Goal: Task Accomplishment & Management: Complete application form

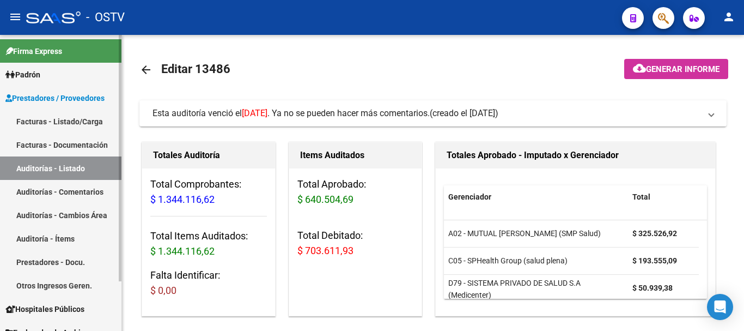
click at [80, 172] on link "Auditorías - Listado" at bounding box center [60, 167] width 121 height 23
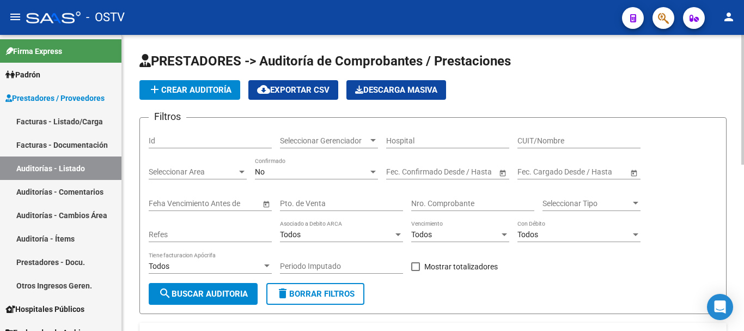
click at [178, 94] on span "add Crear Auditoría" at bounding box center [189, 90] width 83 height 10
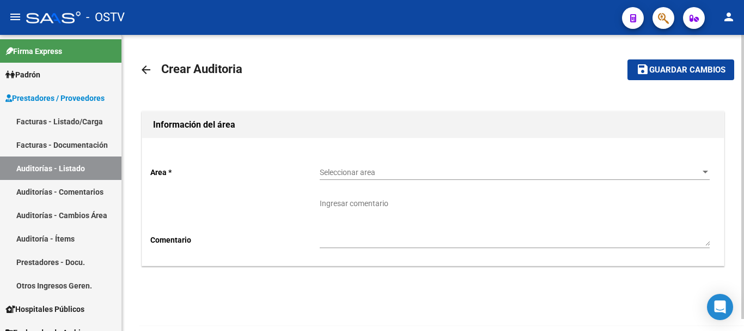
click at [367, 167] on div "Seleccionar area Seleccionar area" at bounding box center [515, 169] width 390 height 22
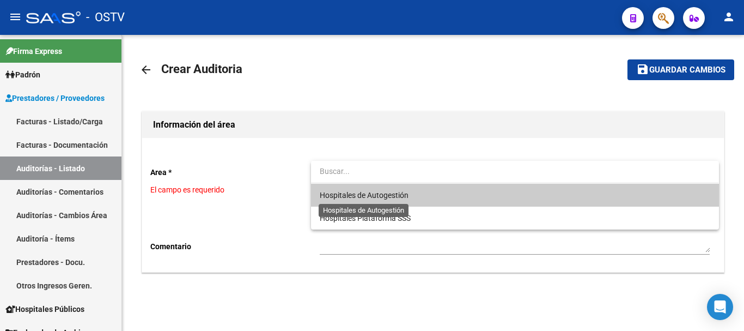
click at [357, 194] on span "Hospitales de Autogestión" at bounding box center [364, 195] width 89 height 9
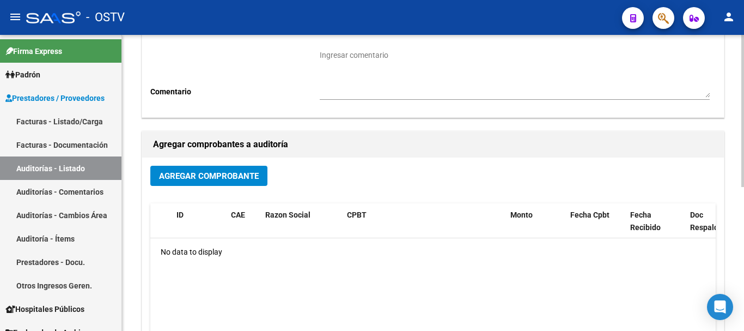
scroll to position [163, 0]
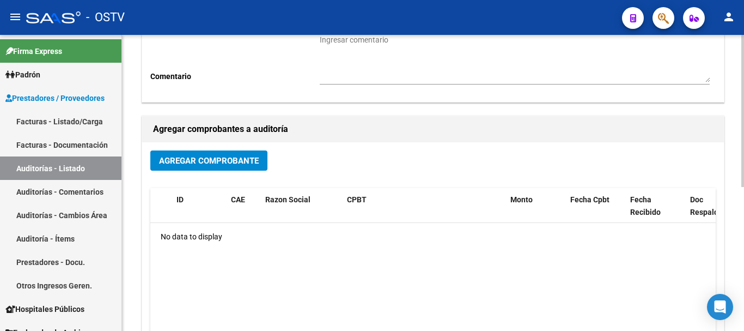
click at [193, 162] on span "Agregar Comprobante" at bounding box center [209, 161] width 100 height 10
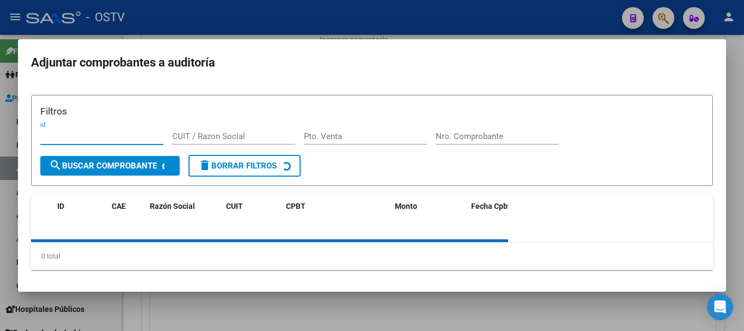
click at [478, 131] on div "Nro. Comprobante" at bounding box center [497, 136] width 123 height 16
paste input "12631"
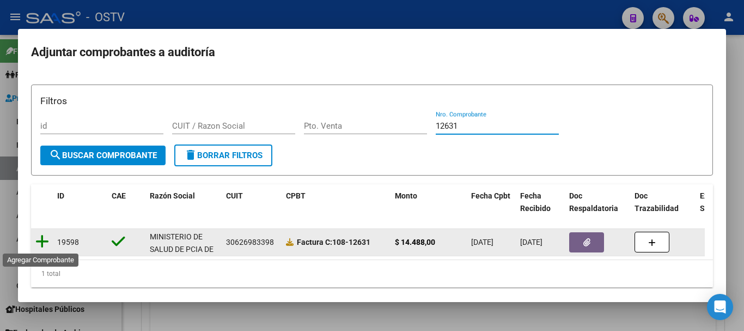
type input "12631"
click at [37, 240] on icon at bounding box center [42, 241] width 14 height 15
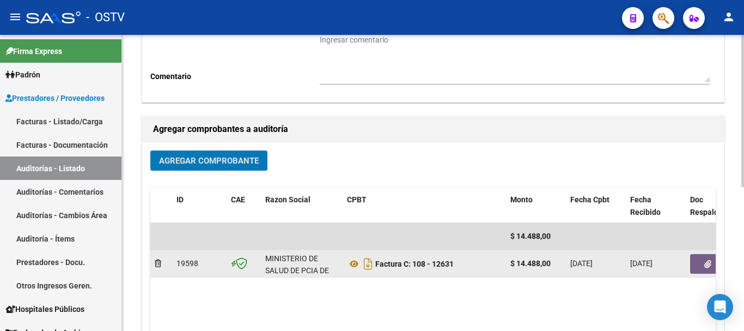
click at [701, 269] on button "button" at bounding box center [707, 264] width 35 height 20
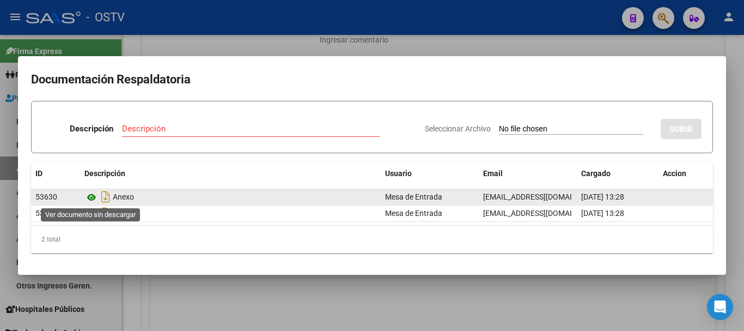
click at [88, 197] on icon at bounding box center [91, 197] width 14 height 13
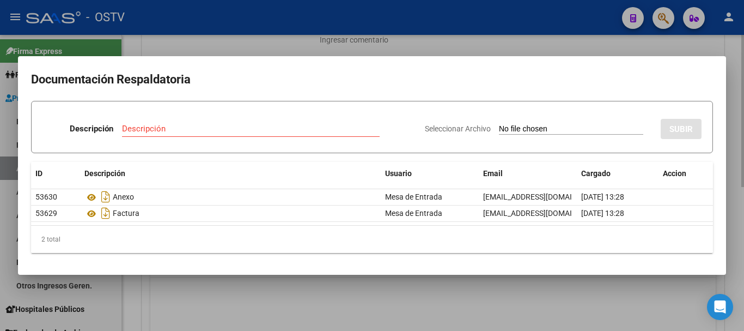
click at [318, 45] on div at bounding box center [372, 165] width 744 height 331
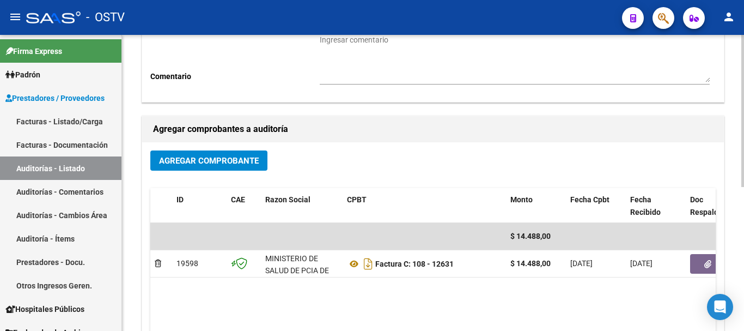
scroll to position [0, 0]
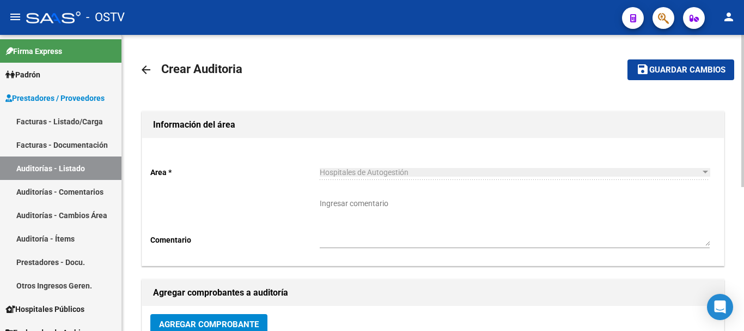
click at [671, 73] on span "Guardar cambios" at bounding box center [687, 70] width 76 height 10
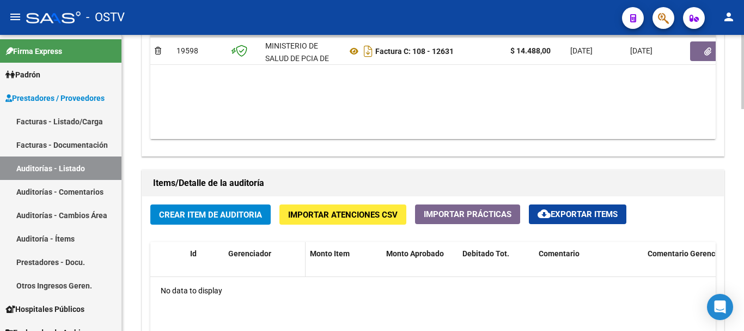
scroll to position [654, 0]
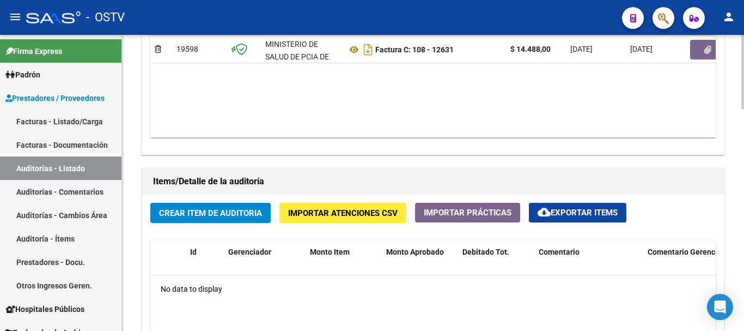
click at [237, 214] on span "Crear Item de Auditoria" at bounding box center [210, 213] width 103 height 10
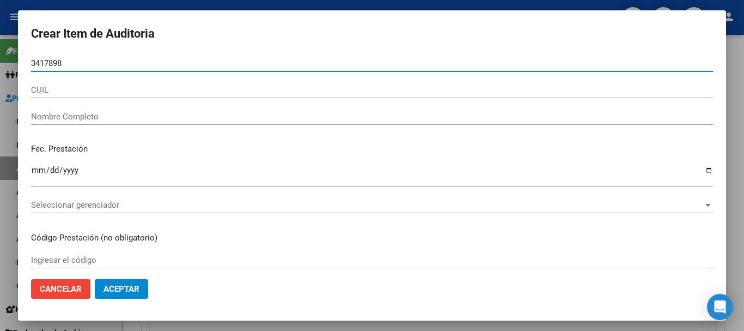
type input "34178984"
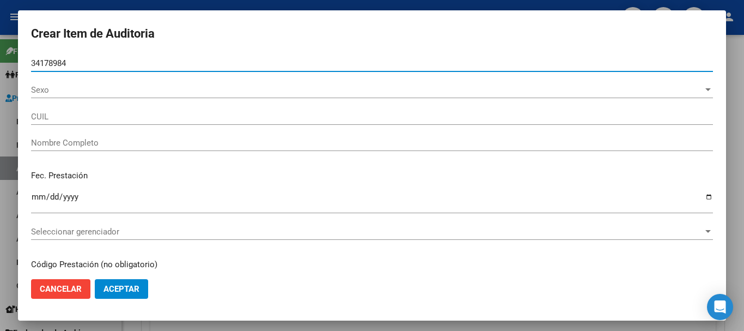
type input "20341789843"
type input "MINOR [PERSON_NAME]"
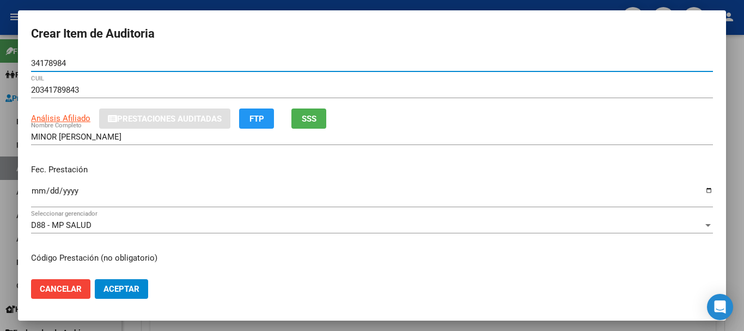
type input "34178984"
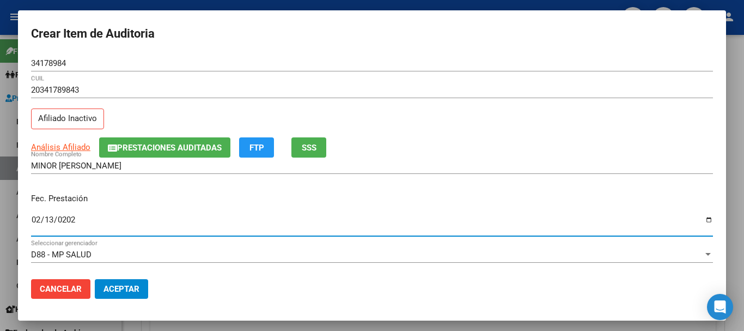
type input "[DATE]"
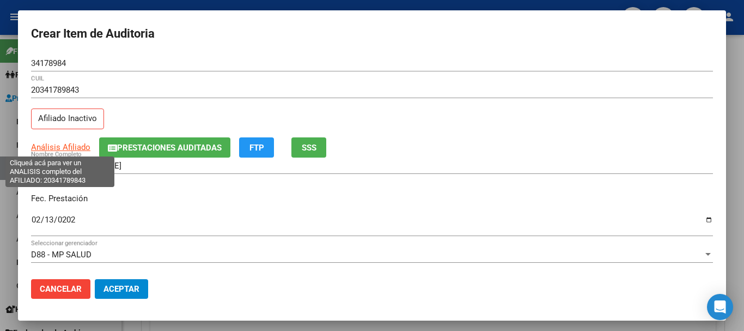
click at [71, 149] on span "Análisis Afiliado" at bounding box center [60, 147] width 59 height 10
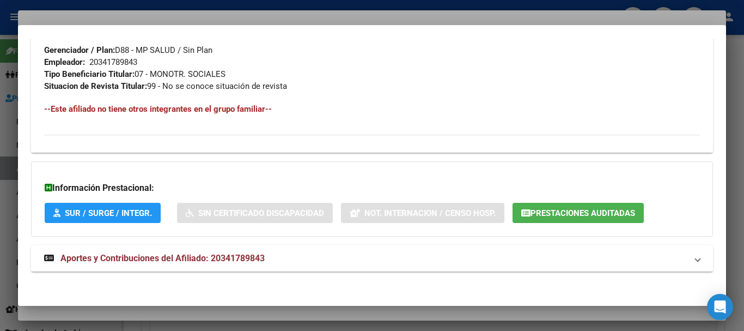
scroll to position [574, 0]
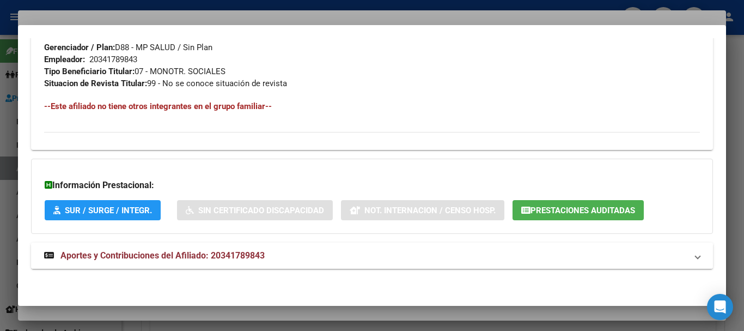
click at [240, 249] on strong "Aportes y Contribuciones del Afiliado: 20341789843" at bounding box center [154, 255] width 221 height 13
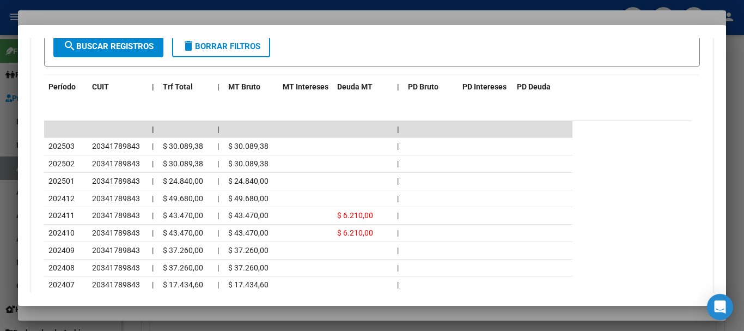
scroll to position [1035, 0]
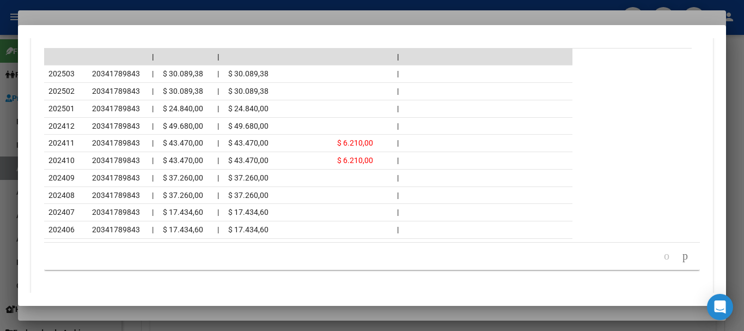
click at [115, 17] on div at bounding box center [372, 165] width 744 height 331
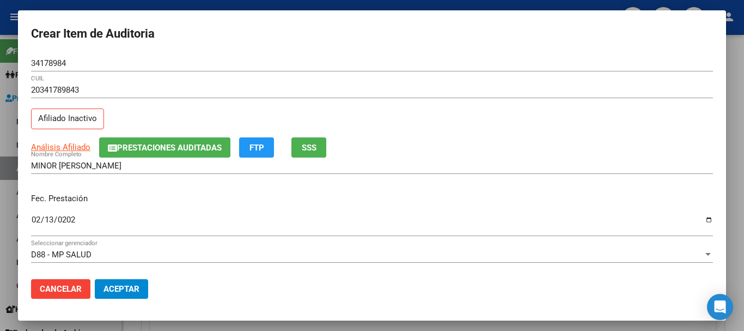
click at [301, 54] on form "Crear Item de Auditoria 34178984 Nro Documento 20341789843 CUIL Afiliado Inacti…" at bounding box center [372, 165] width 682 height 284
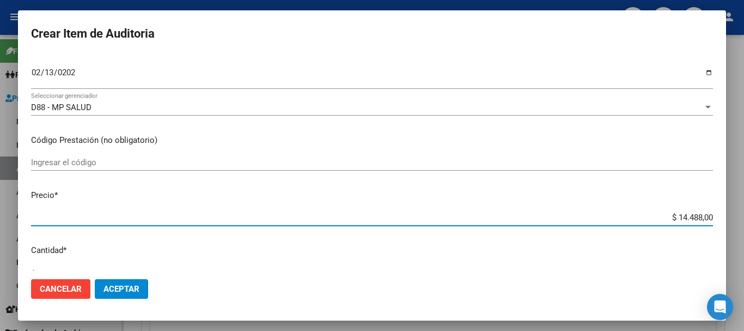
type input "$ 0,07"
type input "$ 0,72"
type input "$ 7,24"
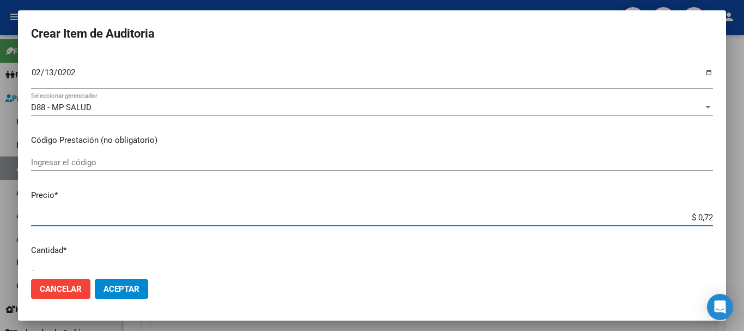
type input "$ 7,24"
type input "$ 72,44"
type input "$ 724,40"
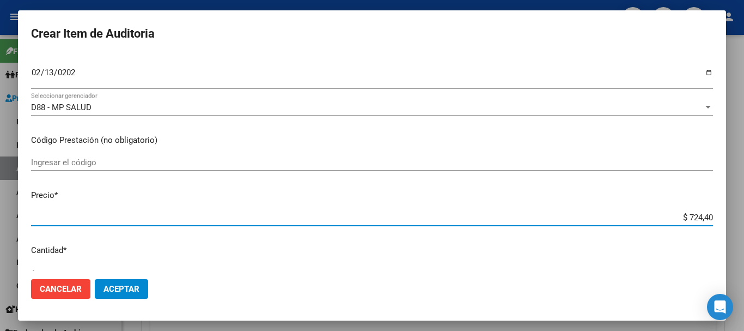
type input "$ 7.244,00"
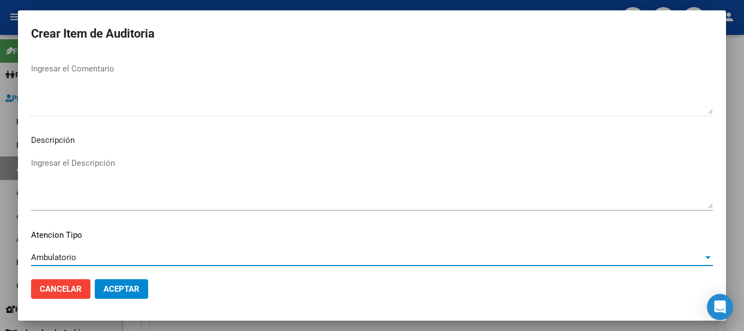
scroll to position [672, 0]
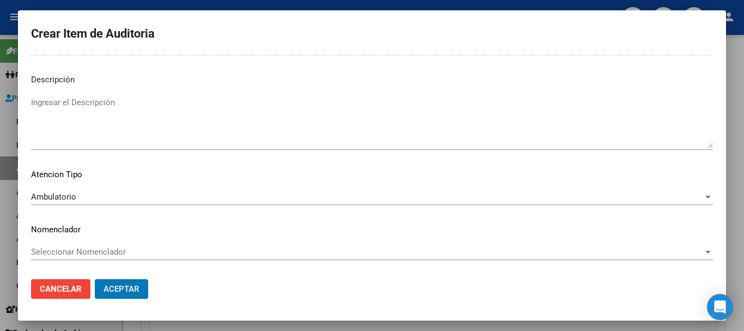
click at [95, 279] on button "Aceptar" at bounding box center [121, 289] width 53 height 20
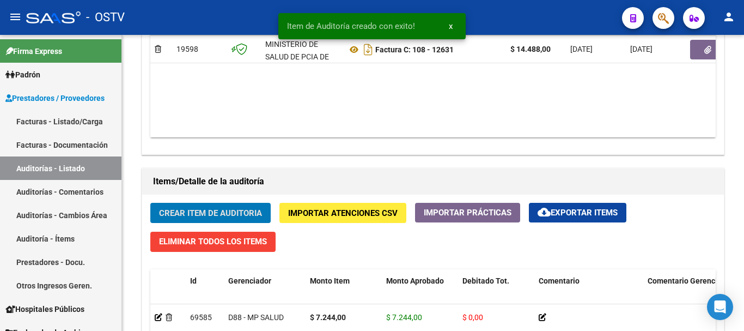
click at [150, 203] on button "Crear Item de Auditoria" at bounding box center [210, 213] width 120 height 20
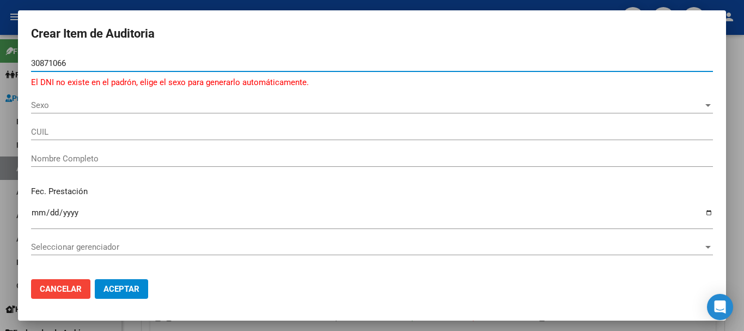
paste input "8"
type input "30871086"
drag, startPoint x: 83, startPoint y: 61, endPoint x: 0, endPoint y: 69, distance: 83.7
click at [0, 69] on div "Crear Item de Auditoria 30871086 Nro Documento El DNI no existe en el [PERSON_N…" at bounding box center [372, 165] width 744 height 331
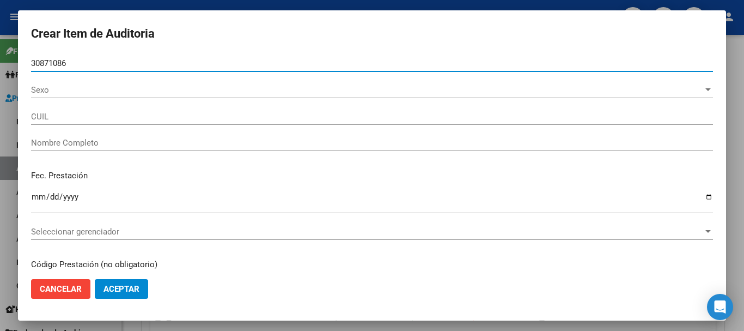
type input "20308710867"
type input "[PERSON_NAME] [PERSON_NAME]"
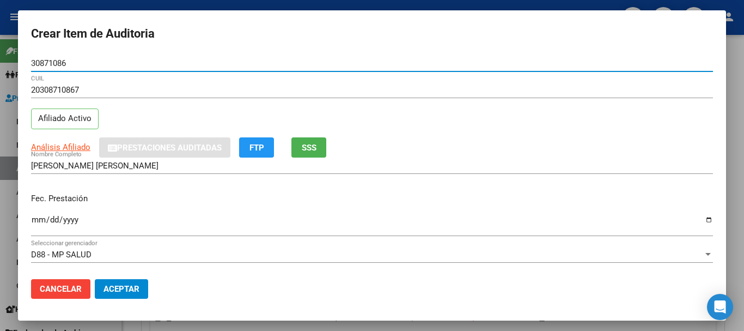
type input "30871086"
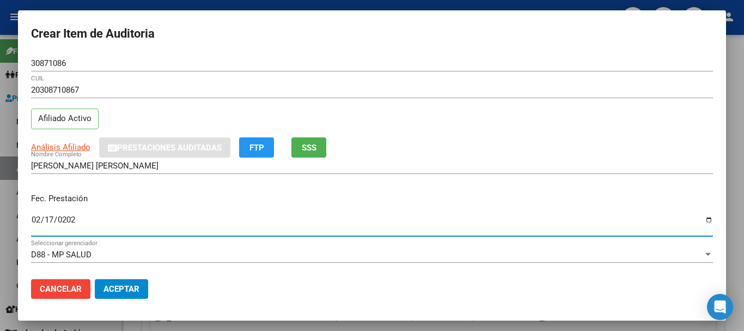
type input "[DATE]"
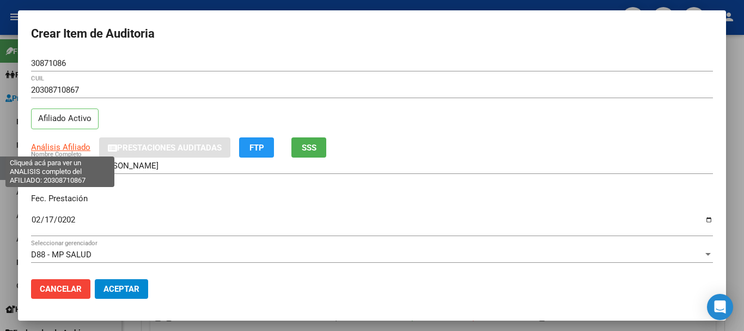
click at [52, 151] on span "Análisis Afiliado" at bounding box center [60, 147] width 59 height 10
type textarea "20308710867"
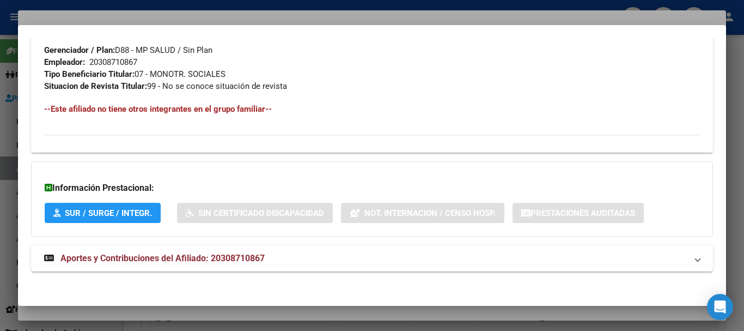
scroll to position [562, 0]
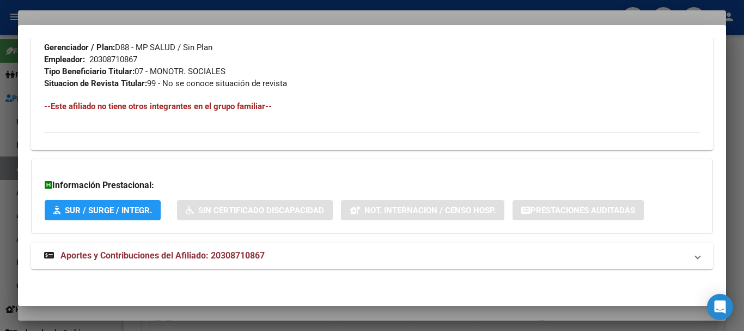
click at [292, 255] on mat-panel-title "Aportes y Contribuciones del Afiliado: 20308710867" at bounding box center [365, 255] width 643 height 13
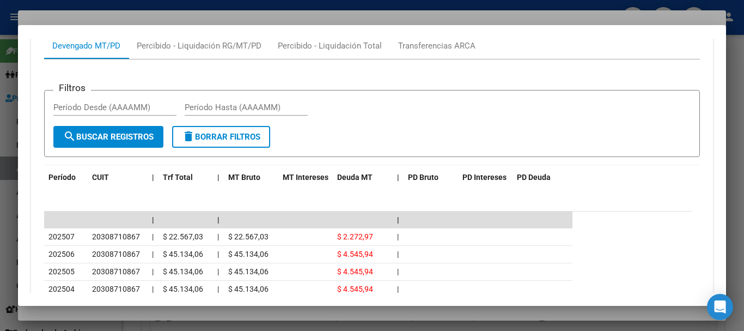
scroll to position [915, 0]
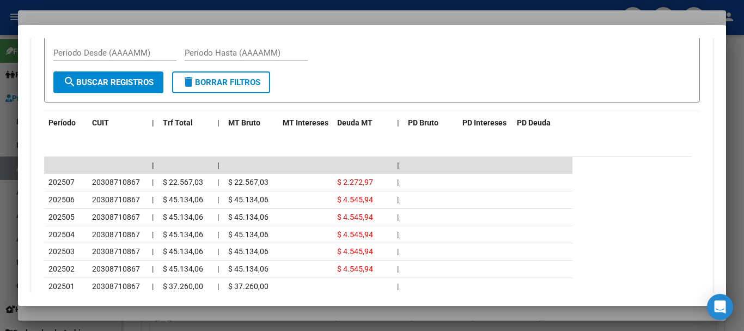
drag, startPoint x: 160, startPoint y: 15, endPoint x: 262, endPoint y: 39, distance: 104.8
click at [160, 14] on div at bounding box center [372, 165] width 744 height 331
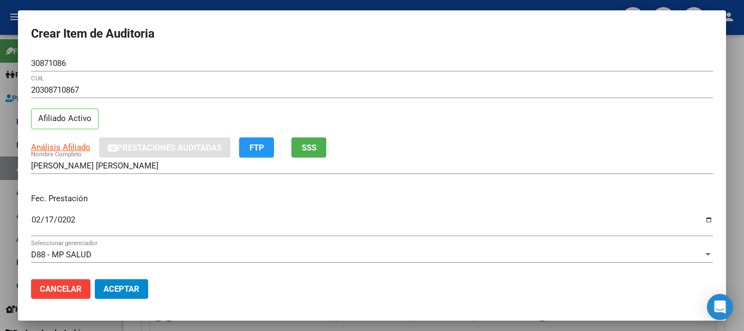
click at [394, 82] on div "20308710867 CUIL" at bounding box center [372, 90] width 682 height 16
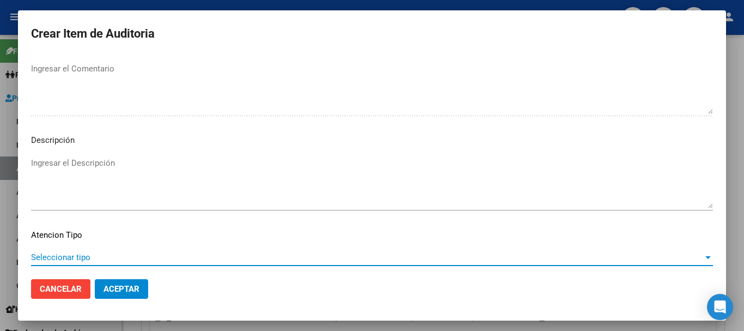
scroll to position [672, 0]
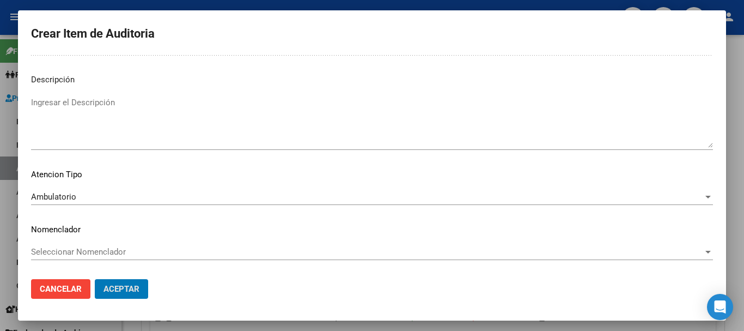
click at [95, 279] on button "Aceptar" at bounding box center [121, 289] width 53 height 20
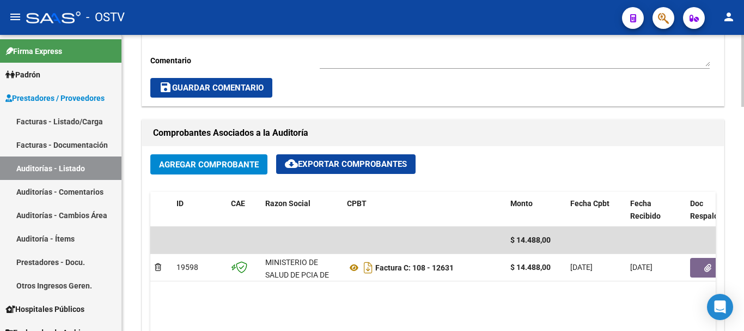
scroll to position [327, 0]
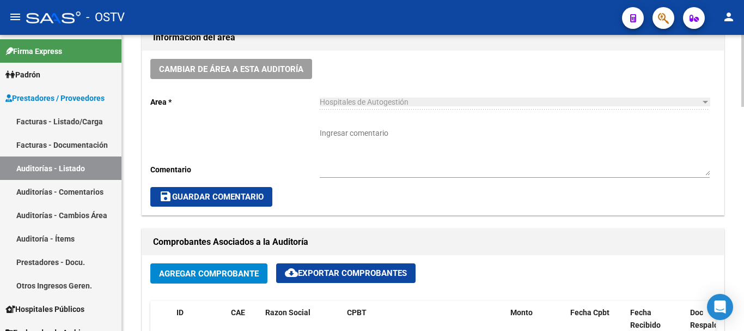
click at [390, 153] on textarea "Ingresar comentario" at bounding box center [515, 151] width 390 height 48
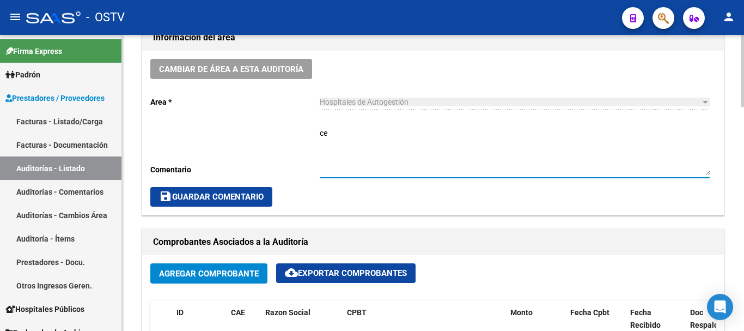
type textarea "c"
type textarea "CERRADA"
click at [236, 190] on button "save Guardar Comentario" at bounding box center [211, 197] width 122 height 20
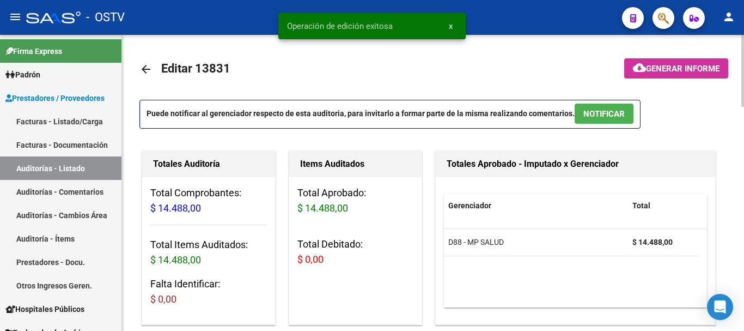
scroll to position [0, 0]
click at [141, 70] on mat-icon "arrow_back" at bounding box center [145, 69] width 13 height 13
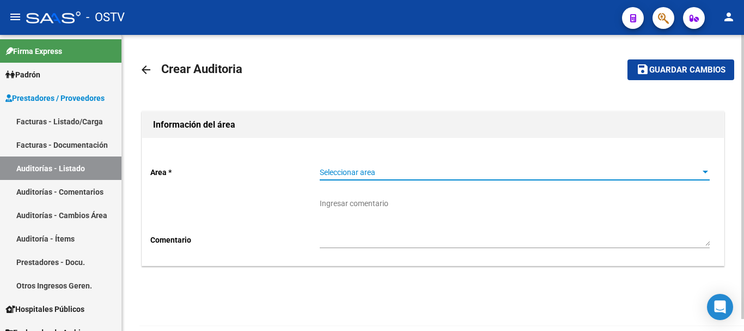
click at [337, 173] on span "Seleccionar area" at bounding box center [510, 172] width 380 height 9
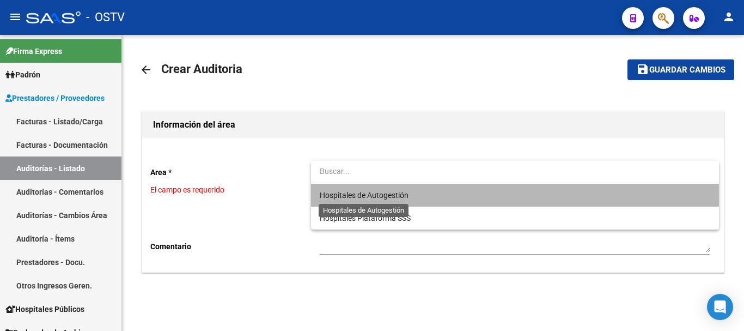
click at [336, 197] on span "Hospitales de Autogestión" at bounding box center [364, 195] width 89 height 9
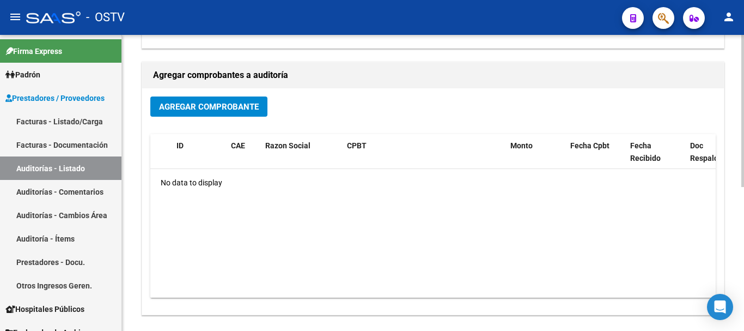
scroll to position [115, 0]
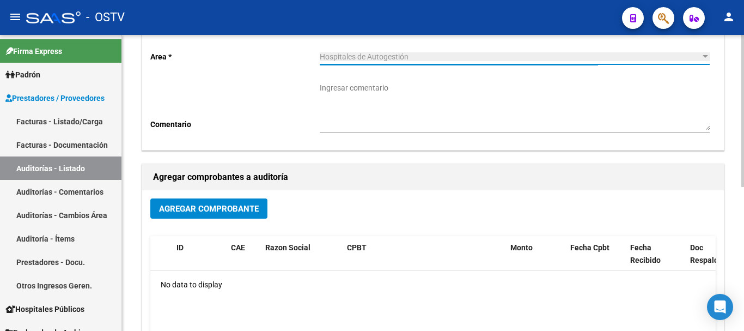
drag, startPoint x: 238, startPoint y: 188, endPoint x: 230, endPoint y: 206, distance: 19.0
click at [232, 202] on div "Agregar comprobantes a auditoría Agregar Comprobante ID CAE Razon Social CPBT M…" at bounding box center [433, 289] width 583 height 253
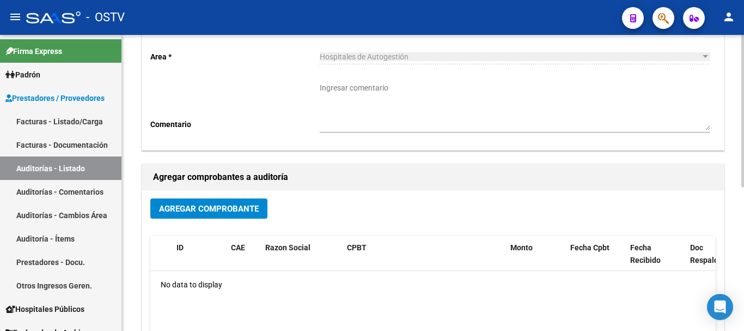
click at [230, 206] on span "Agregar Comprobante" at bounding box center [209, 209] width 100 height 10
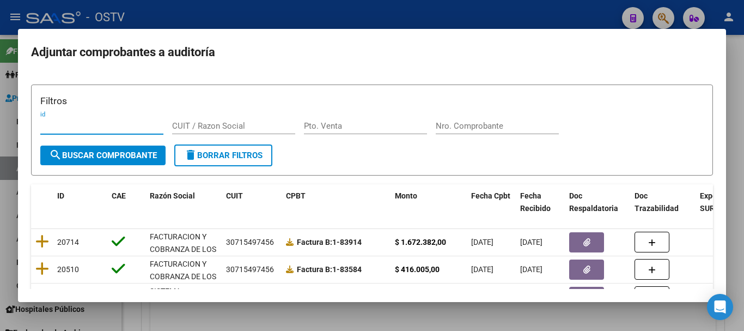
click at [499, 133] on div "Nro. Comprobante" at bounding box center [497, 126] width 123 height 16
click at [499, 129] on input "Nro. Comprobante" at bounding box center [497, 126] width 123 height 10
paste input "19940"
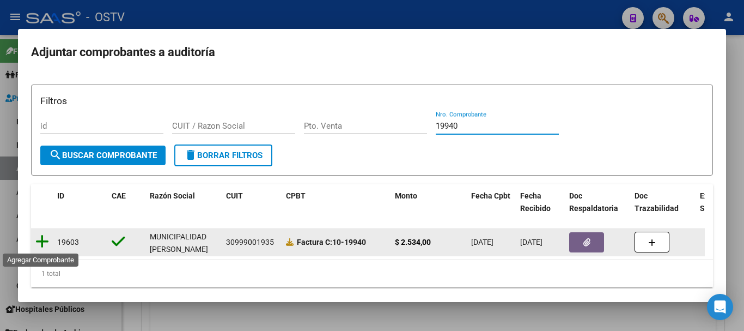
type input "19940"
click at [44, 241] on icon at bounding box center [42, 241] width 14 height 15
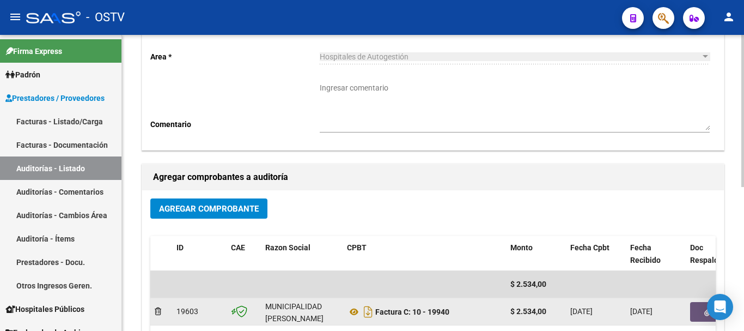
click at [703, 313] on button "button" at bounding box center [707, 312] width 35 height 20
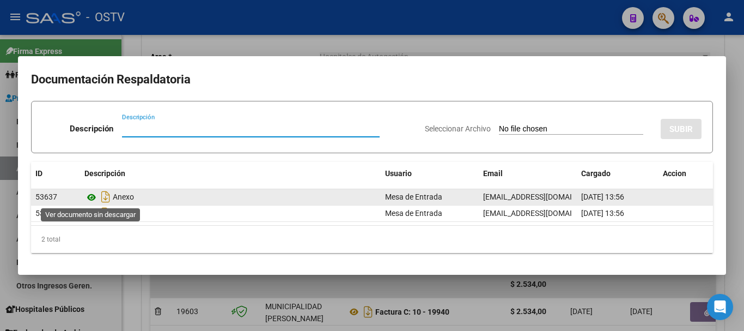
click at [90, 196] on icon at bounding box center [91, 197] width 14 height 13
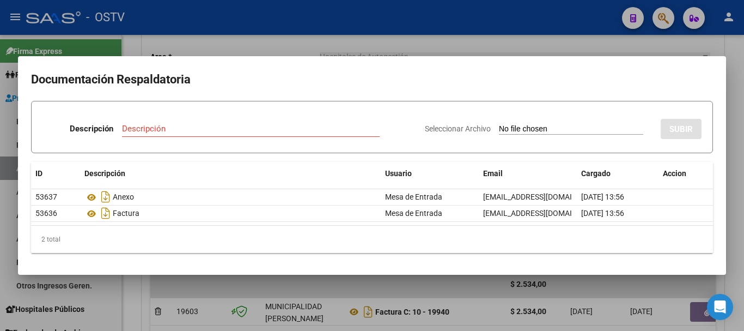
click at [743, 93] on div at bounding box center [372, 165] width 744 height 331
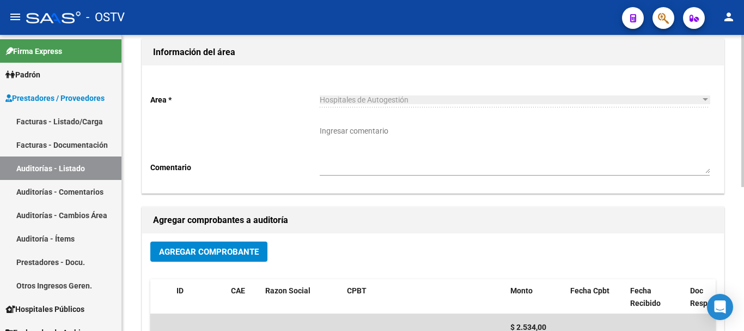
scroll to position [0, 0]
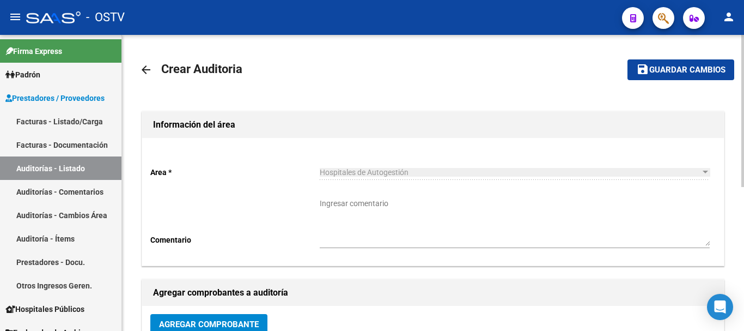
click at [700, 71] on span "Guardar cambios" at bounding box center [687, 70] width 76 height 10
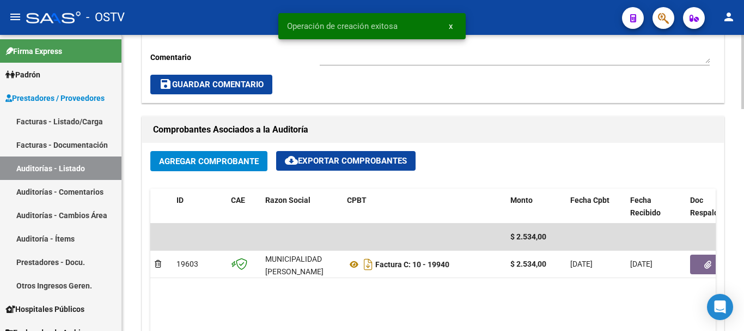
scroll to position [599, 0]
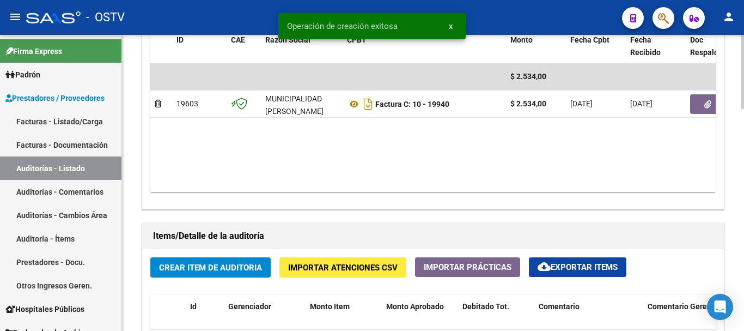
click at [212, 264] on span "Crear Item de Auditoria" at bounding box center [210, 268] width 103 height 10
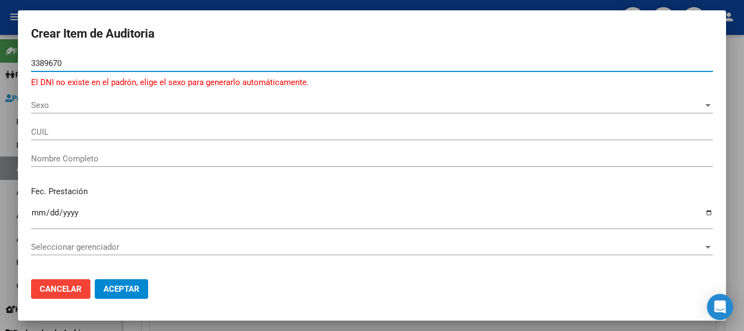
type input "33896708"
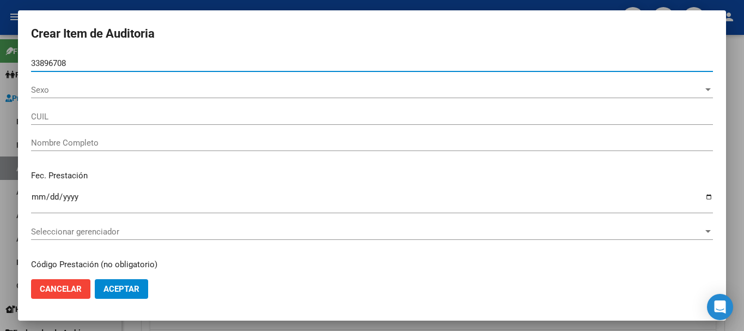
type input "20338967080"
type input "[PERSON_NAME] [PERSON_NAME]"
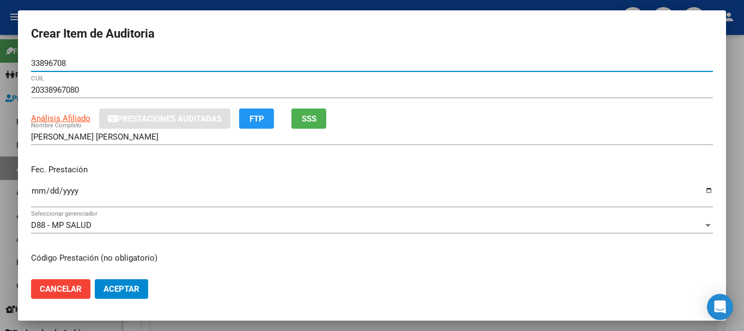
type input "33896708"
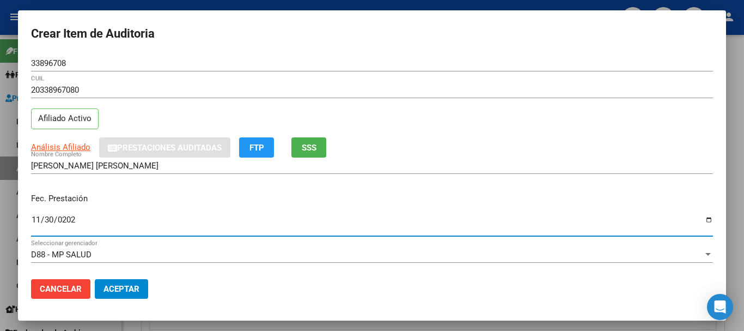
type input "[DATE]"
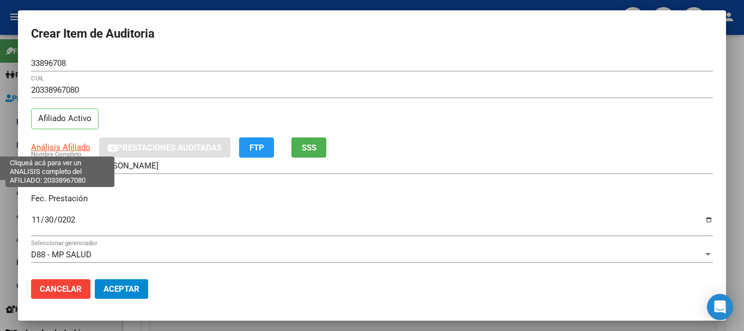
click at [69, 143] on span "Análisis Afiliado" at bounding box center [60, 147] width 59 height 10
type textarea "20338967080"
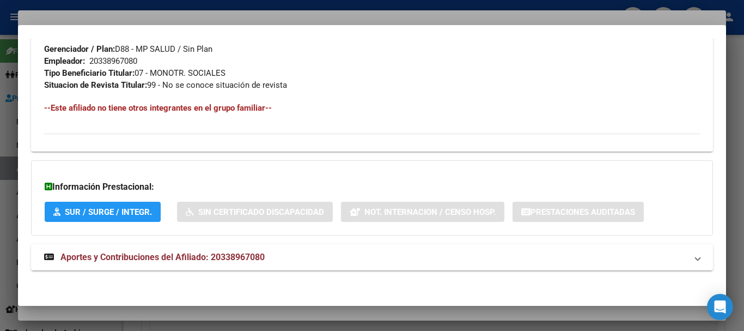
scroll to position [562, 0]
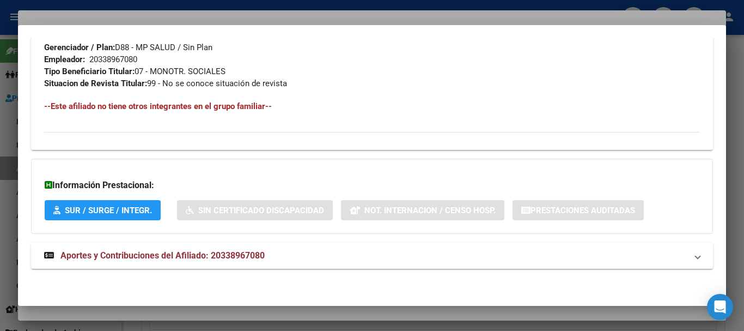
click at [211, 253] on span "Aportes y Contribuciones del Afiliado: 20338967080" at bounding box center [162, 255] width 204 height 10
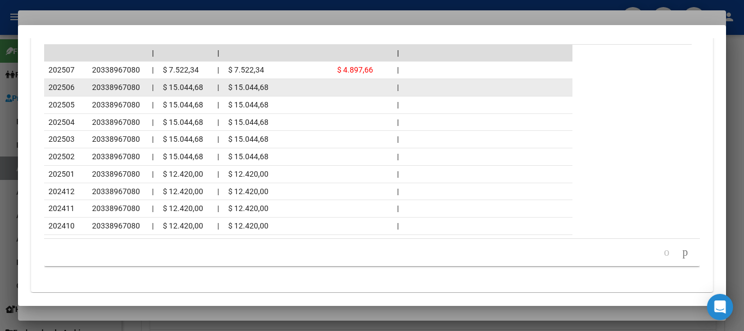
scroll to position [1051, 0]
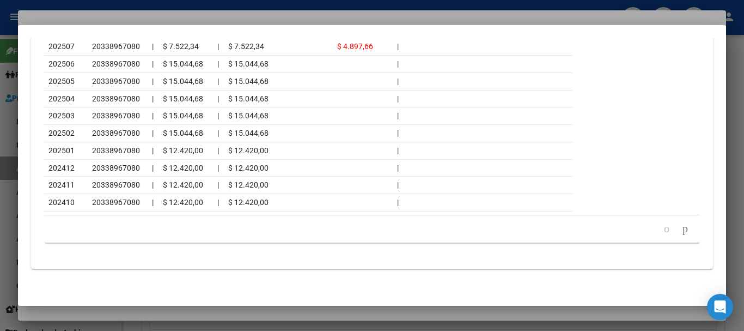
click at [142, 16] on div at bounding box center [372, 165] width 744 height 331
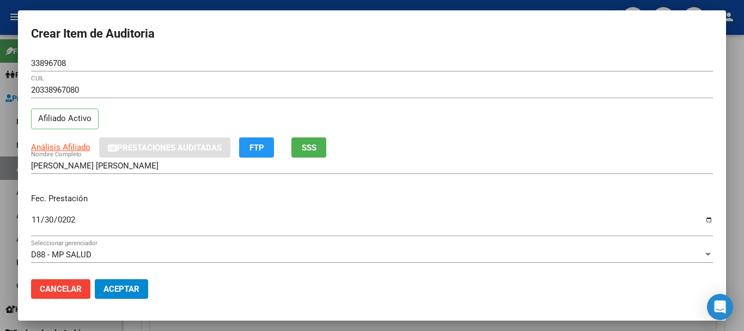
click at [429, 82] on div "20338967080 CUIL" at bounding box center [372, 90] width 682 height 16
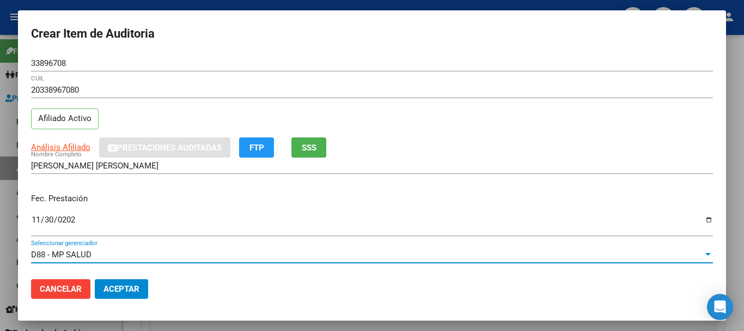
scroll to position [147, 0]
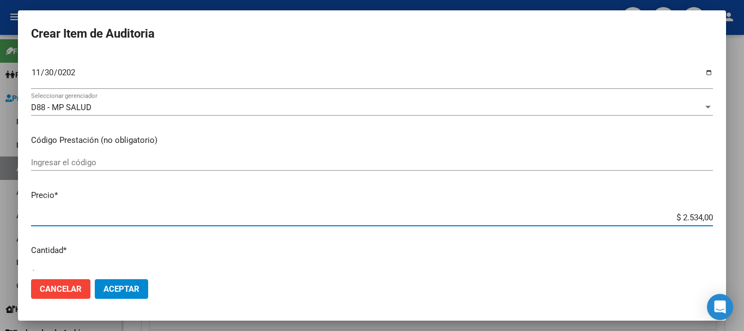
type input "$ 0,01"
type input "$ 0,12"
type input "$ 1,26"
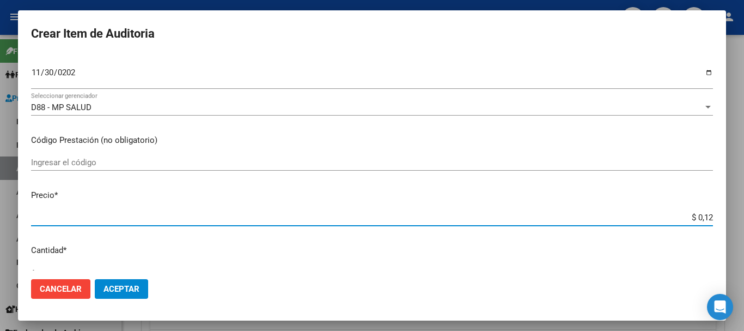
type input "$ 1,26"
type input "$ 12,67"
type input "$ 126,70"
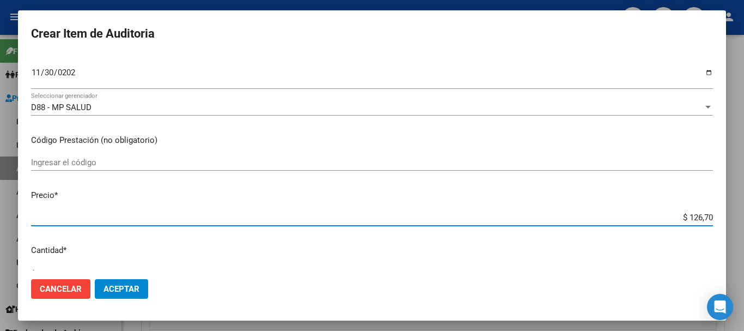
type input "$ 1.267,00"
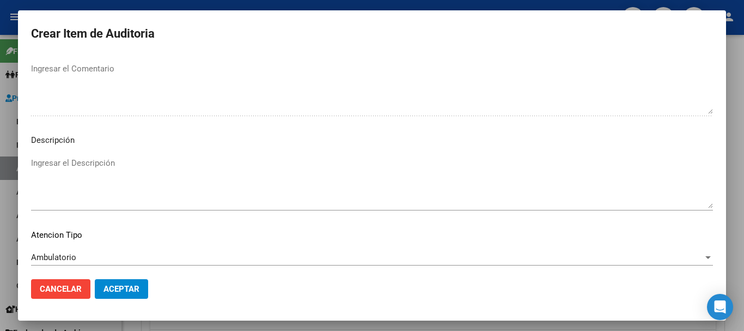
scroll to position [672, 0]
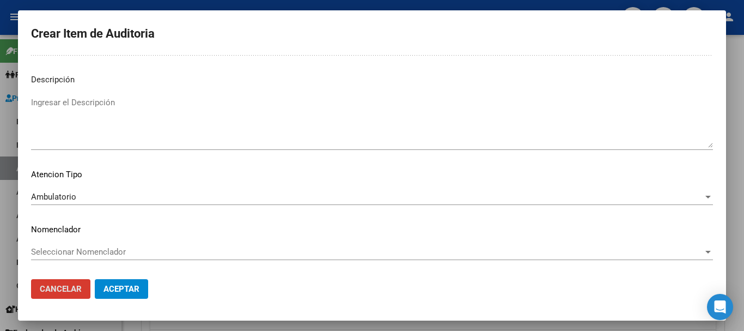
click at [95, 279] on button "Aceptar" at bounding box center [121, 289] width 53 height 20
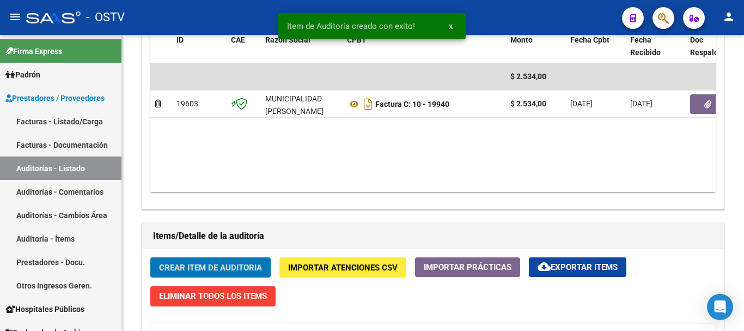
click at [150, 257] on button "Crear Item de Auditoria" at bounding box center [210, 267] width 120 height 20
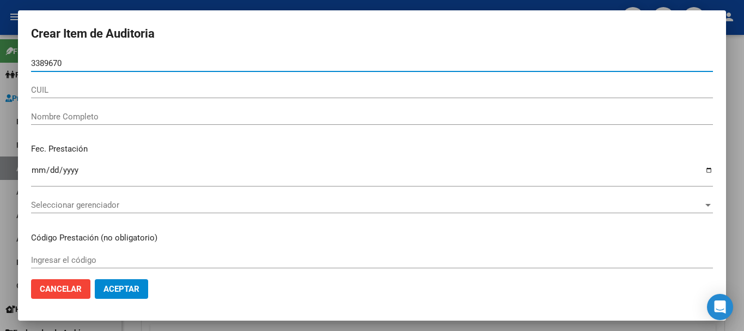
type input "33896708"
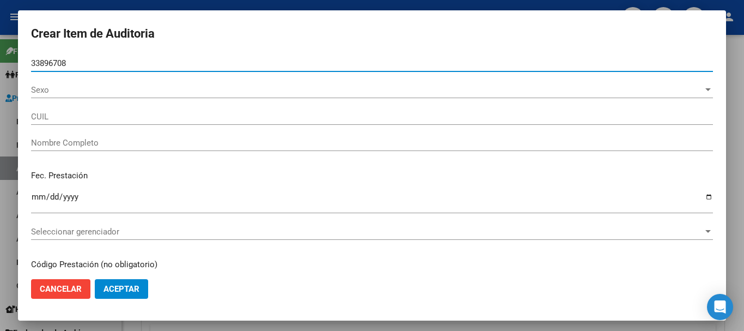
type input "20338967080"
type input "[PERSON_NAME] [PERSON_NAME]"
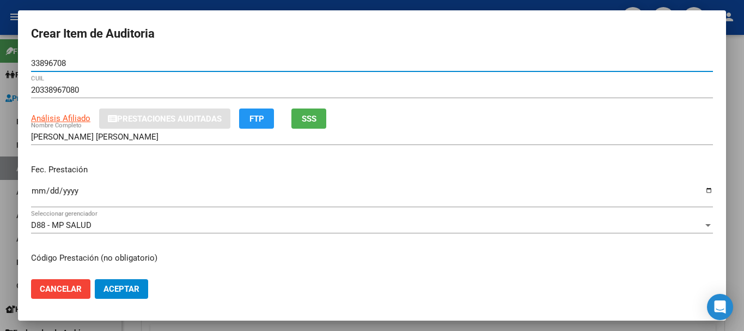
type input "33896708"
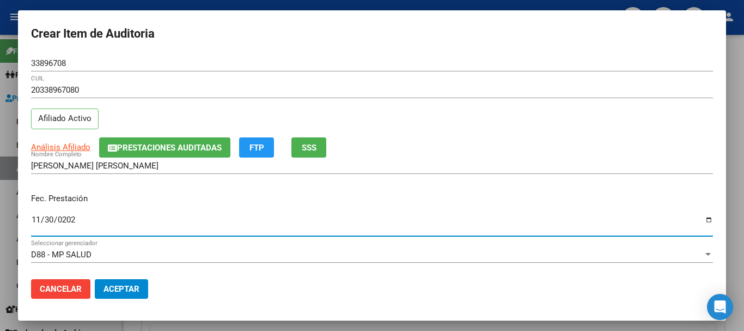
type input "[DATE]"
click at [149, 144] on span "Prestaciones Auditadas" at bounding box center [169, 148] width 105 height 10
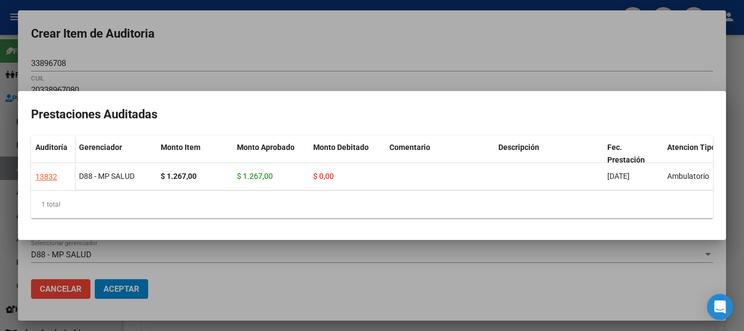
click at [240, 62] on div at bounding box center [372, 165] width 744 height 331
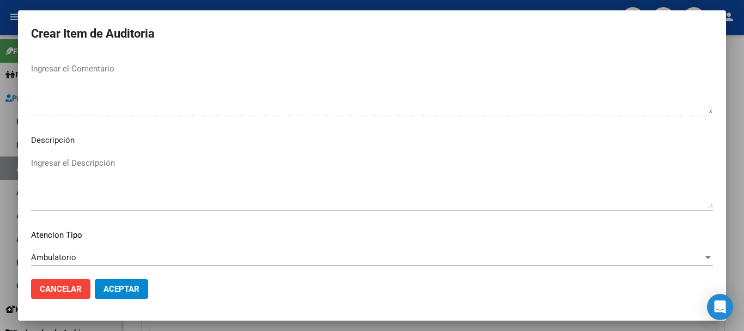
scroll to position [672, 0]
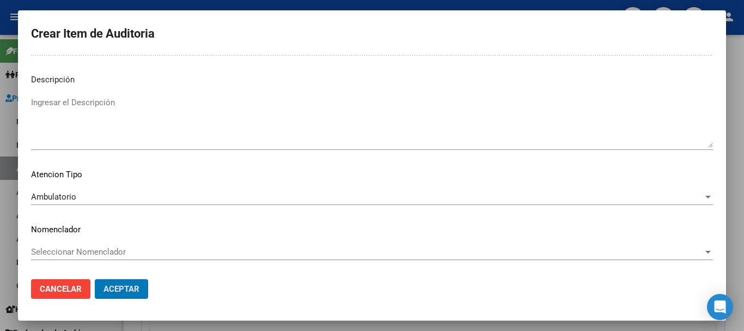
click at [95, 279] on button "Aceptar" at bounding box center [121, 289] width 53 height 20
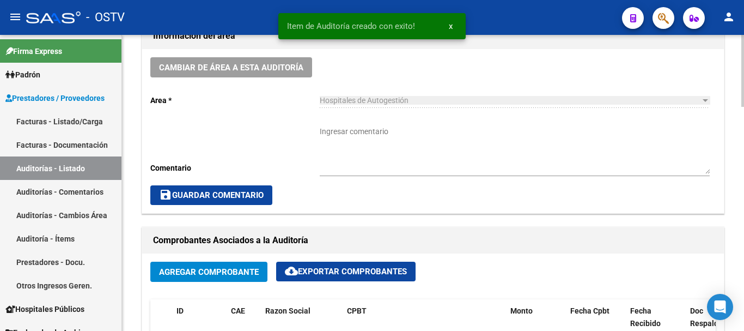
scroll to position [218, 0]
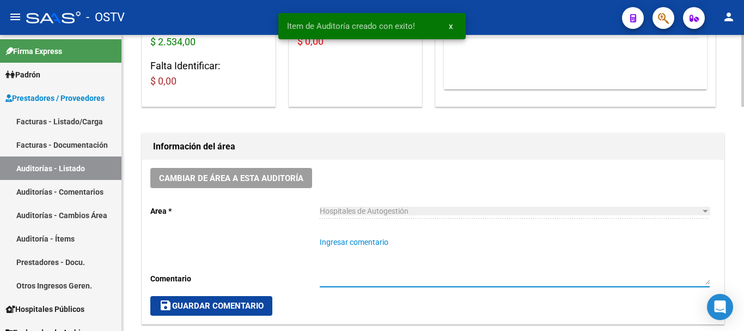
click at [380, 238] on textarea "Ingresar comentario" at bounding box center [515, 260] width 390 height 48
type textarea "CERRADA"
click at [216, 304] on span "save Guardar Comentario" at bounding box center [211, 306] width 105 height 10
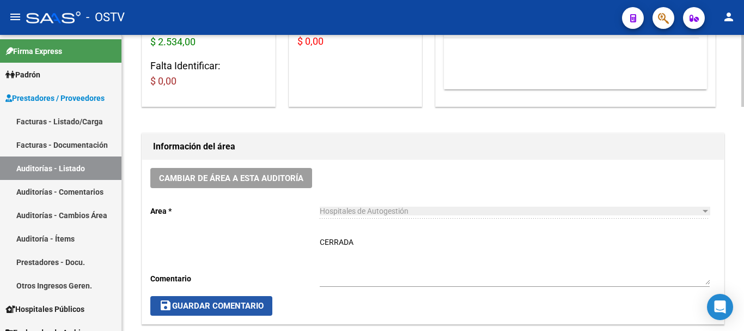
click at [222, 309] on span "save Guardar Comentario" at bounding box center [211, 306] width 105 height 10
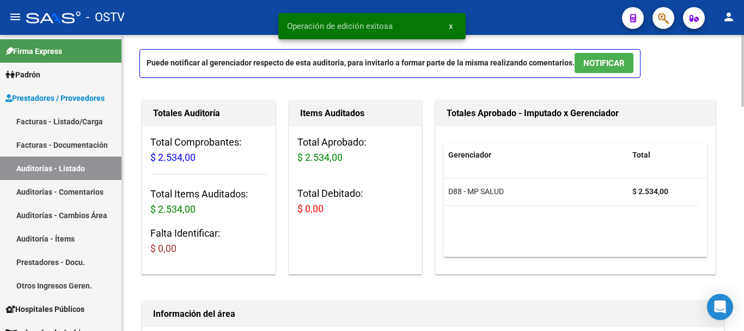
scroll to position [0, 0]
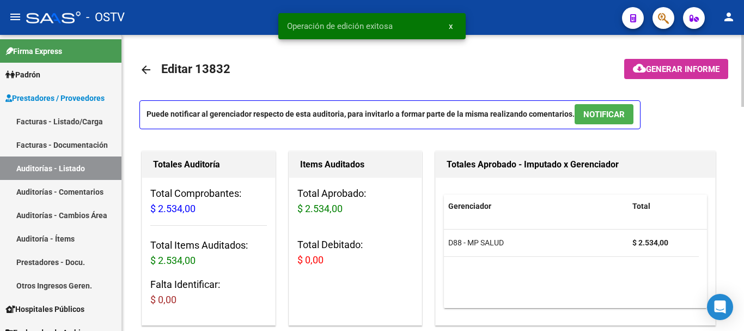
click at [149, 73] on mat-icon "arrow_back" at bounding box center [145, 69] width 13 height 13
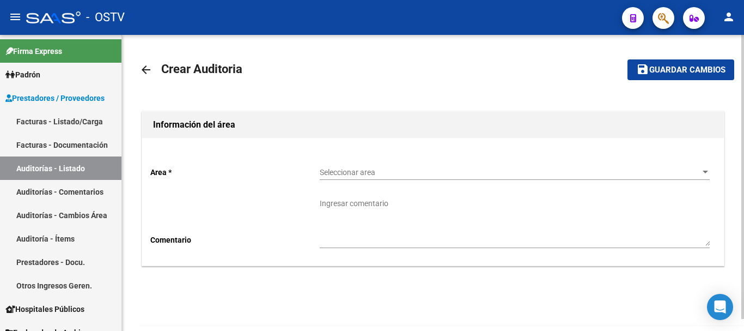
click at [401, 168] on span "Seleccionar area" at bounding box center [510, 172] width 380 height 9
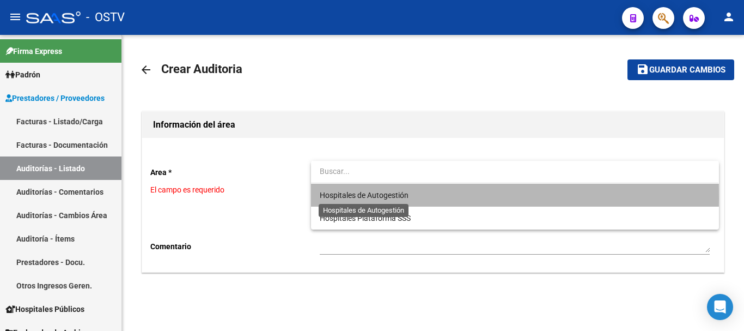
click at [349, 198] on span "Hospitales de Autogestión" at bounding box center [364, 195] width 89 height 9
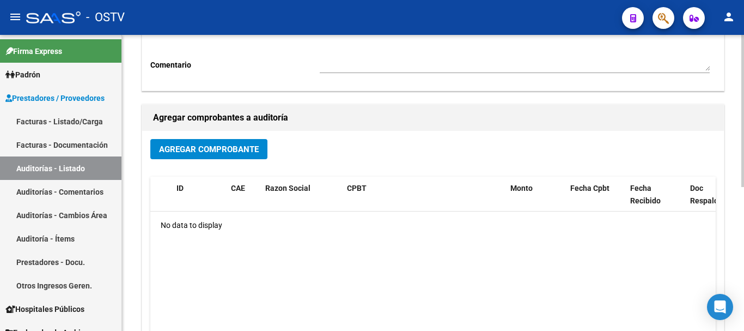
scroll to position [170, 0]
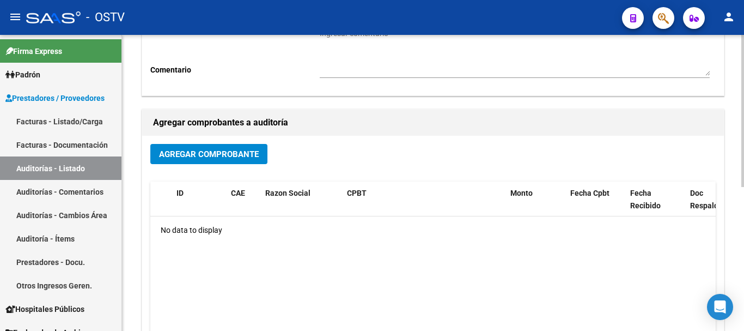
click at [251, 158] on span "Agregar Comprobante" at bounding box center [209, 154] width 100 height 10
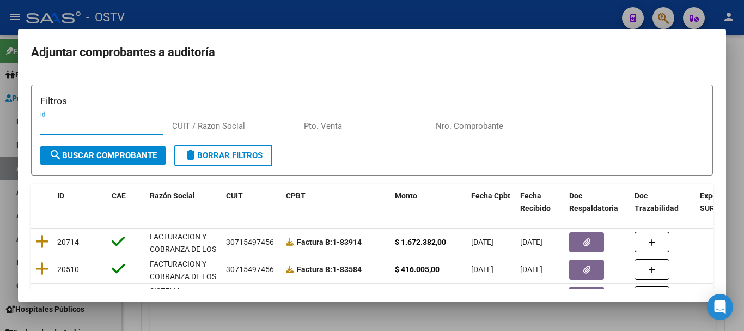
click at [495, 126] on input "Nro. Comprobante" at bounding box center [497, 126] width 123 height 10
paste input "19142"
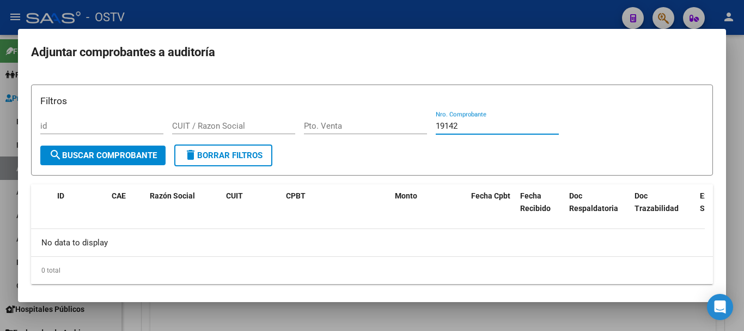
type input "19142"
click at [164, 3] on div at bounding box center [372, 165] width 744 height 331
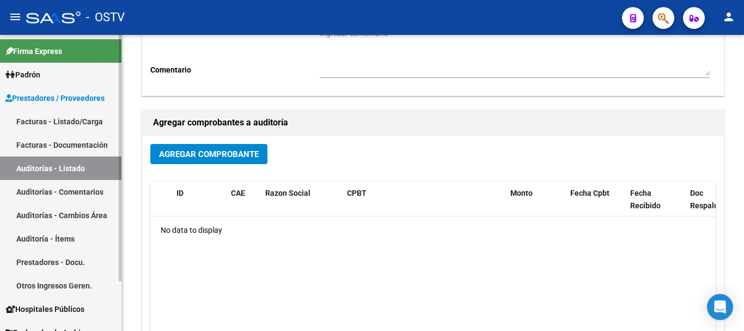
click at [63, 162] on link "Auditorías - Listado" at bounding box center [60, 167] width 121 height 23
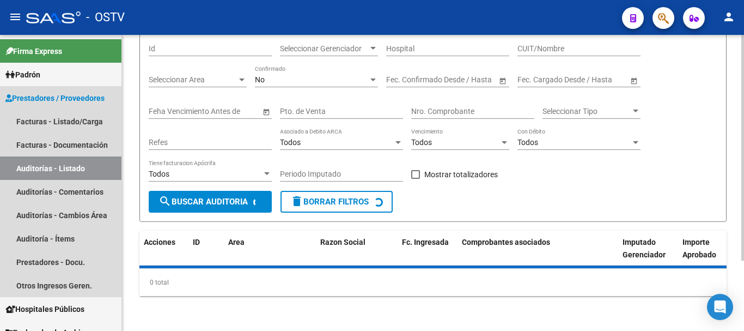
scroll to position [92, 0]
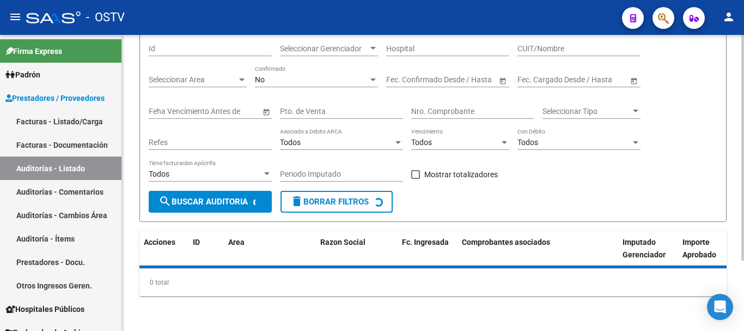
click at [481, 105] on div "Nro. Comprobante" at bounding box center [472, 108] width 123 height 22
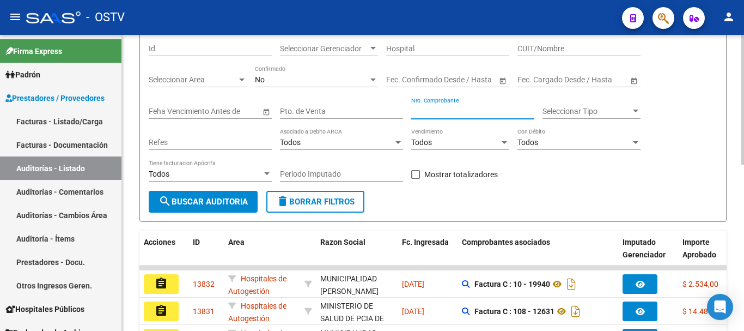
paste input "19142"
type input "19142"
click at [320, 80] on div "No" at bounding box center [311, 79] width 113 height 9
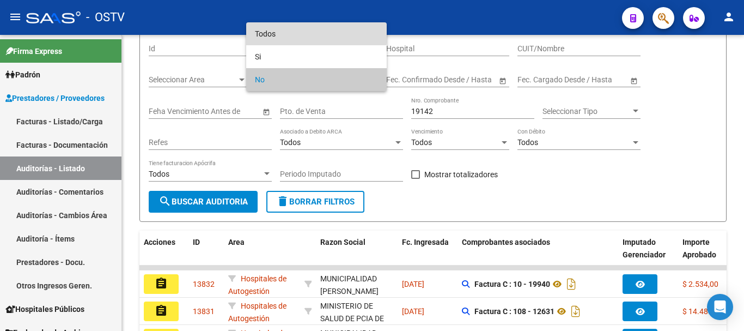
click at [292, 29] on span "Todos" at bounding box center [316, 33] width 123 height 23
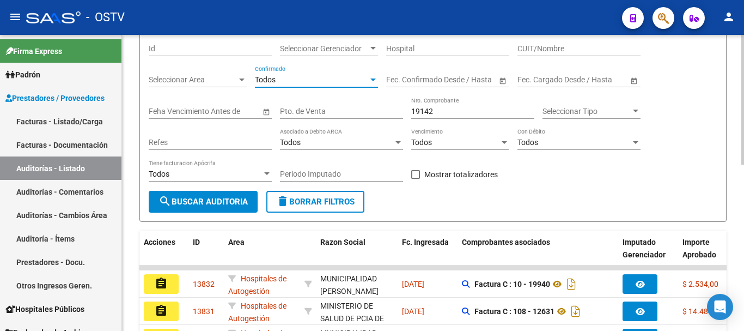
click at [208, 196] on button "search Buscar Auditoria" at bounding box center [203, 202] width 109 height 22
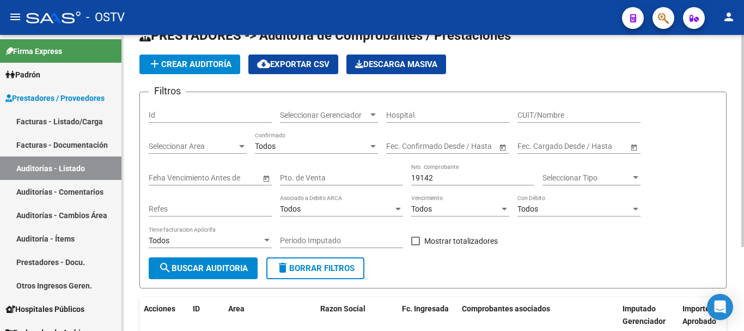
scroll to position [0, 0]
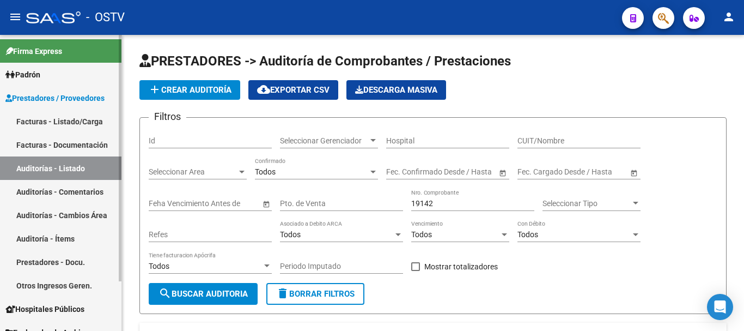
click at [52, 122] on link "Facturas - Listado/Carga" at bounding box center [60, 120] width 121 height 23
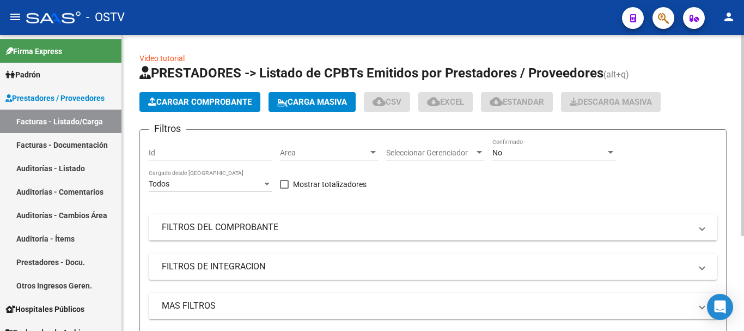
click at [246, 228] on mat-panel-title "FILTROS DEL COMPROBANTE" at bounding box center [426, 227] width 529 height 12
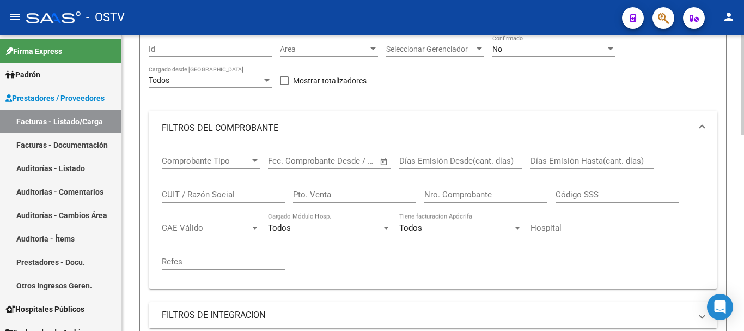
scroll to position [109, 0]
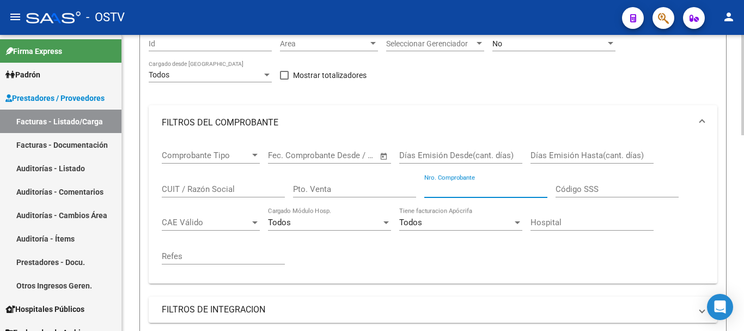
click at [473, 188] on input "Nro. Comprobante" at bounding box center [485, 189] width 123 height 10
paste input "19142"
drag, startPoint x: 475, startPoint y: 187, endPoint x: 408, endPoint y: 193, distance: 67.3
click at [408, 193] on div "Comprobante Tipo Comprobante Tipo Start date – End date Fec. Comprobante Desde …" at bounding box center [433, 207] width 543 height 135
type input "19142"
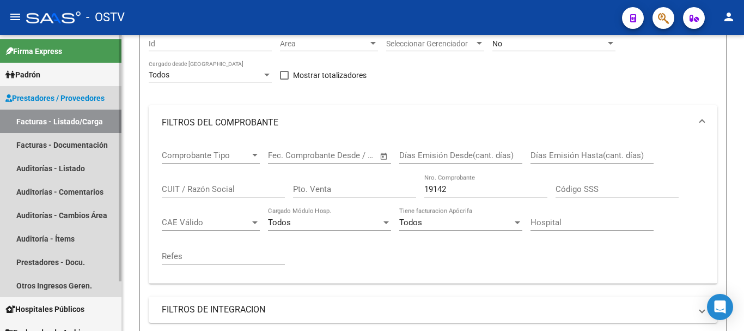
click at [83, 121] on link "Facturas - Listado/Carga" at bounding box center [60, 120] width 121 height 23
click at [45, 173] on link "Auditorías - Listado" at bounding box center [60, 167] width 121 height 23
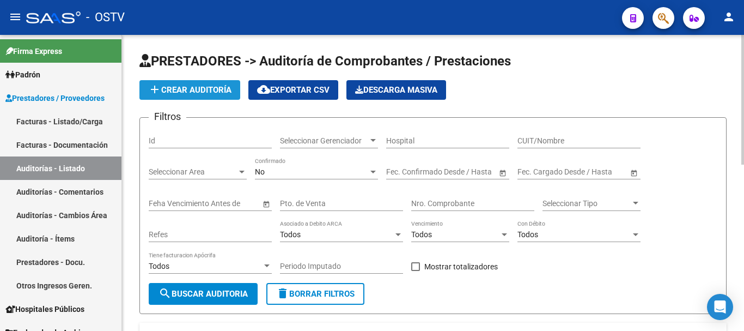
click at [208, 94] on button "add Crear Auditoría" at bounding box center [189, 90] width 101 height 20
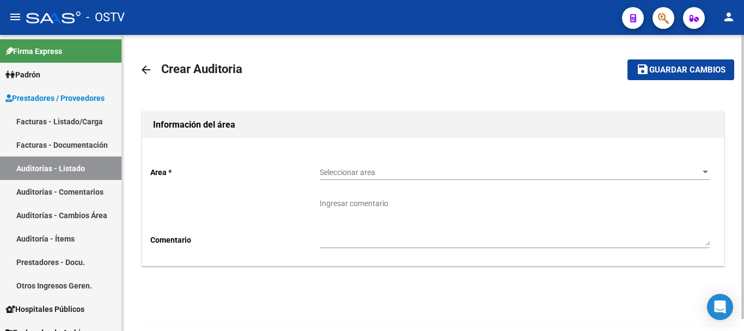
click at [438, 172] on span "Seleccionar area" at bounding box center [510, 172] width 380 height 9
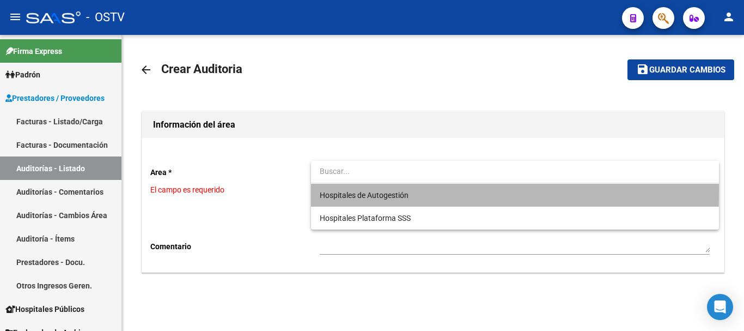
click at [357, 188] on span "Hospitales de Autogestión" at bounding box center [515, 195] width 390 height 23
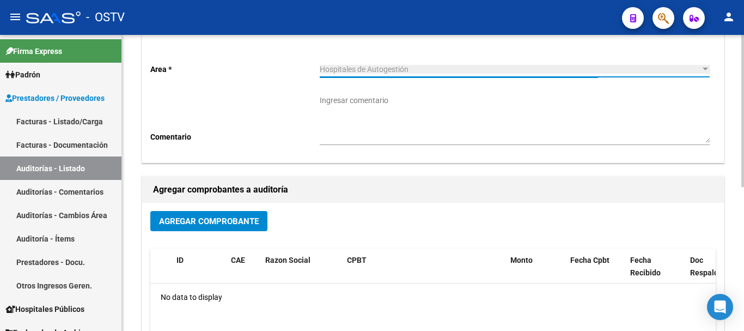
scroll to position [109, 0]
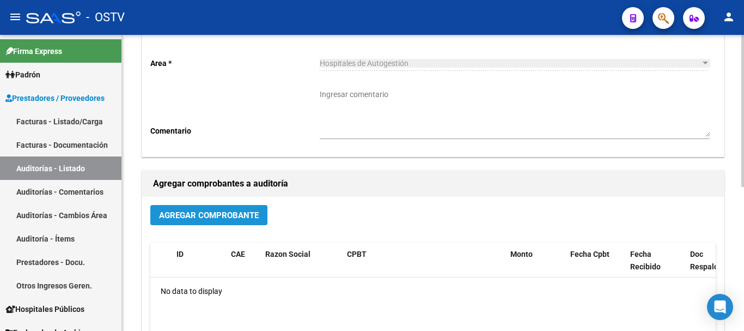
click at [172, 211] on span "Agregar Comprobante" at bounding box center [209, 215] width 100 height 10
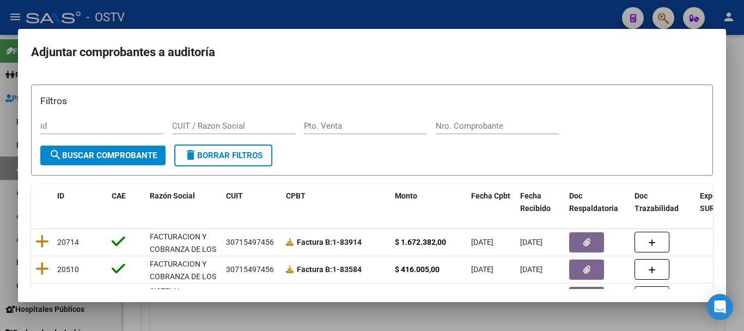
click at [501, 120] on div "Nro. Comprobante" at bounding box center [497, 126] width 123 height 16
paste input "19142"
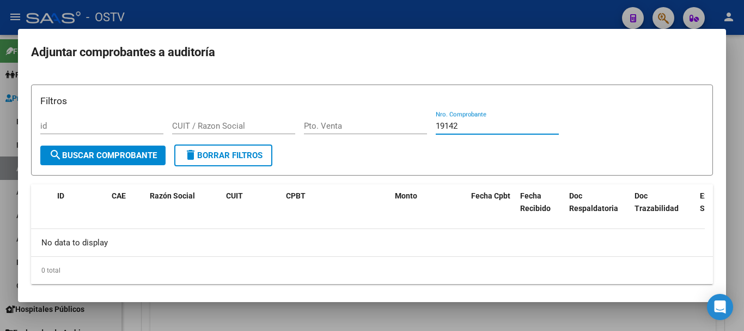
type input "19142"
click at [152, 17] on div at bounding box center [372, 165] width 744 height 331
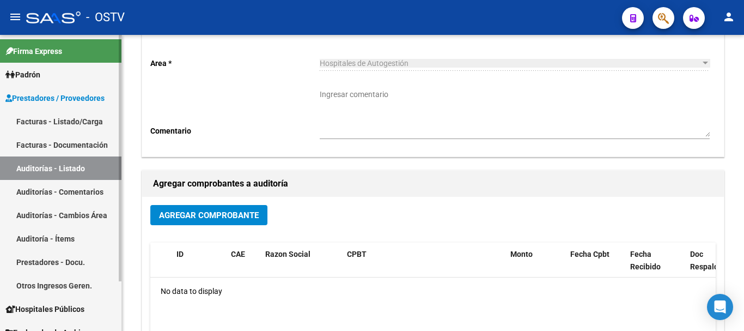
click at [65, 165] on link "Auditorías - Listado" at bounding box center [60, 167] width 121 height 23
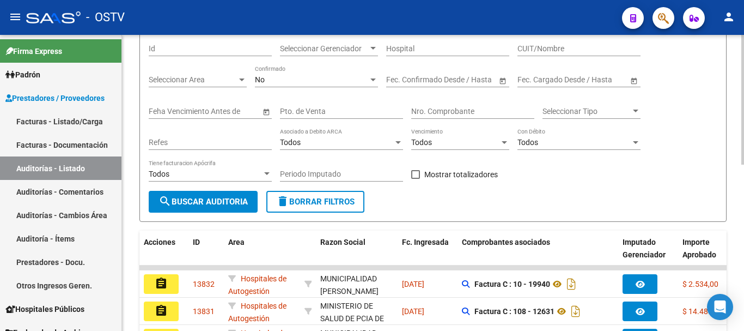
scroll to position [109, 0]
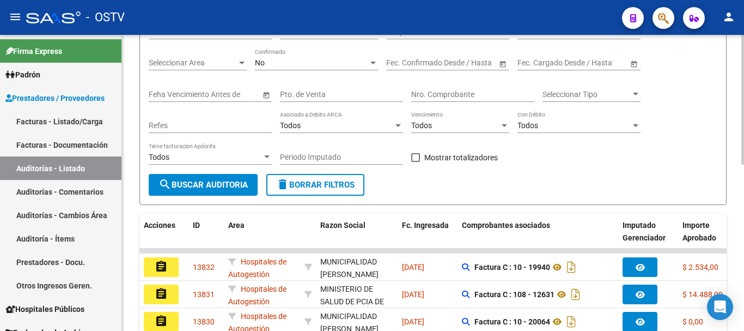
click at [460, 93] on input "Nro. Comprobante" at bounding box center [472, 94] width 123 height 9
paste input "19142"
type input "19142"
click at [301, 61] on div "No" at bounding box center [311, 62] width 113 height 9
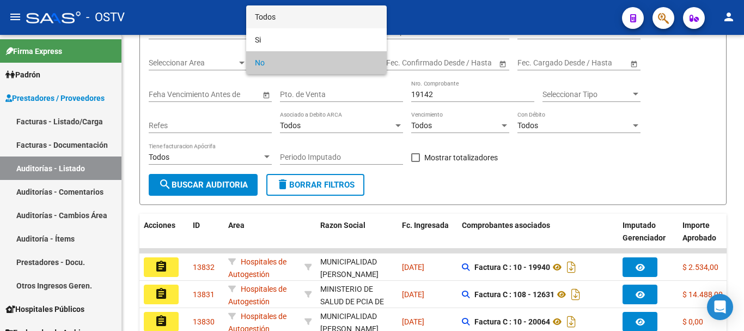
click at [289, 17] on span "Todos" at bounding box center [316, 16] width 123 height 23
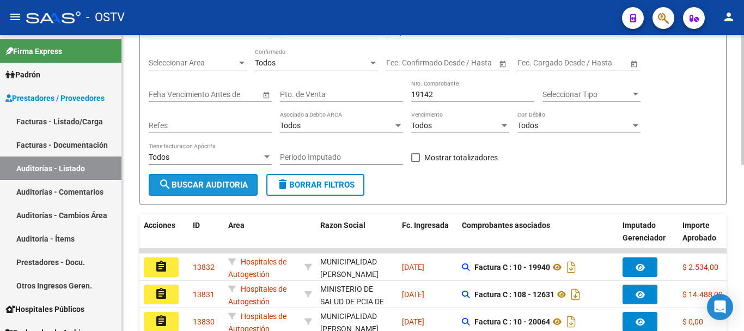
click at [240, 181] on span "search Buscar Auditoria" at bounding box center [203, 185] width 89 height 10
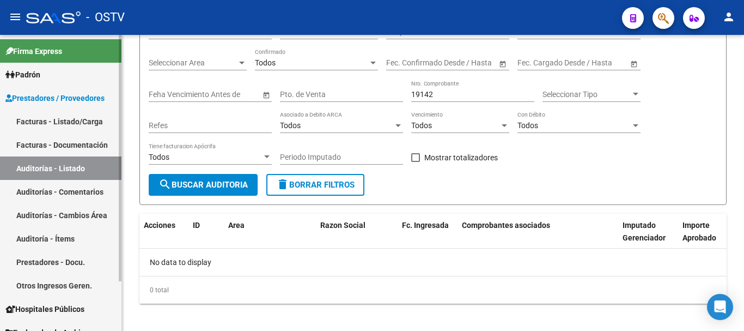
click at [58, 123] on link "Facturas - Listado/Carga" at bounding box center [60, 120] width 121 height 23
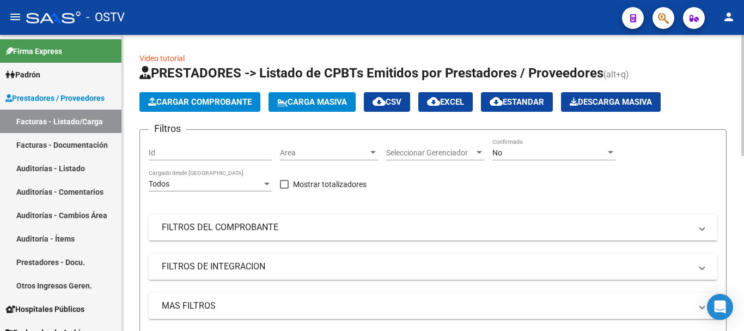
click at [248, 231] on mat-panel-title "FILTROS DEL COMPROBANTE" at bounding box center [426, 227] width 529 height 12
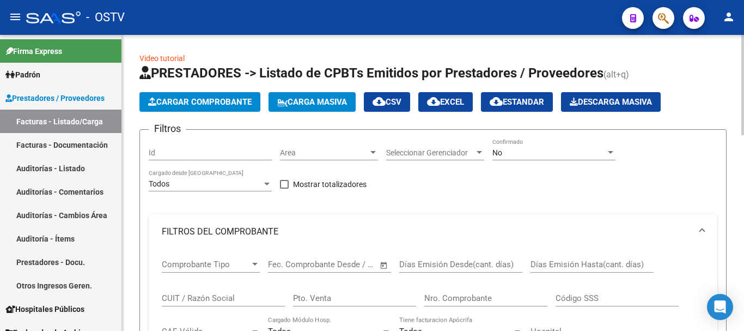
click at [468, 297] on input "Nro. Comprobante" at bounding box center [485, 298] width 123 height 10
paste input "19142"
type input "19142"
click at [351, 294] on input "Pto. Venta" at bounding box center [354, 298] width 123 height 10
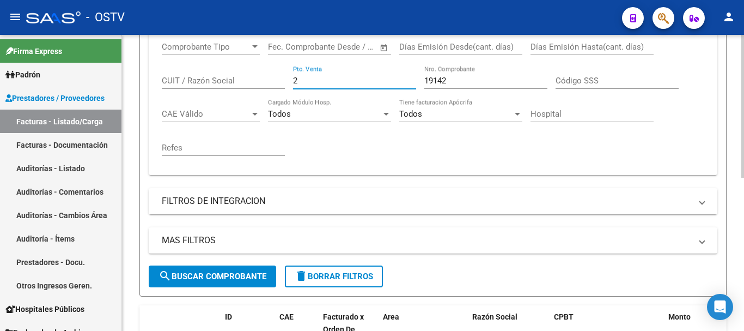
scroll to position [316, 0]
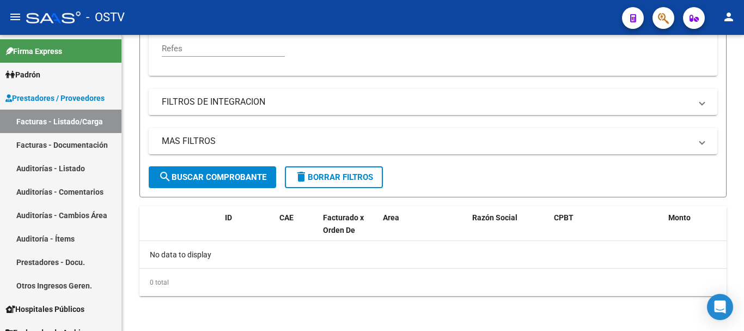
type input "2"
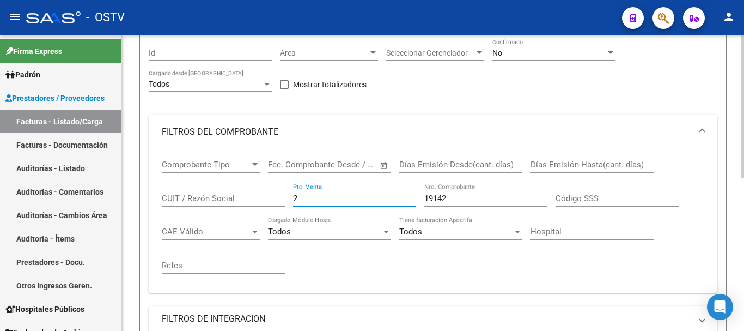
scroll to position [99, 0]
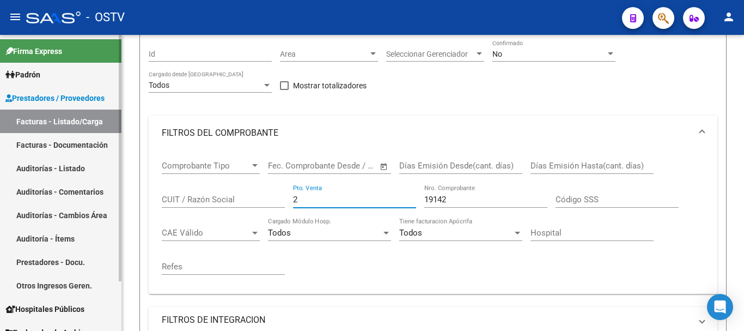
click at [64, 173] on link "Auditorías - Listado" at bounding box center [60, 167] width 121 height 23
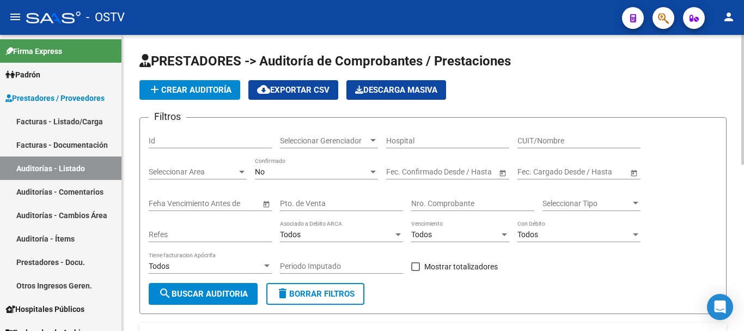
click at [202, 92] on span "add Crear Auditoría" at bounding box center [189, 90] width 83 height 10
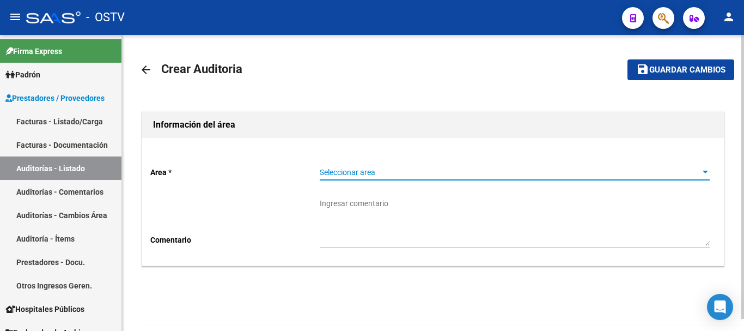
click at [394, 171] on span "Seleccionar area" at bounding box center [510, 172] width 380 height 9
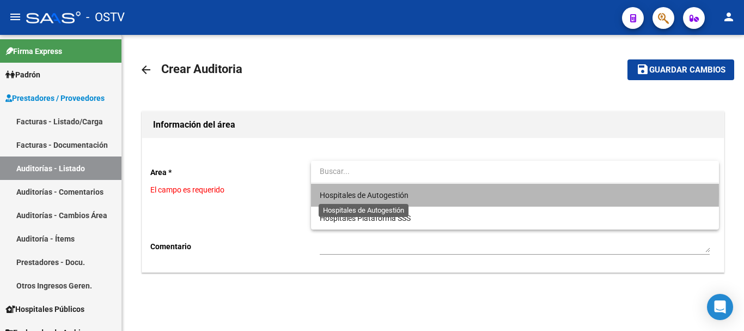
click at [370, 194] on span "Hospitales de Autogestión" at bounding box center [364, 195] width 89 height 9
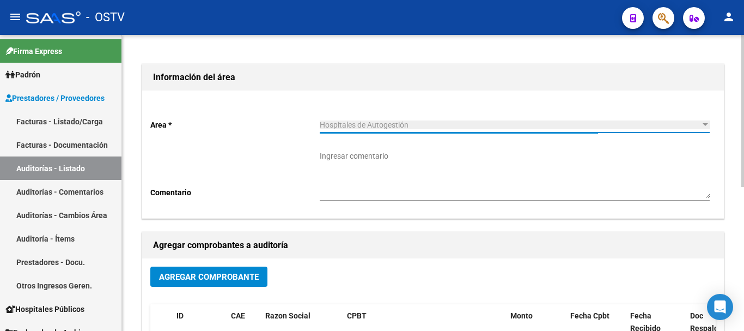
scroll to position [163, 0]
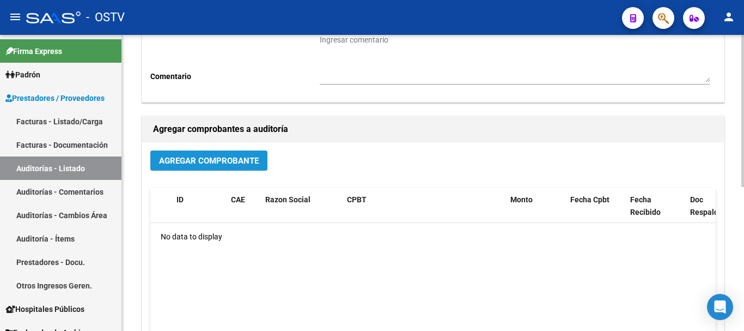
click at [243, 166] on span "Agregar Comprobante" at bounding box center [209, 161] width 100 height 10
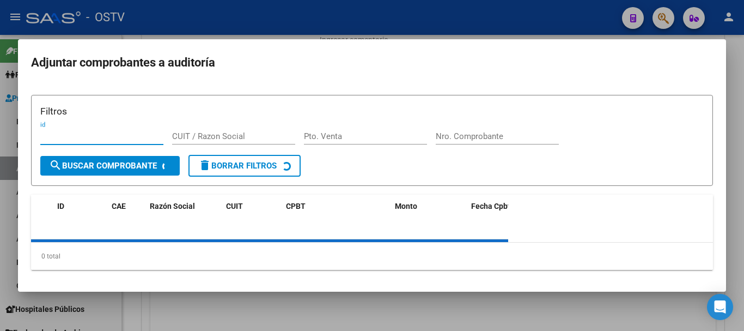
click at [475, 135] on input "Nro. Comprobante" at bounding box center [497, 136] width 123 height 10
paste input "16895"
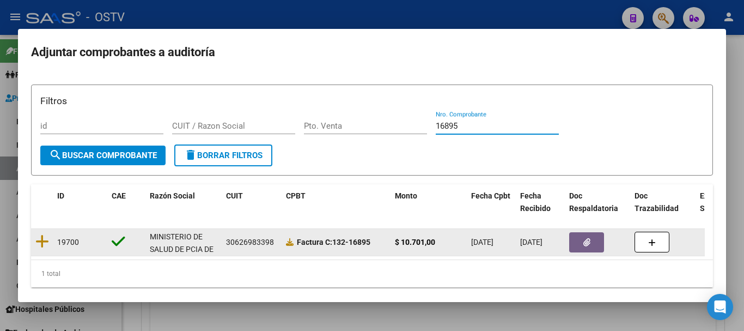
type input "16895"
click at [585, 241] on icon "button" at bounding box center [586, 242] width 7 height 8
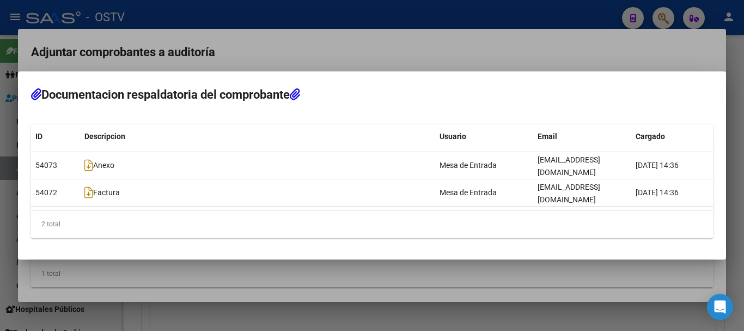
click at [273, 58] on div at bounding box center [372, 165] width 744 height 331
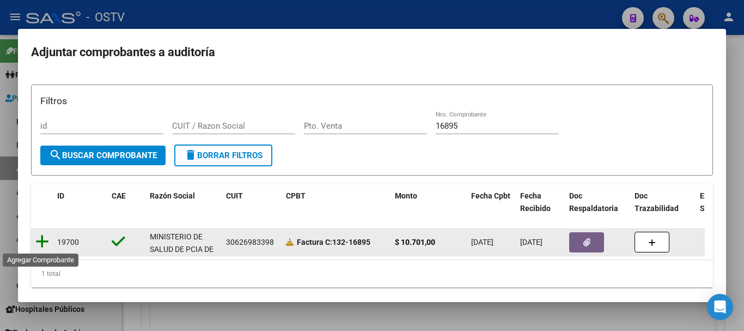
click at [45, 241] on icon at bounding box center [42, 241] width 14 height 15
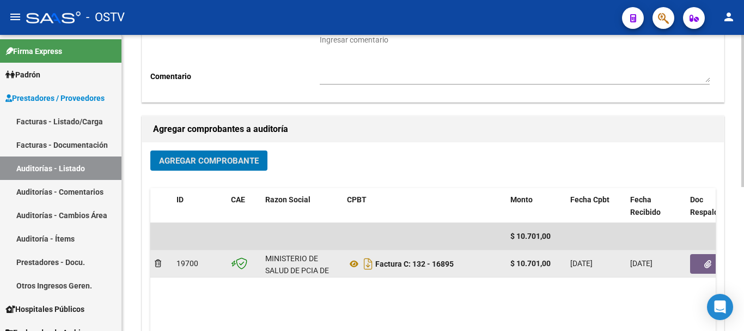
click at [706, 273] on datatable-body-cell at bounding box center [718, 263] width 65 height 27
click at [706, 268] on icon "button" at bounding box center [707, 264] width 7 height 8
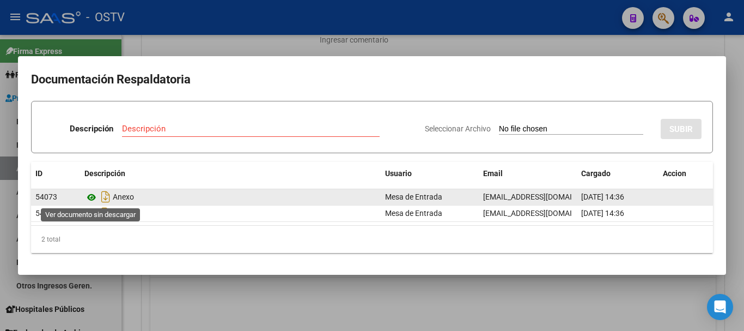
click at [91, 194] on icon at bounding box center [91, 197] width 14 height 13
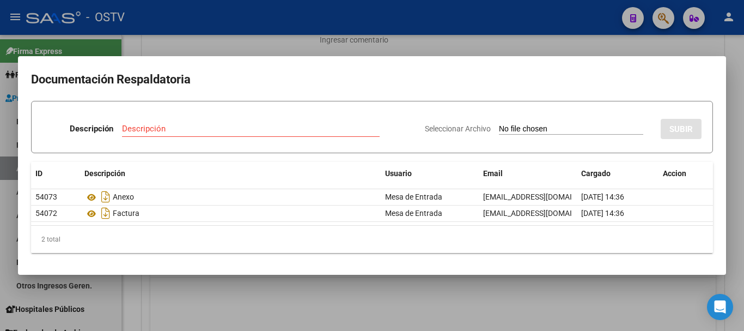
click at [438, 40] on div at bounding box center [372, 165] width 744 height 331
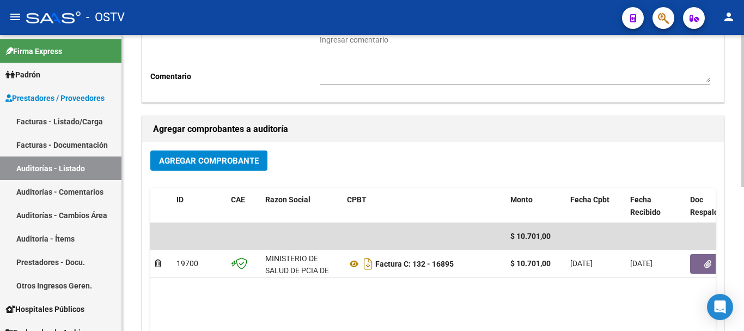
scroll to position [0, 0]
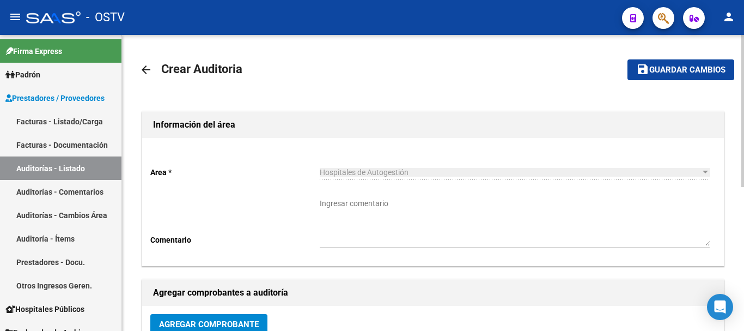
click at [700, 77] on button "save Guardar cambios" at bounding box center [680, 69] width 107 height 20
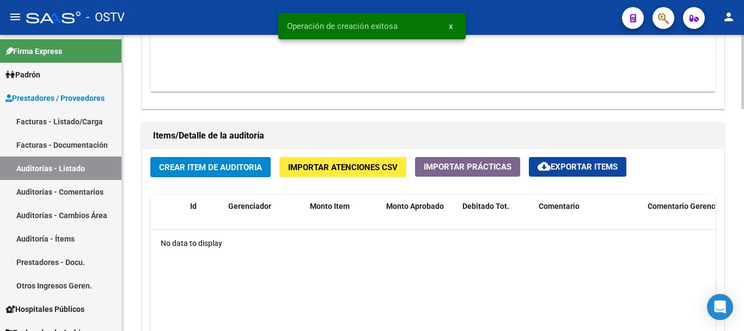
scroll to position [708, 0]
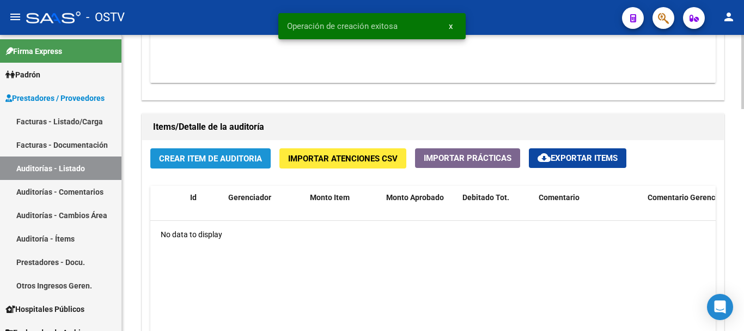
click at [220, 150] on button "Crear Item de Auditoria" at bounding box center [210, 158] width 120 height 20
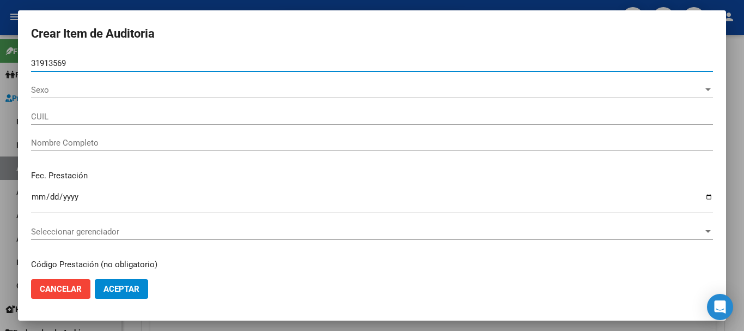
type input "31913569"
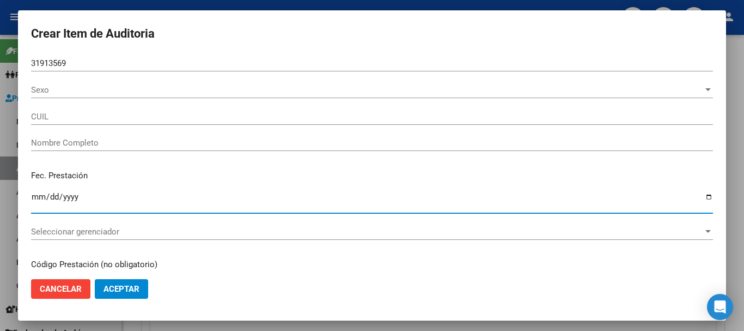
type input "27319135699"
type input "RINOLDI [PERSON_NAME] [PERSON_NAME]"
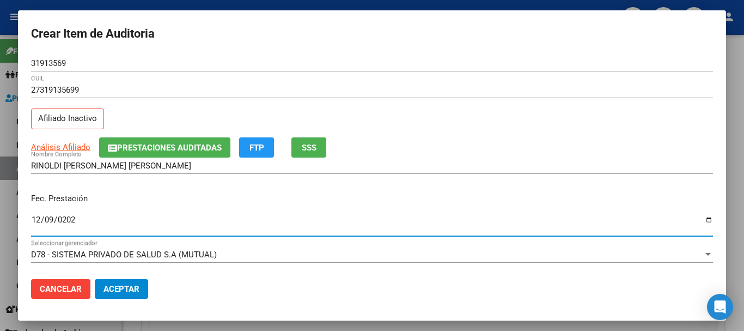
type input "[DATE]"
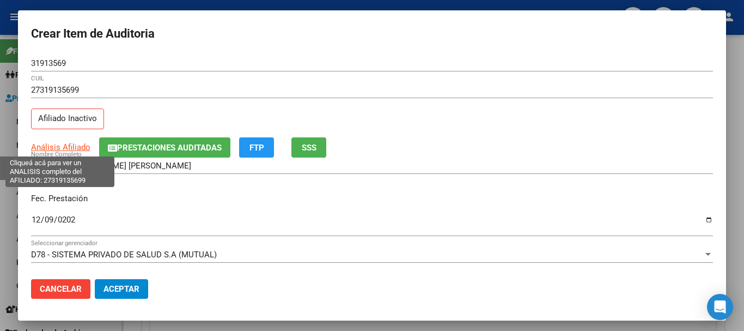
click at [77, 149] on span "Análisis Afiliado" at bounding box center [60, 147] width 59 height 10
type textarea "27319135699"
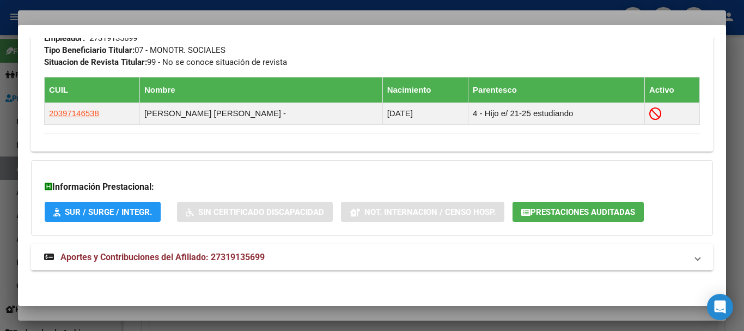
scroll to position [597, 0]
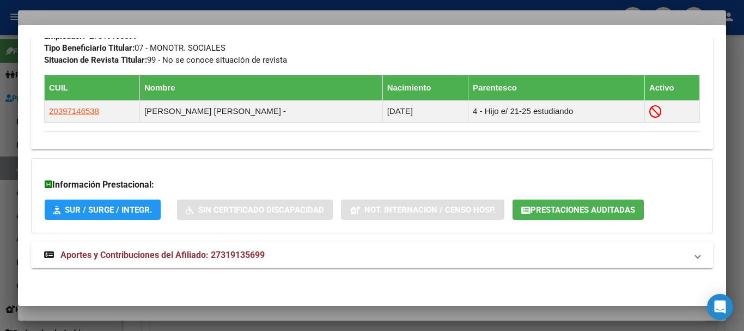
click at [231, 258] on span "Aportes y Contribuciones del Afiliado: 27319135699" at bounding box center [162, 254] width 204 height 10
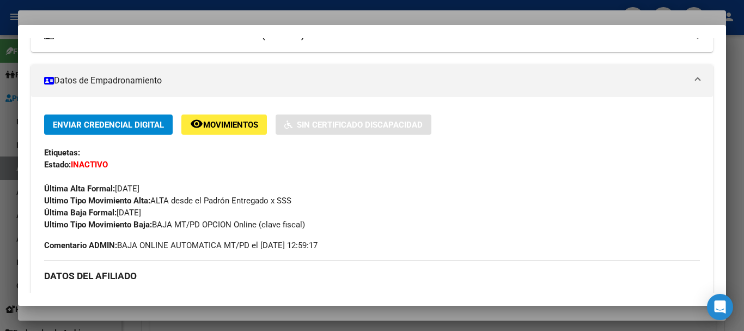
scroll to position [0, 0]
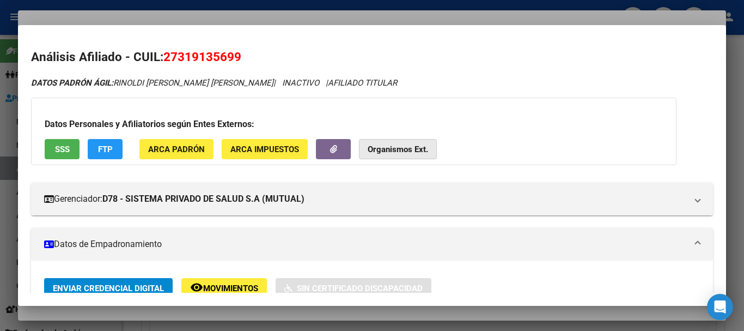
click at [412, 151] on strong "Organismos Ext." at bounding box center [398, 149] width 60 height 10
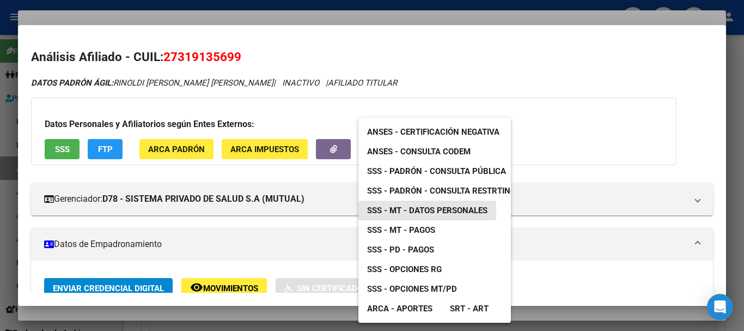
click at [433, 208] on span "SSS - MT - Datos Personales" at bounding box center [427, 210] width 120 height 10
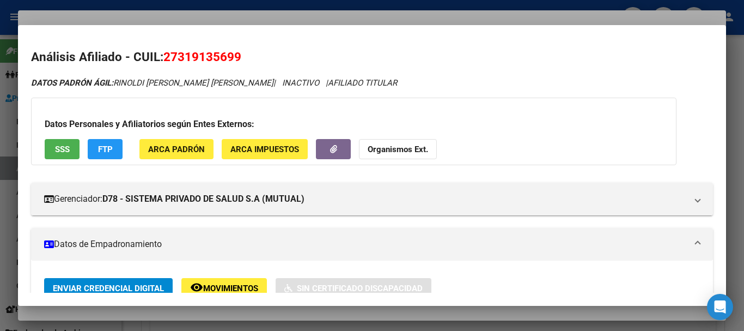
click at [299, 15] on div at bounding box center [372, 165] width 744 height 331
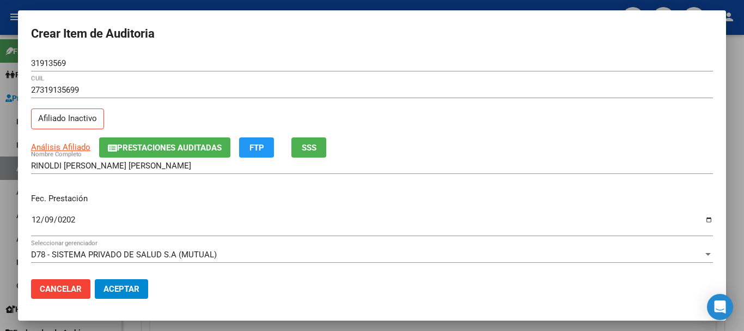
click at [454, 73] on div "31913569 Nro Documento" at bounding box center [372, 68] width 682 height 27
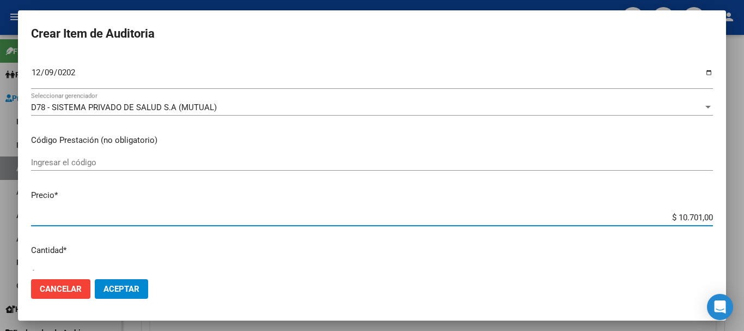
scroll to position [368, 0]
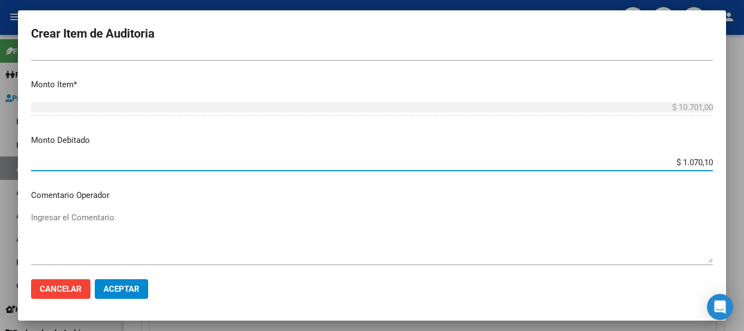
type input "$ 10.701,00"
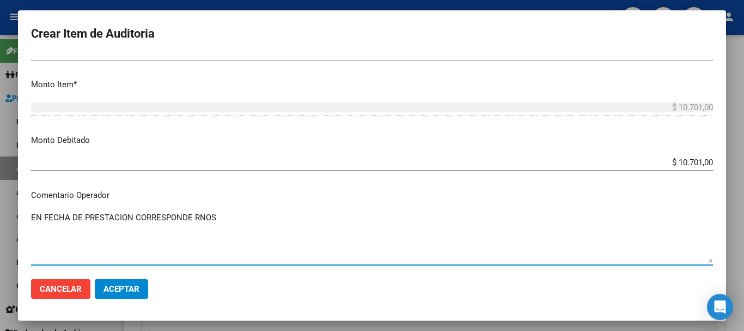
paste textarea "1-2210-4"
type textarea "EN FECHA DE PRESTACION CORRESPONDE RNOS 1-2210-4"
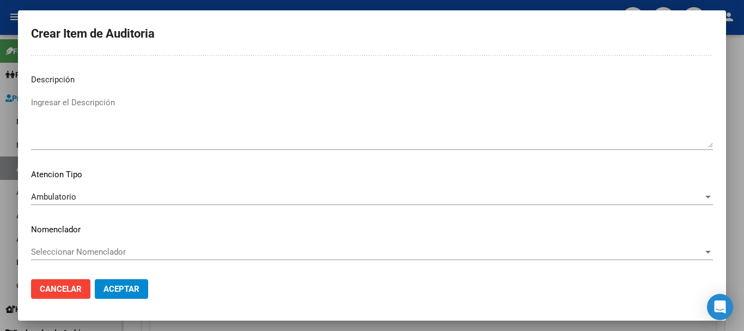
scroll to position [0, 0]
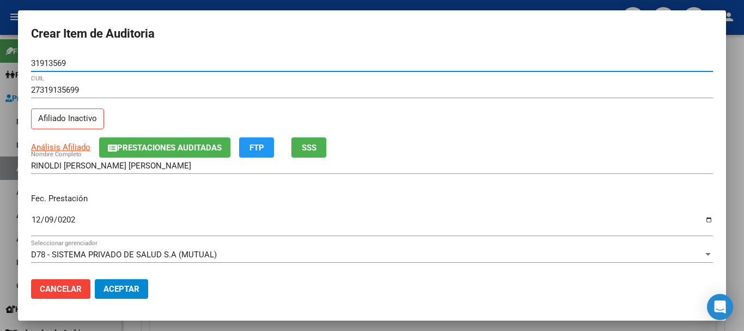
click at [95, 279] on button "Aceptar" at bounding box center [121, 289] width 53 height 20
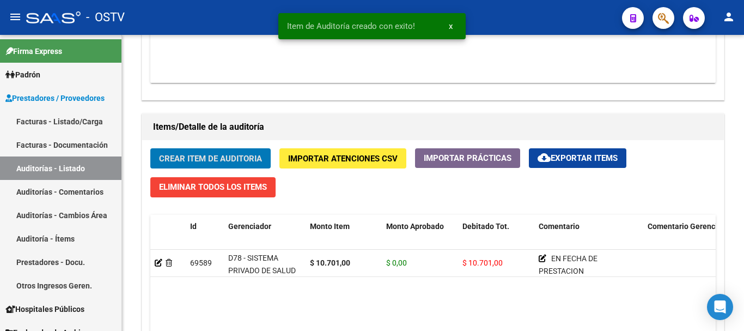
scroll to position [709, 0]
click at [150, 148] on button "Crear Item de Auditoria" at bounding box center [210, 158] width 120 height 20
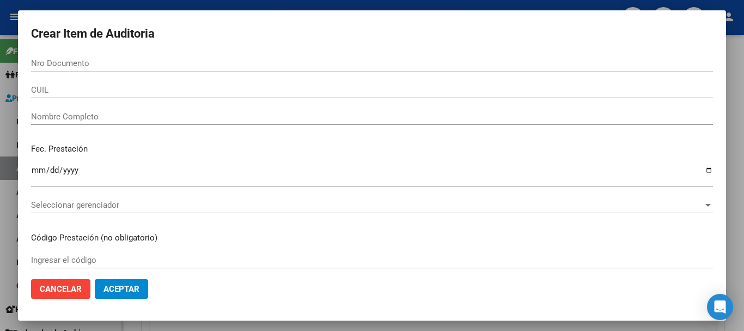
click at [743, 149] on div at bounding box center [372, 165] width 744 height 331
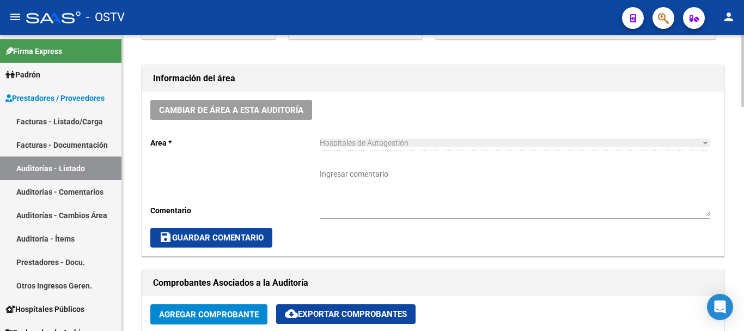
scroll to position [273, 0]
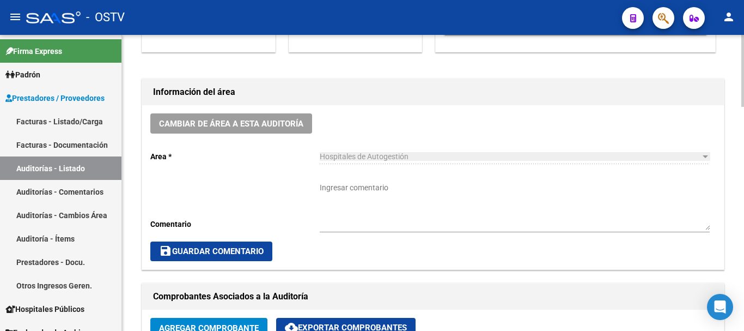
click at [438, 193] on textarea "Ingresar comentario" at bounding box center [515, 206] width 390 height 48
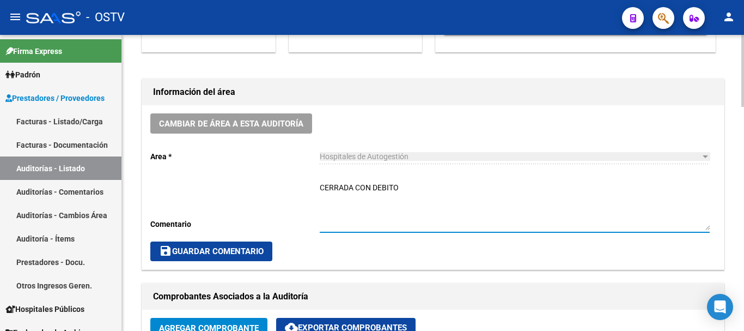
type textarea "CERRADA CON DEBITO"
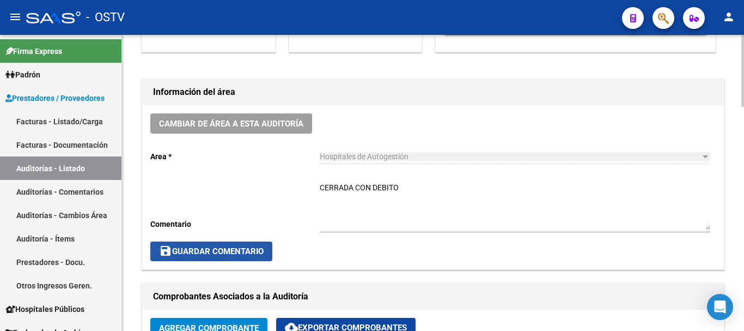
click at [205, 253] on span "save Guardar Comentario" at bounding box center [211, 251] width 105 height 10
click at [212, 250] on span "save Guardar Comentario" at bounding box center [211, 251] width 105 height 10
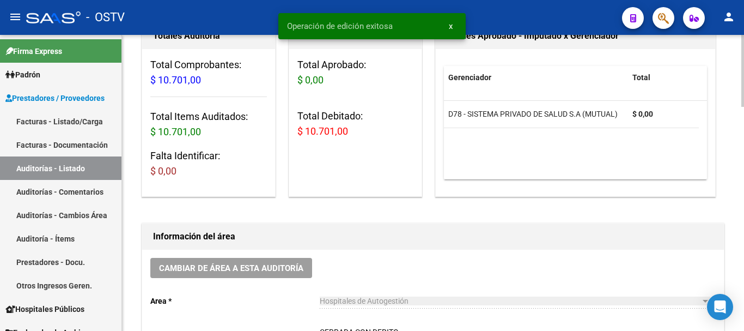
scroll to position [0, 0]
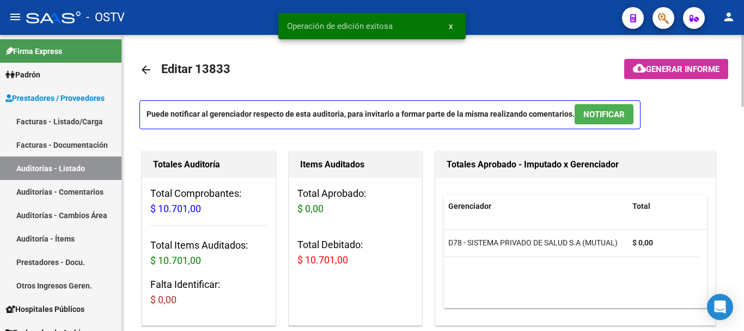
click at [147, 70] on mat-icon "arrow_back" at bounding box center [145, 69] width 13 height 13
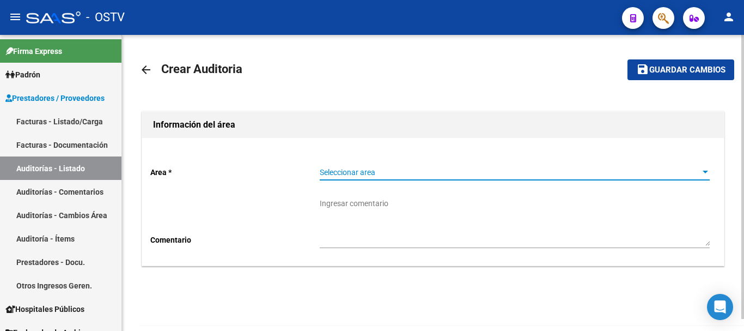
click at [387, 174] on span "Seleccionar area" at bounding box center [510, 172] width 380 height 9
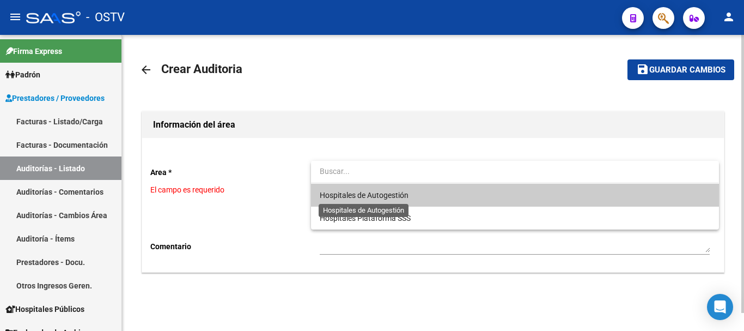
click at [379, 193] on span "Hospitales de Autogestión" at bounding box center [364, 195] width 89 height 9
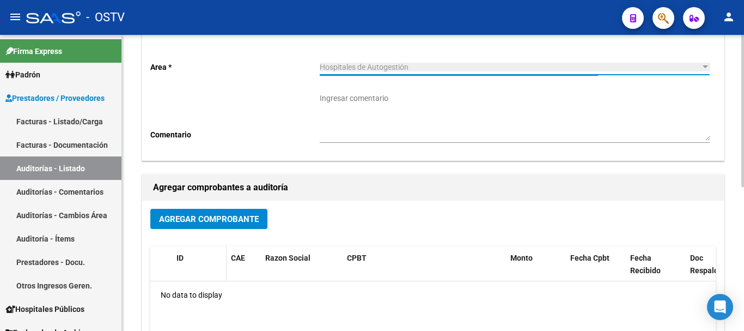
scroll to position [109, 0]
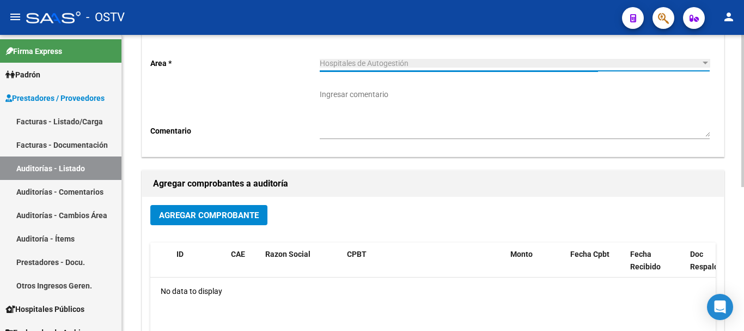
click at [223, 214] on span "Agregar Comprobante" at bounding box center [209, 215] width 100 height 10
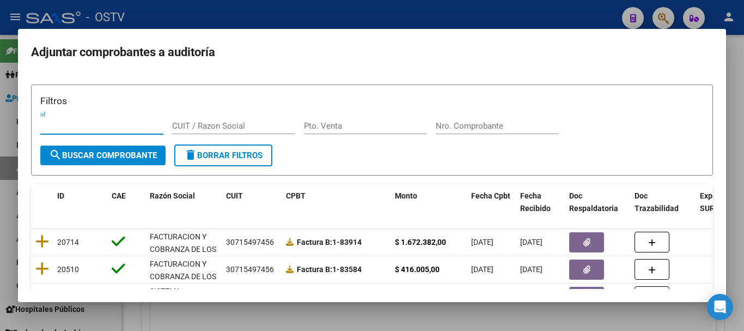
click at [479, 125] on input "Nro. Comprobante" at bounding box center [497, 126] width 123 height 10
paste input "8286"
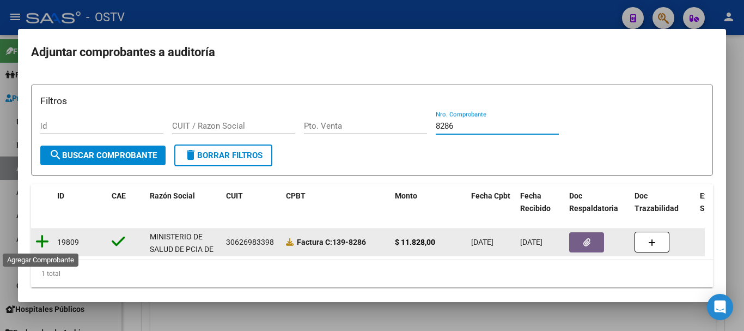
type input "8286"
click at [44, 241] on icon at bounding box center [42, 241] width 14 height 15
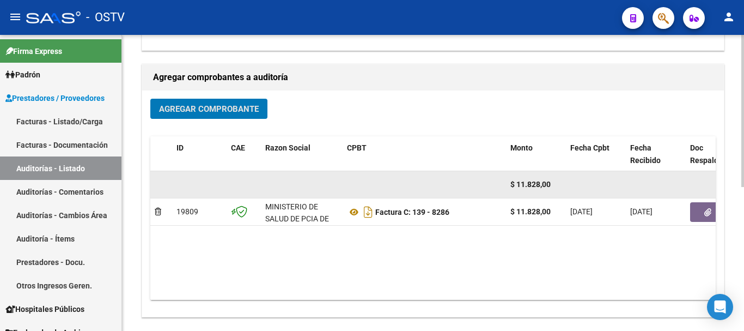
scroll to position [218, 0]
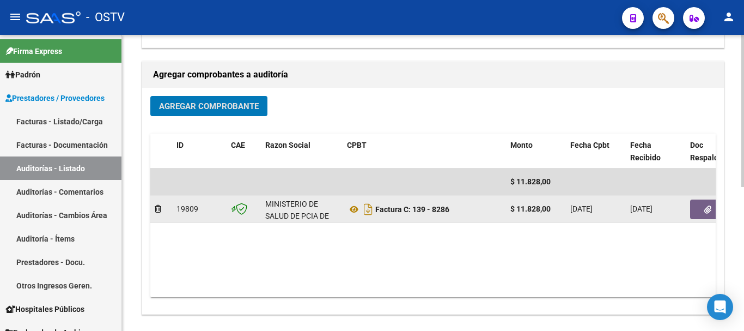
click at [706, 209] on icon "button" at bounding box center [707, 209] width 7 height 8
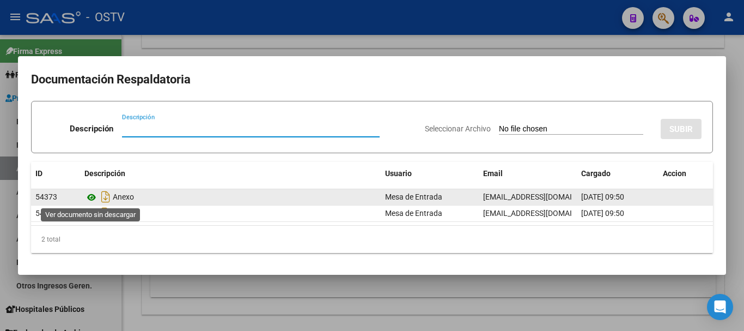
click at [90, 198] on icon at bounding box center [91, 197] width 14 height 13
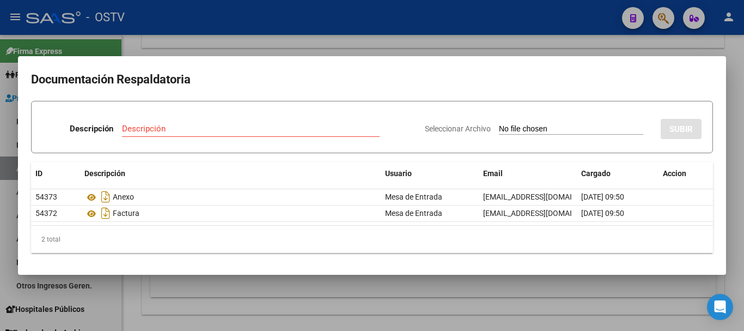
click at [687, 33] on div at bounding box center [372, 165] width 744 height 331
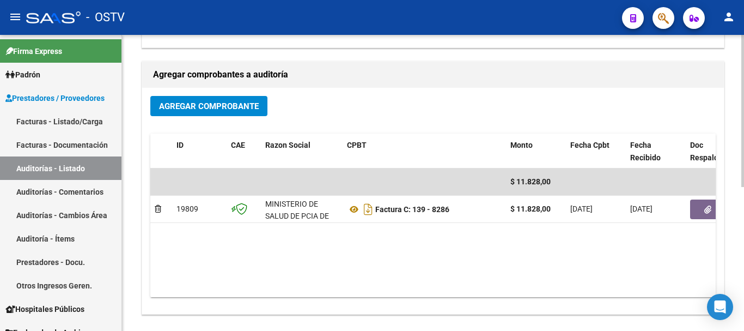
scroll to position [0, 0]
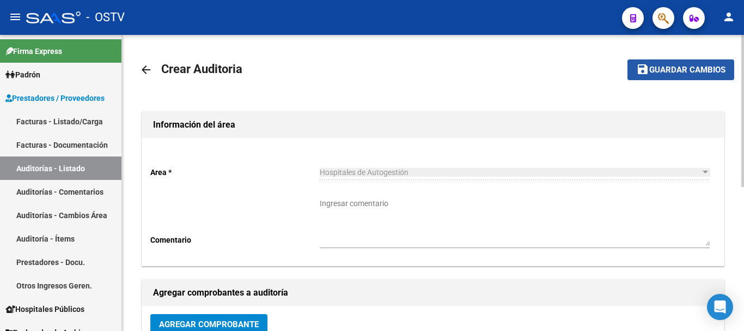
drag, startPoint x: 709, startPoint y: 72, endPoint x: 684, endPoint y: 80, distance: 26.4
click at [709, 71] on span "Guardar cambios" at bounding box center [687, 70] width 76 height 10
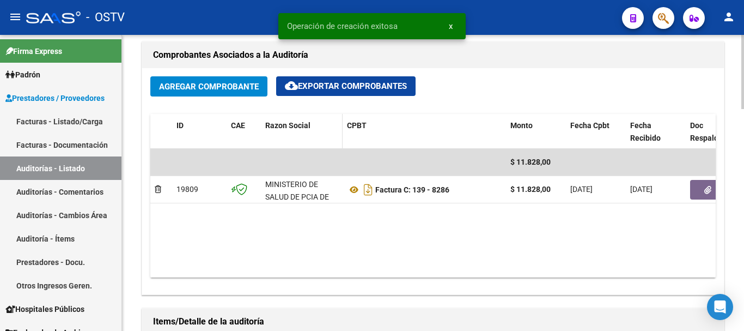
scroll to position [708, 0]
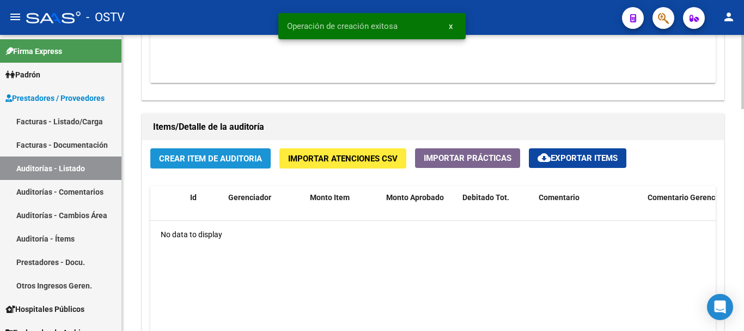
click at [244, 150] on button "Crear Item de Auditoria" at bounding box center [210, 158] width 120 height 20
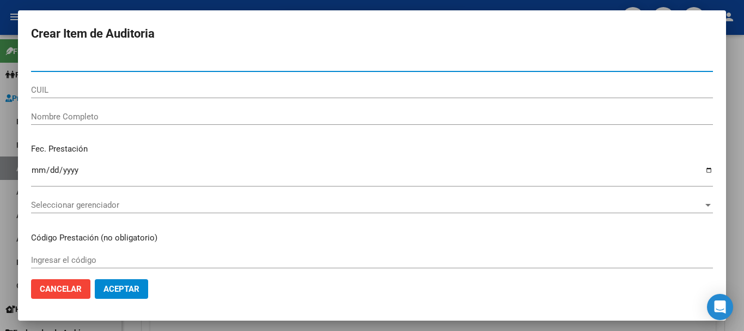
type input "22682561"
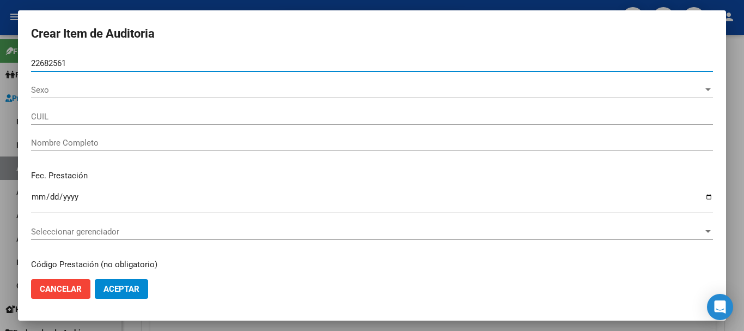
type input "20226825615"
type input "[PERSON_NAME] [PERSON_NAME]"
type input "22682561"
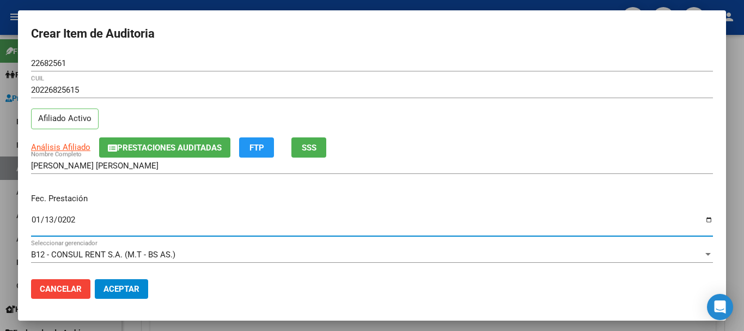
type input "[DATE]"
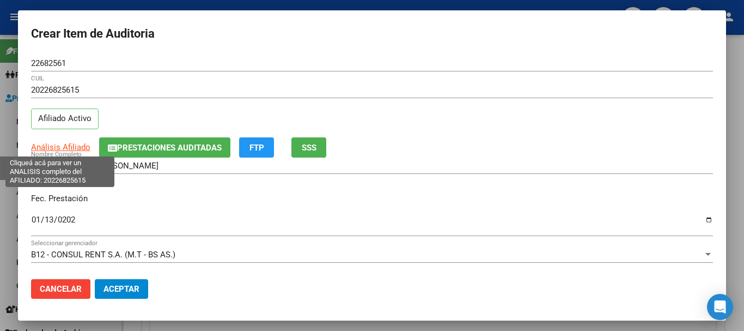
click at [71, 151] on span "Análisis Afiliado" at bounding box center [60, 147] width 59 height 10
type textarea "20226825615"
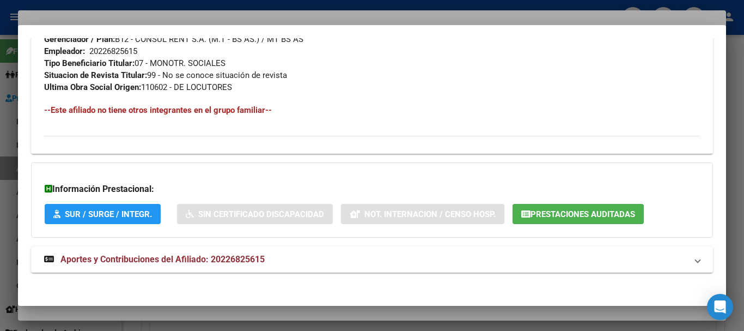
scroll to position [574, 0]
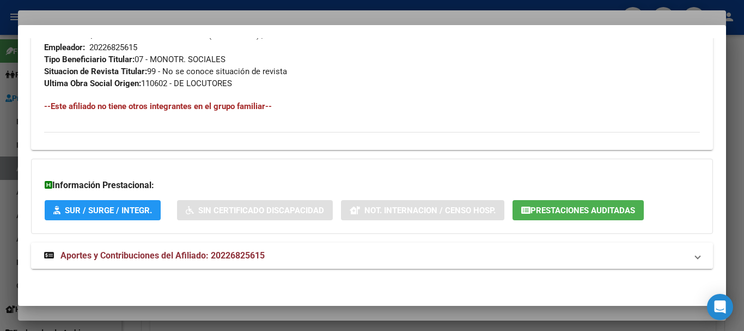
click at [216, 254] on span "Aportes y Contribuciones del Afiliado: 20226825615" at bounding box center [162, 255] width 204 height 10
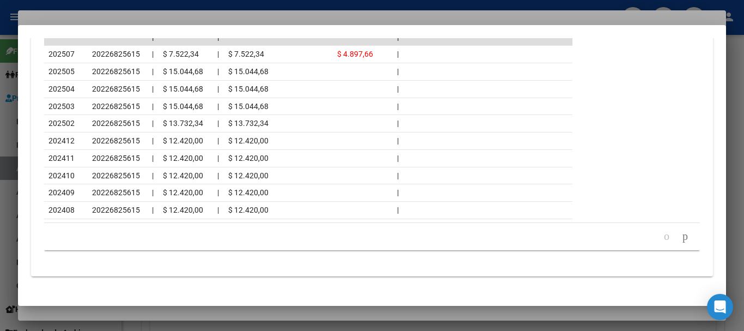
scroll to position [1063, 0]
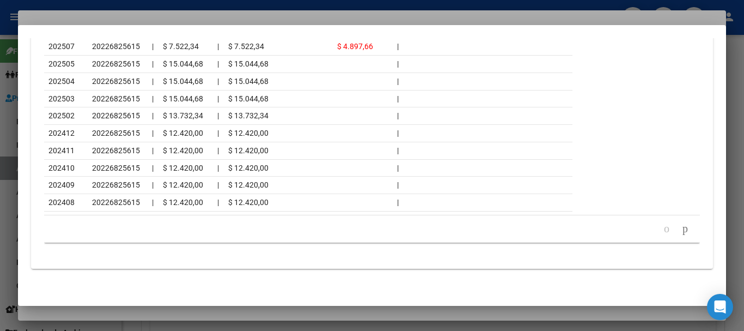
click at [132, 15] on div at bounding box center [372, 165] width 744 height 331
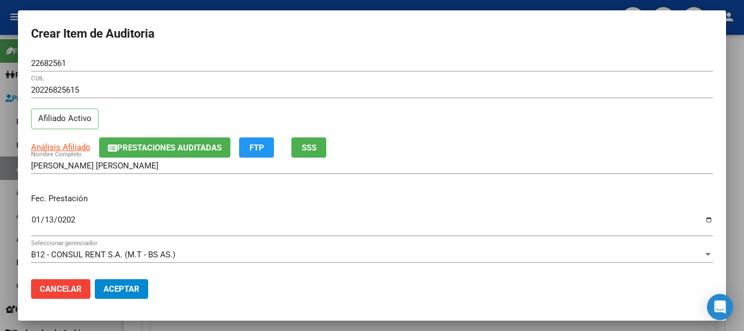
click at [317, 72] on div "22682561 Nro Documento" at bounding box center [372, 68] width 682 height 27
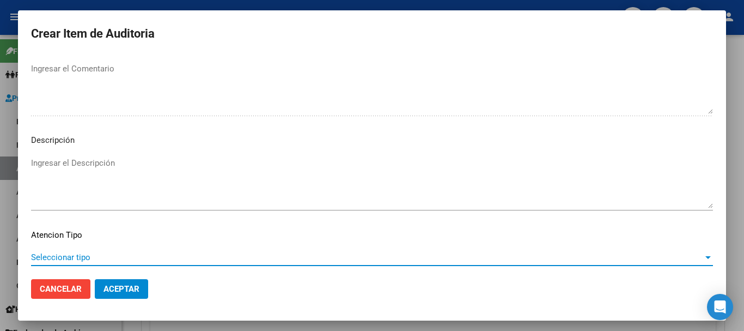
scroll to position [672, 0]
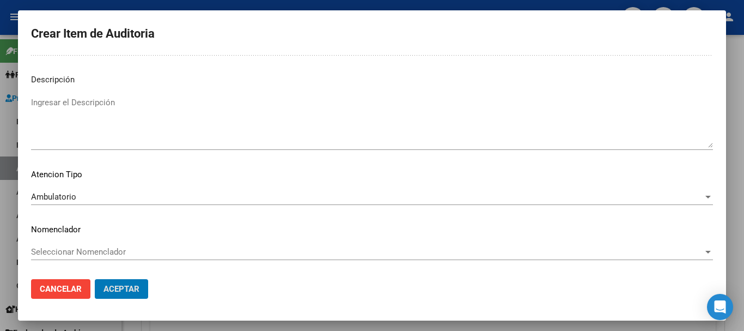
click at [95, 279] on button "Aceptar" at bounding box center [121, 289] width 53 height 20
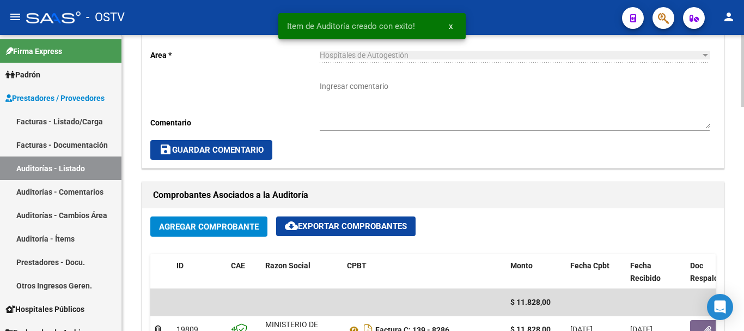
scroll to position [273, 0]
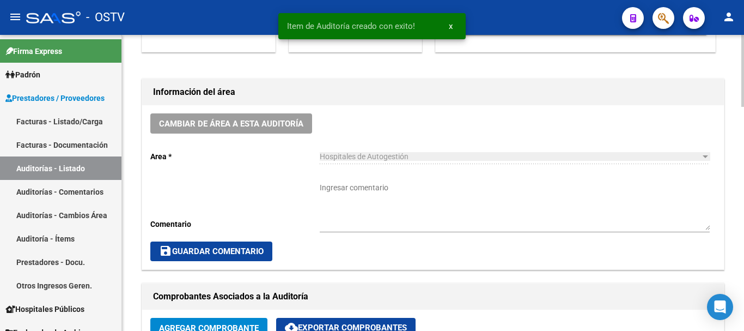
click at [387, 172] on div "Hospitales de Autogestión Seleccionar area" at bounding box center [515, 157] width 390 height 31
click at [397, 194] on textarea "Ingresar comentario" at bounding box center [515, 206] width 390 height 48
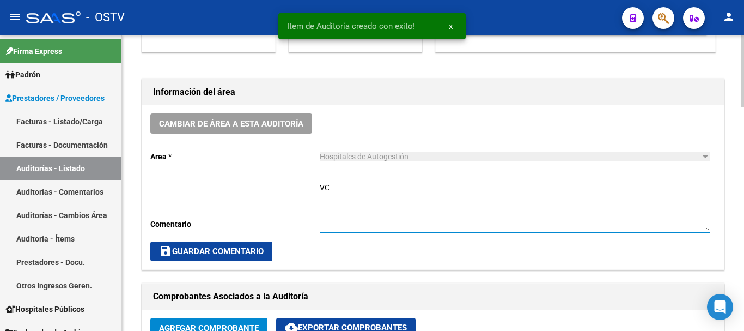
type textarea "V"
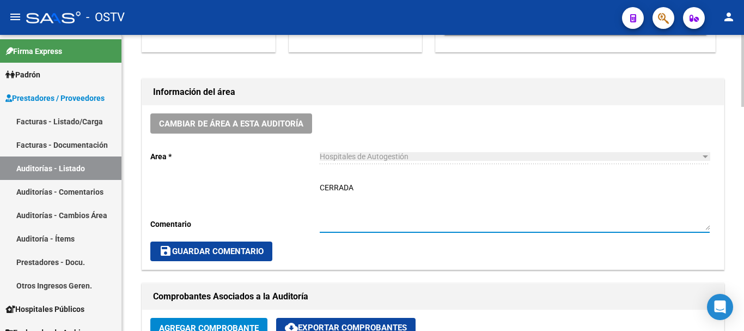
type textarea "CERRADA"
click at [209, 253] on span "save Guardar Comentario" at bounding box center [211, 251] width 105 height 10
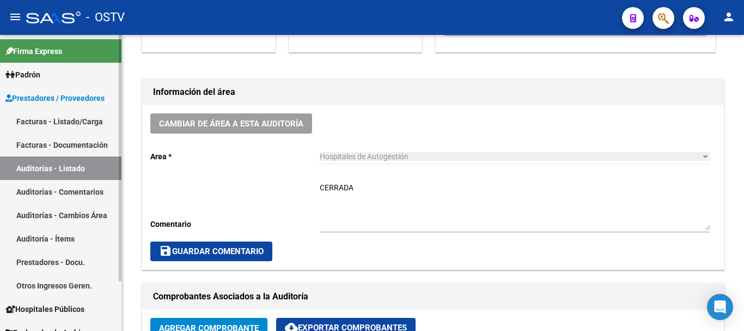
click at [63, 164] on link "Auditorías - Listado" at bounding box center [60, 167] width 121 height 23
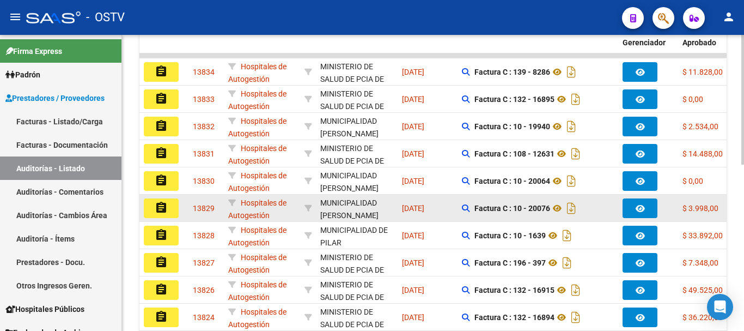
scroll to position [327, 0]
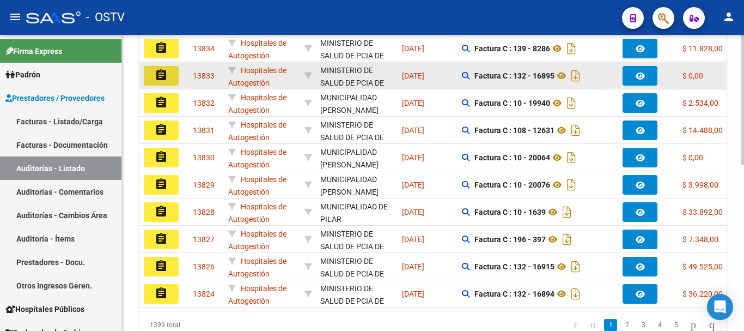
click at [172, 77] on button "assignment" at bounding box center [161, 76] width 35 height 20
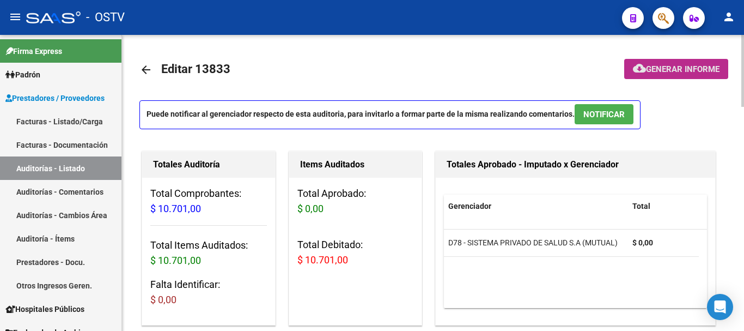
click at [682, 59] on button "cloud_download Generar informe" at bounding box center [676, 69] width 104 height 20
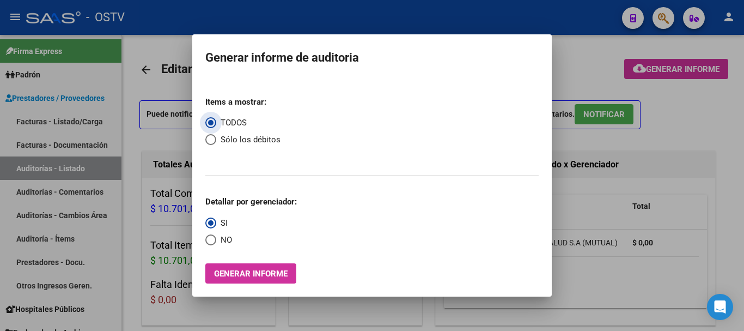
click at [208, 141] on span "Select an option" at bounding box center [210, 139] width 11 height 11
click at [208, 141] on input "Sólo los débitos" at bounding box center [210, 139] width 11 height 11
radio input "true"
click at [218, 241] on span "NO" at bounding box center [224, 240] width 16 height 13
click at [216, 241] on input "NO" at bounding box center [210, 239] width 11 height 11
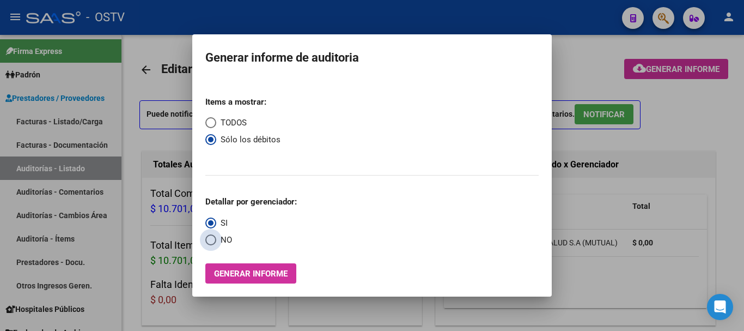
radio input "true"
click at [255, 271] on span "Generar informe" at bounding box center [251, 274] width 74 height 10
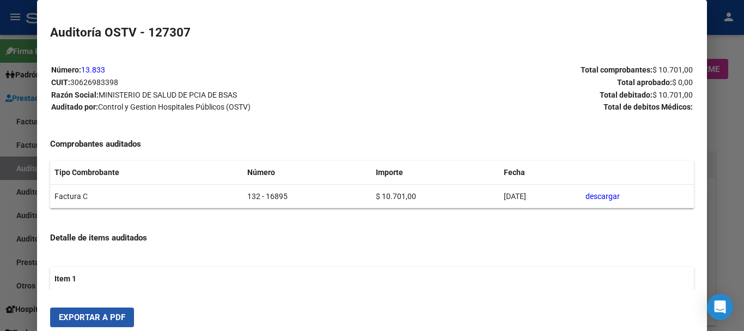
click at [97, 309] on button "Exportar a PDF" at bounding box center [92, 317] width 84 height 20
click at [743, 217] on div at bounding box center [372, 165] width 744 height 331
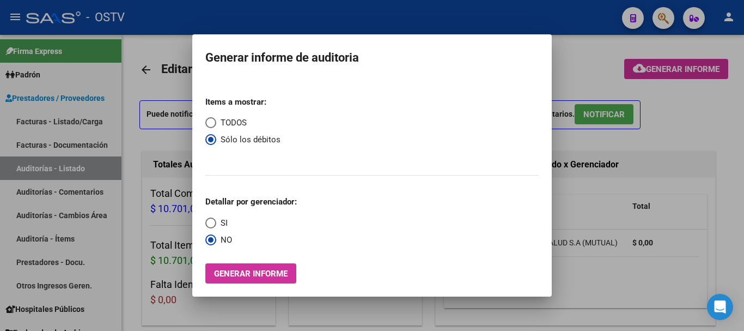
click at [743, 217] on div at bounding box center [372, 165] width 744 height 331
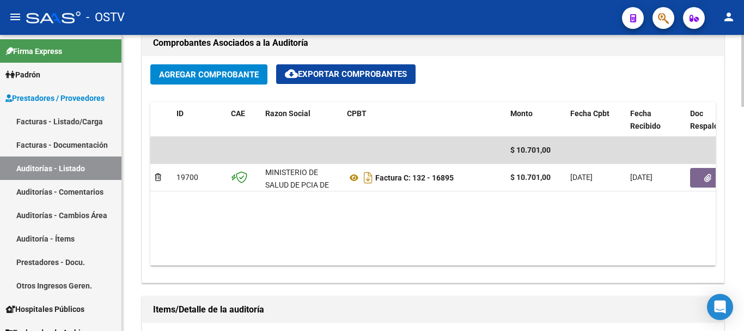
scroll to position [599, 0]
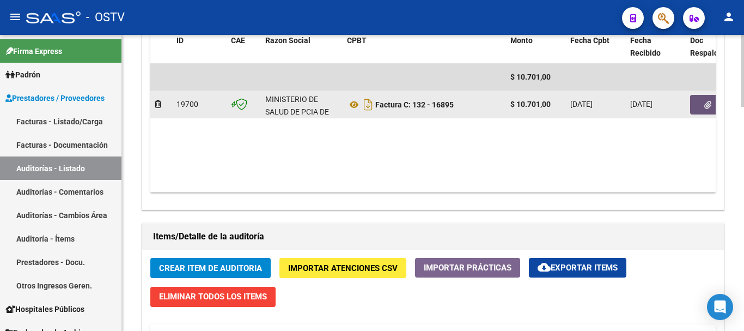
click at [699, 97] on button "button" at bounding box center [707, 105] width 35 height 20
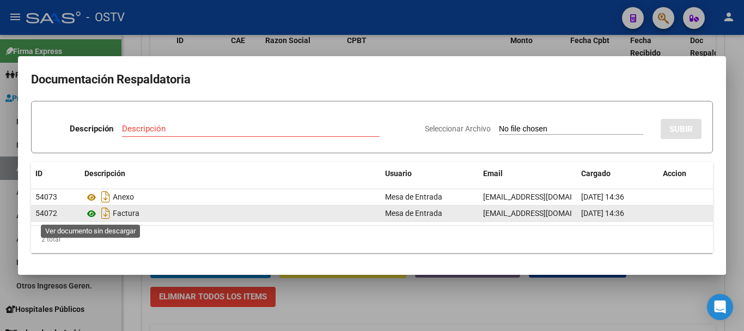
click at [88, 214] on icon at bounding box center [91, 213] width 14 height 13
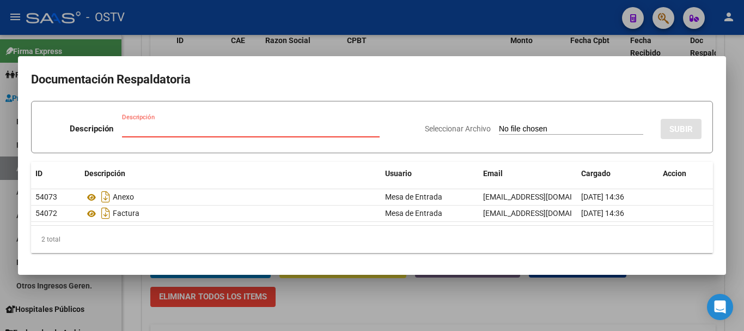
click at [279, 128] on input "Descripción" at bounding box center [251, 129] width 258 height 10
type input "DEBITO"
click at [499, 124] on input "Seleccionar Archivo" at bounding box center [571, 129] width 144 height 10
type input "C:\fakepath\DEBITO FC 132-16895.pdf"
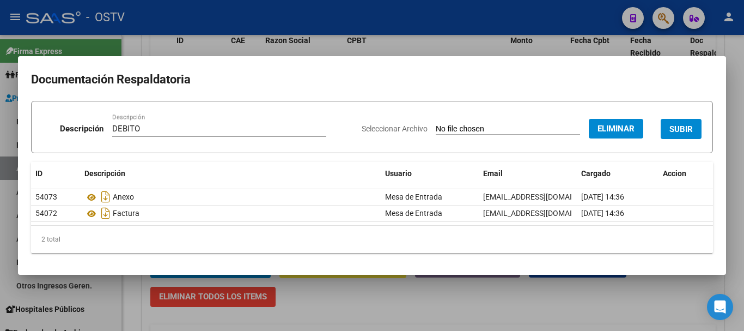
click at [684, 126] on span "SUBIR" at bounding box center [680, 129] width 23 height 10
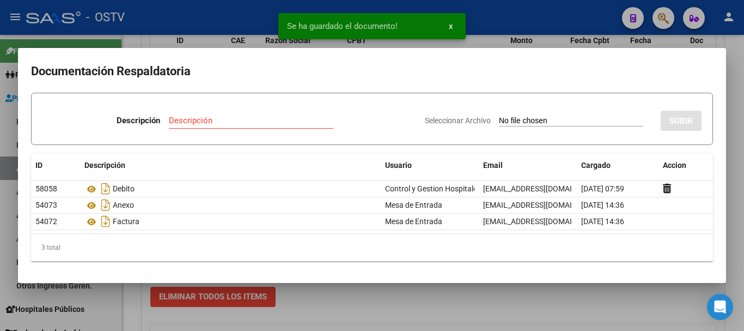
click at [743, 141] on div at bounding box center [372, 165] width 744 height 331
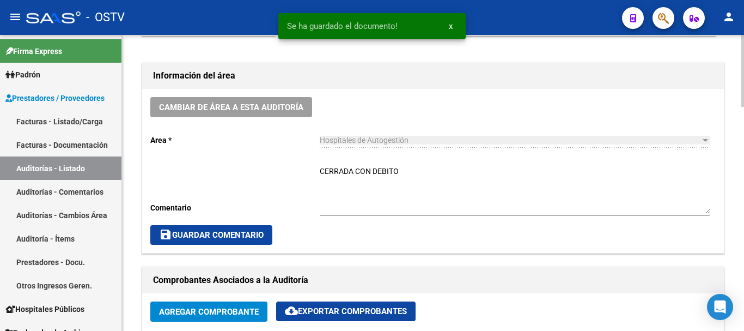
scroll to position [272, 0]
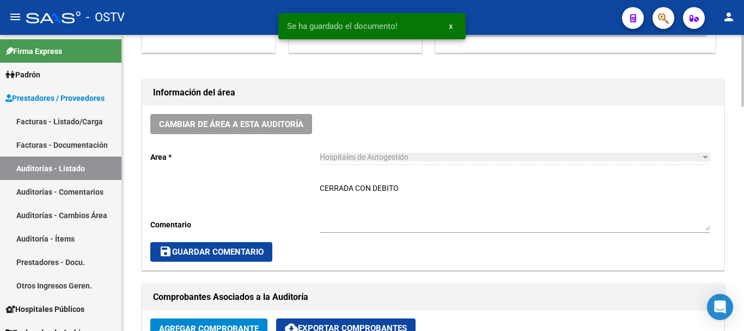
click at [469, 211] on textarea "CERRADA CON DEBITO" at bounding box center [515, 206] width 390 height 48
click at [253, 244] on button "save Guardar Comentario" at bounding box center [211, 252] width 122 height 20
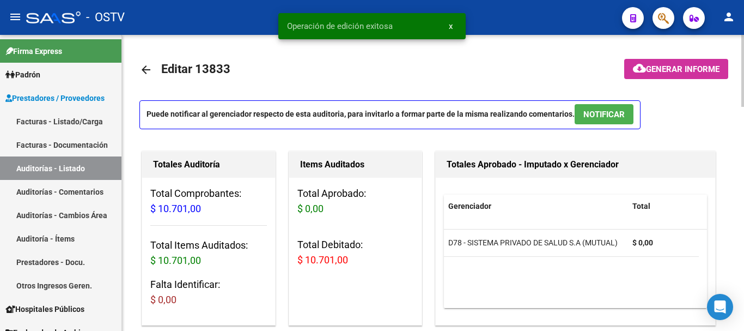
click at [143, 74] on mat-icon "arrow_back" at bounding box center [145, 69] width 13 height 13
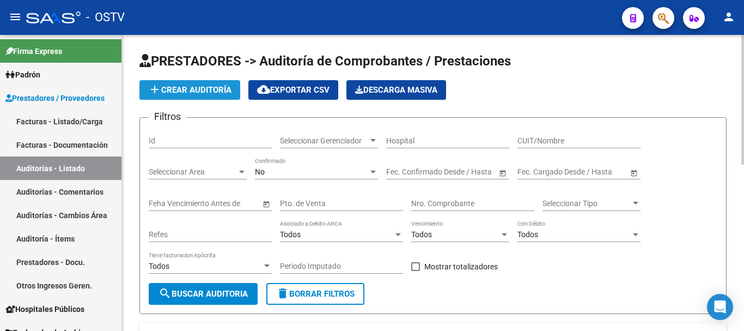
click at [188, 87] on span "add Crear Auditoría" at bounding box center [189, 90] width 83 height 10
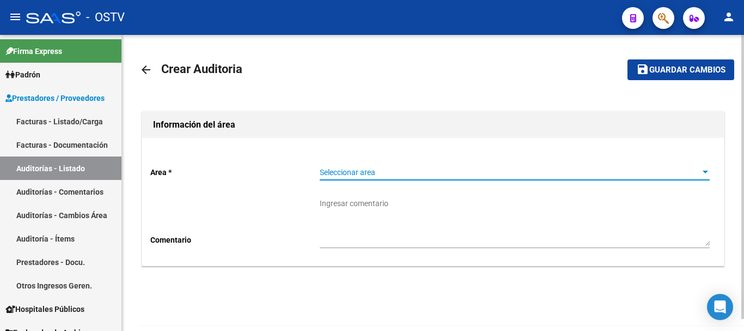
click at [368, 172] on span "Seleccionar area" at bounding box center [510, 172] width 380 height 9
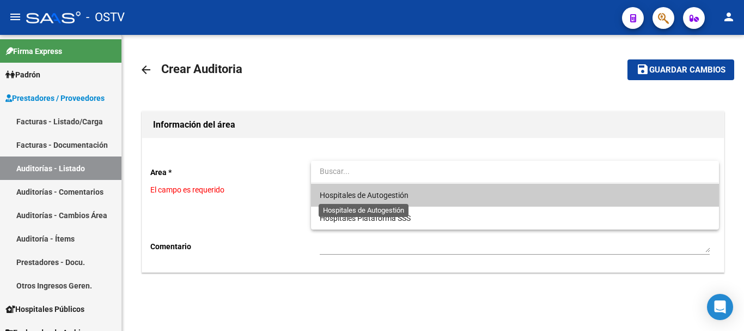
click at [371, 195] on span "Hospitales de Autogestión" at bounding box center [364, 195] width 89 height 9
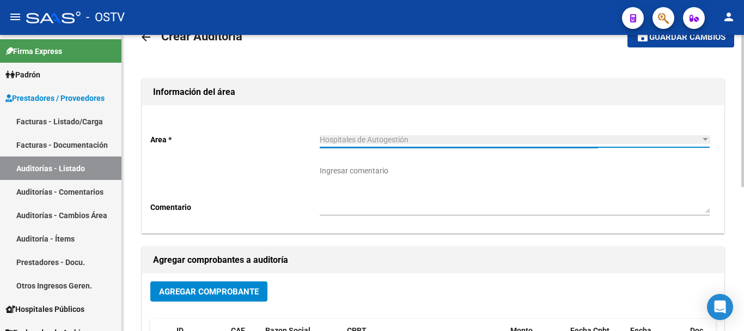
scroll to position [109, 0]
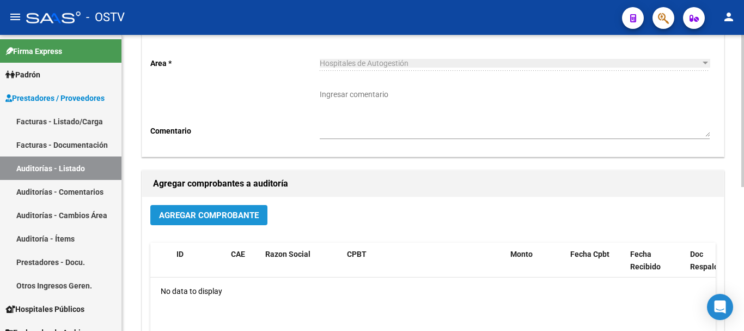
click at [223, 212] on span "Agregar Comprobante" at bounding box center [209, 215] width 100 height 10
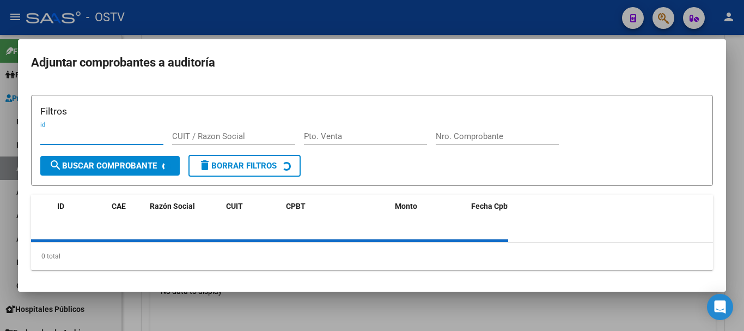
click at [517, 132] on input "Nro. Comprobante" at bounding box center [497, 136] width 123 height 10
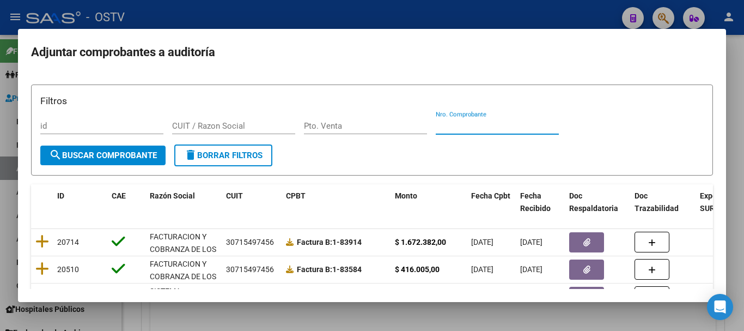
paste input "8286"
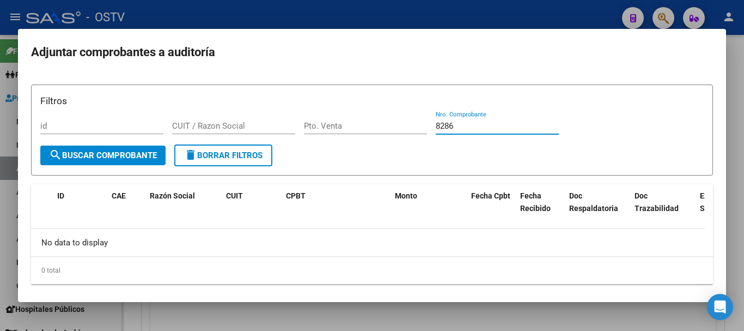
type input "8286"
click at [241, 8] on div at bounding box center [372, 165] width 744 height 331
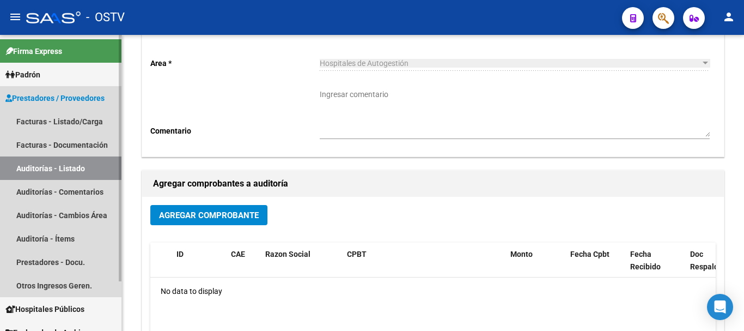
click at [50, 167] on link "Auditorías - Listado" at bounding box center [60, 167] width 121 height 23
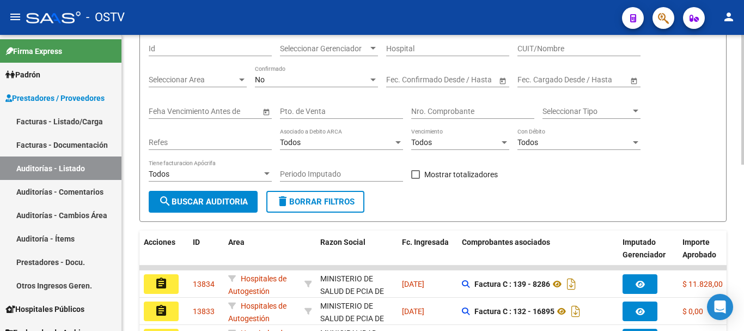
scroll to position [109, 0]
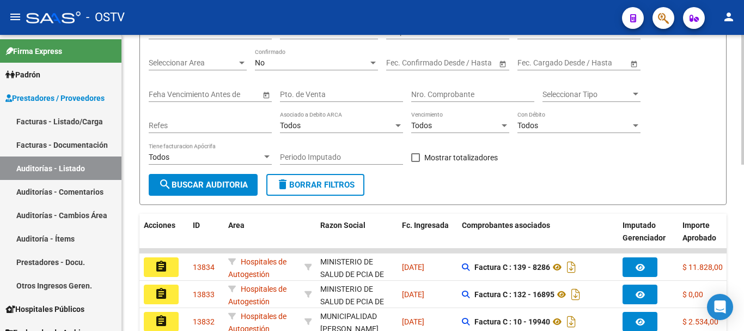
click at [476, 91] on input "Nro. Comprobante" at bounding box center [472, 94] width 123 height 9
paste input "8286"
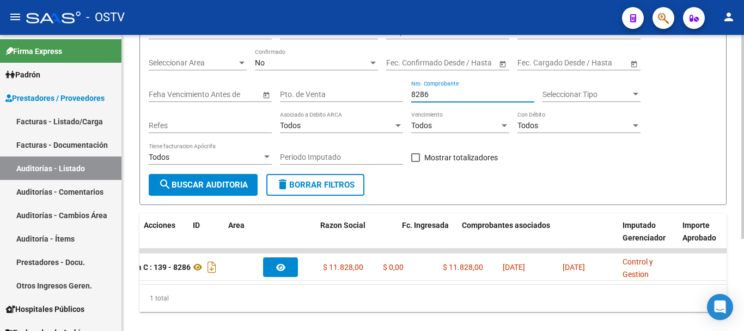
scroll to position [0, 0]
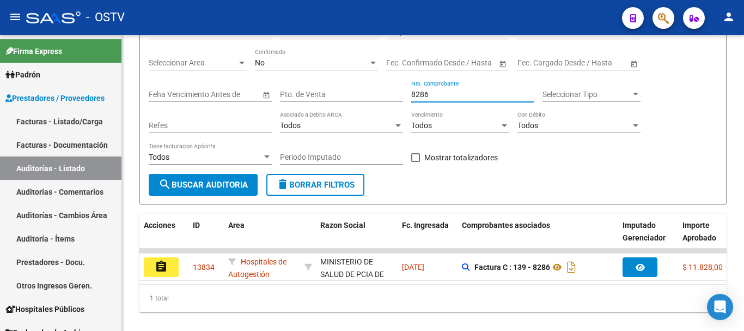
type input "8286"
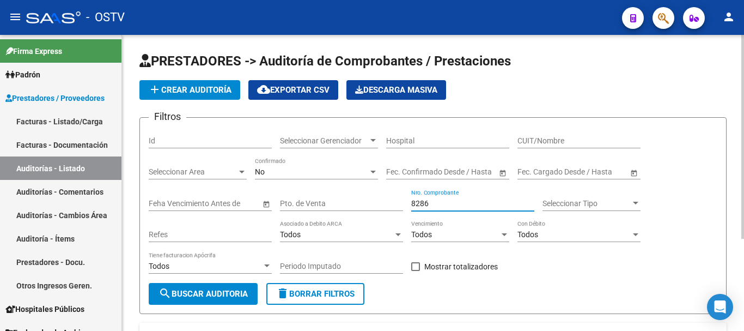
click at [181, 73] on app-list-header "PRESTADORES -> Auditoría de Comprobantes / Prestaciones add Crear Auditoría clo…" at bounding box center [432, 182] width 587 height 261
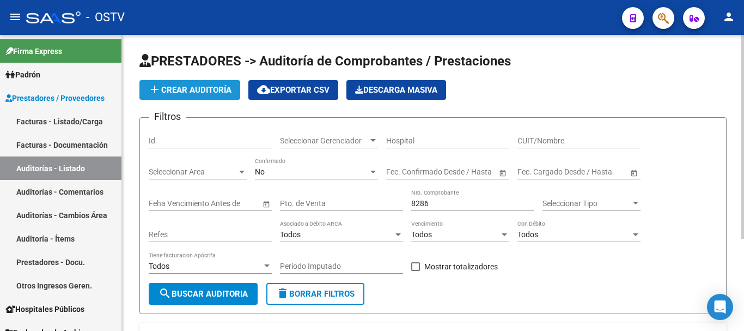
click at [185, 89] on span "add Crear Auditoría" at bounding box center [189, 90] width 83 height 10
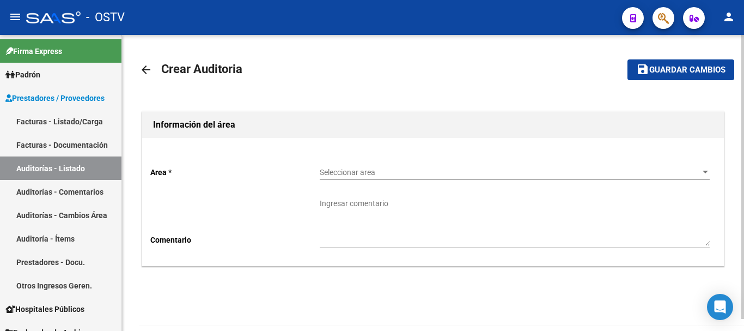
click at [392, 171] on span "Seleccionar area" at bounding box center [510, 172] width 380 height 9
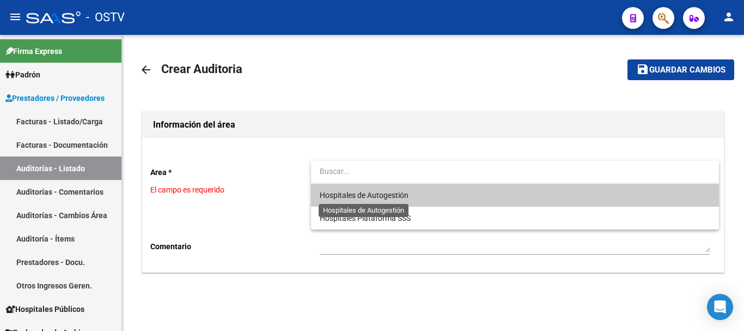
click at [380, 191] on span "Hospitales de Autogestión" at bounding box center [364, 195] width 89 height 9
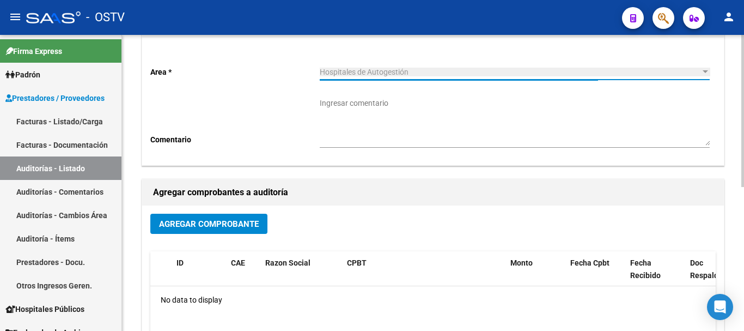
scroll to position [109, 0]
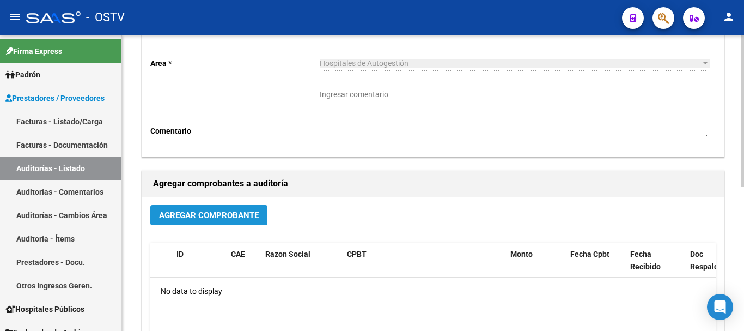
click at [247, 223] on button "Agregar Comprobante" at bounding box center [208, 215] width 117 height 20
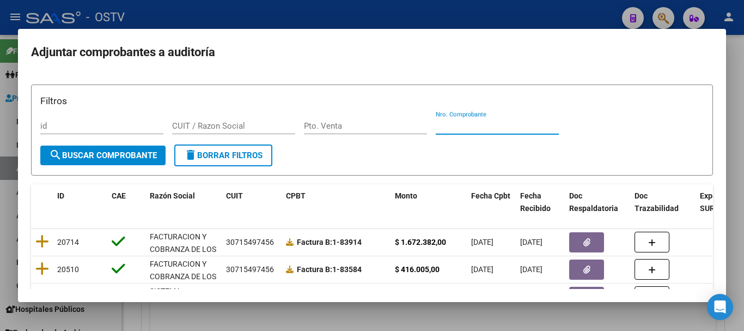
click at [518, 122] on input "Nro. Comprobante" at bounding box center [497, 126] width 123 height 10
paste input "14590"
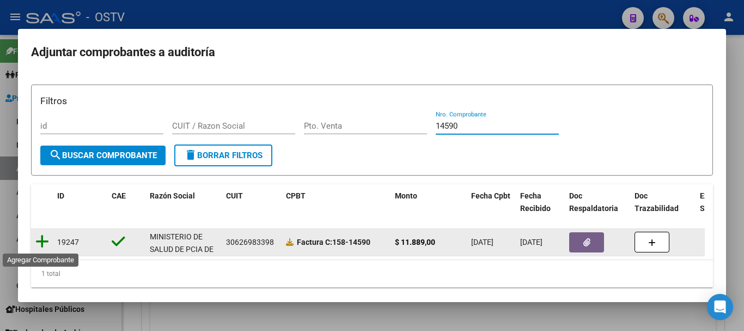
type input "14590"
click at [38, 242] on icon at bounding box center [42, 241] width 14 height 15
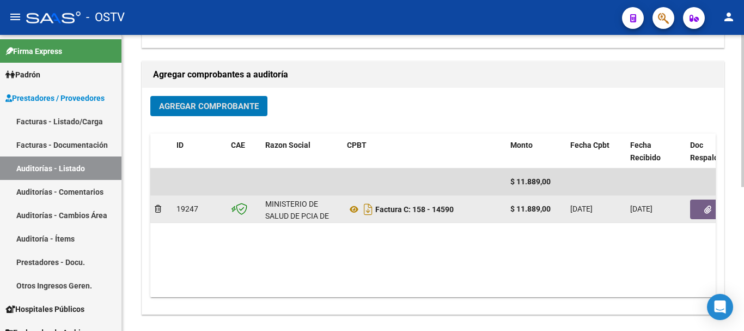
scroll to position [272, 0]
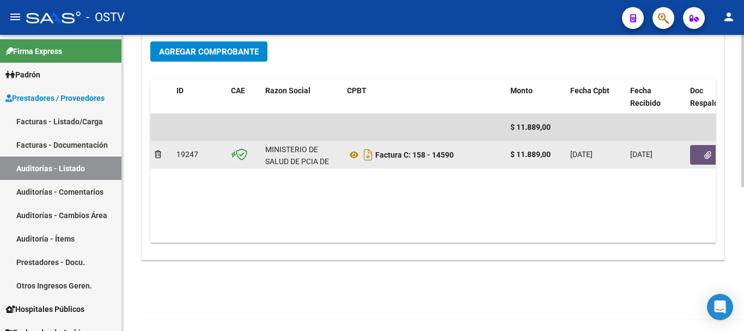
click at [706, 157] on icon "button" at bounding box center [707, 155] width 7 height 8
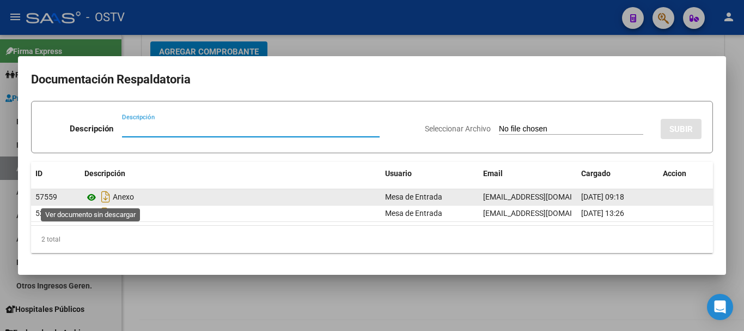
click at [87, 197] on icon at bounding box center [91, 197] width 14 height 13
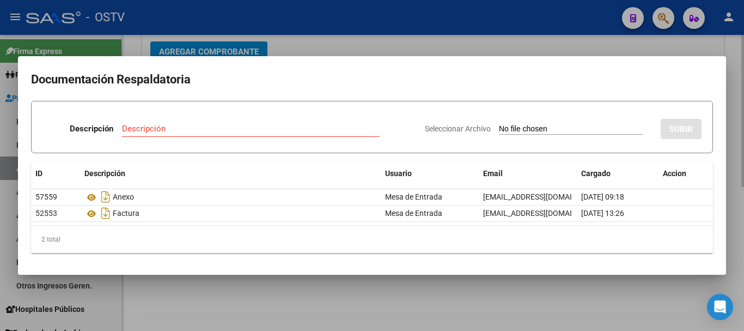
click at [348, 38] on div at bounding box center [372, 165] width 744 height 331
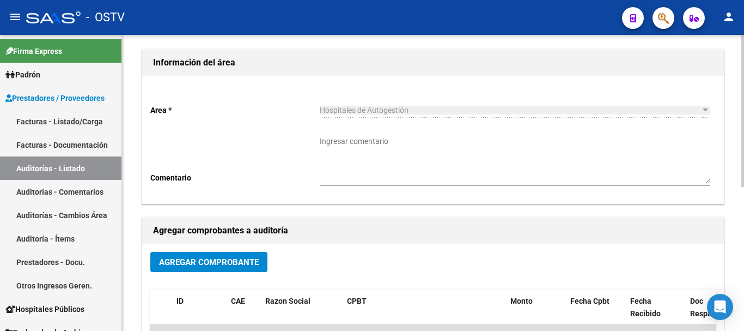
scroll to position [0, 0]
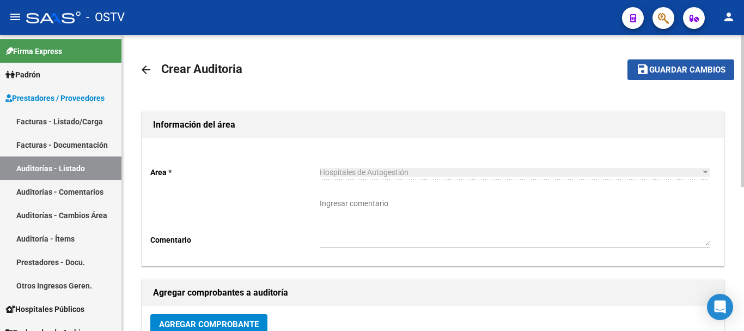
click at [685, 72] on span "Guardar cambios" at bounding box center [687, 70] width 76 height 10
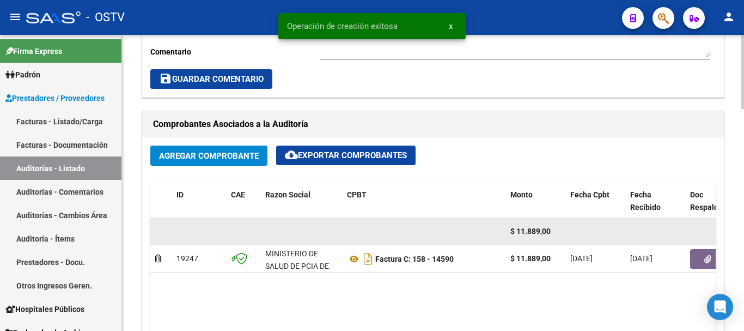
scroll to position [545, 0]
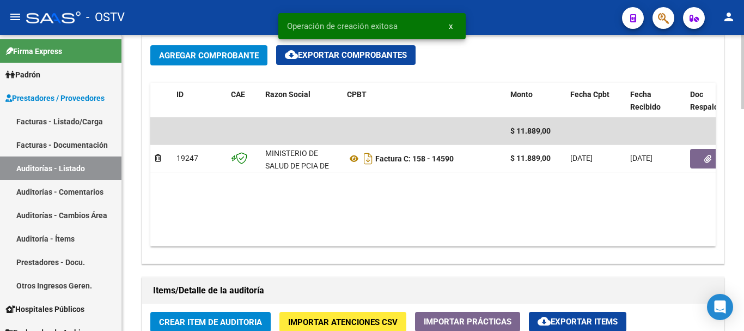
click at [218, 321] on span "Crear Item de Auditoria" at bounding box center [210, 322] width 103 height 10
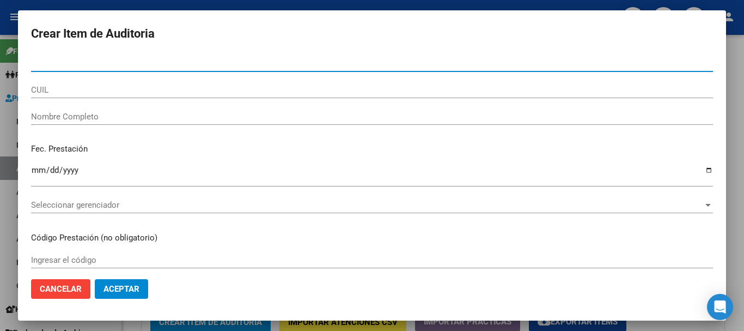
paste input "27650268"
type input "27650268"
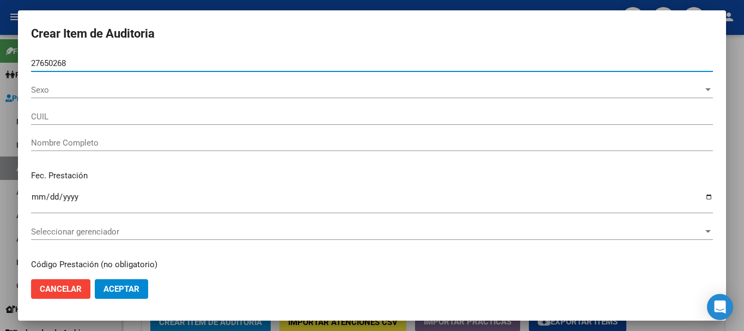
type input "27276502684"
type input "[PERSON_NAME] [PERSON_NAME] -"
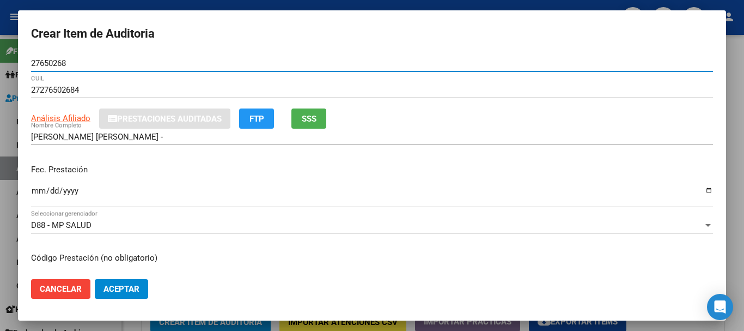
type input "27650268"
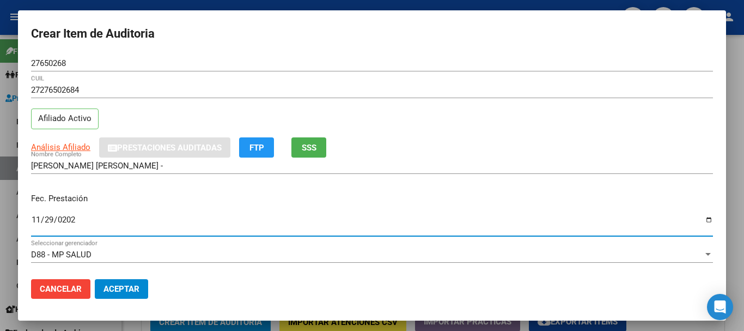
type input "[DATE]"
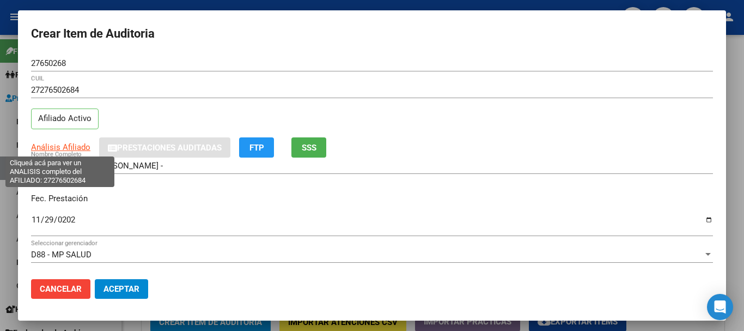
click at [59, 150] on span "Análisis Afiliado" at bounding box center [60, 147] width 59 height 10
type textarea "27276502684"
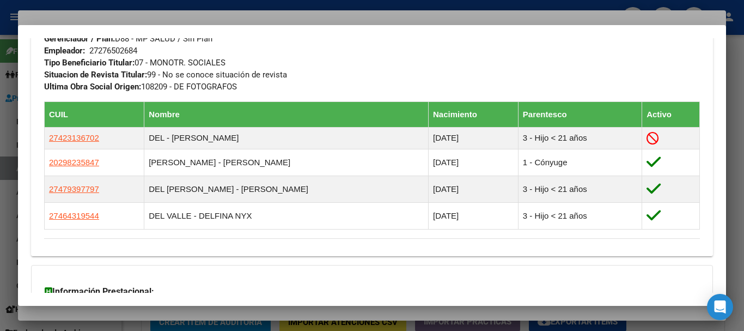
scroll to position [665, 0]
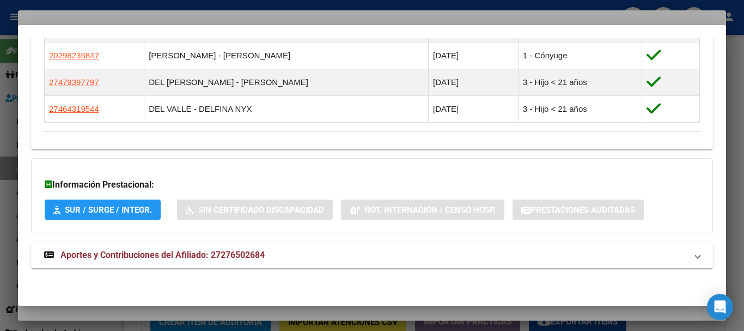
click at [277, 258] on mat-panel-title "Aportes y Contribuciones del Afiliado: 27276502684" at bounding box center [365, 254] width 643 height 13
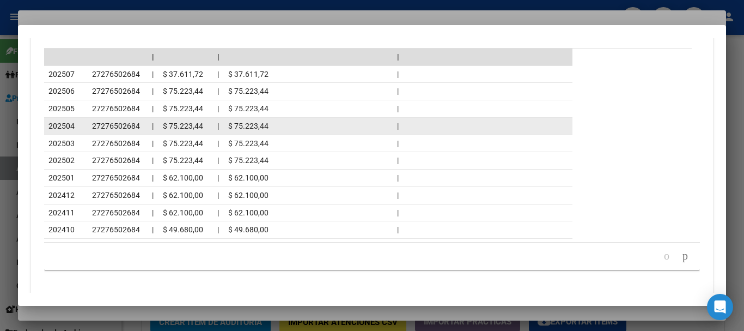
scroll to position [1127, 0]
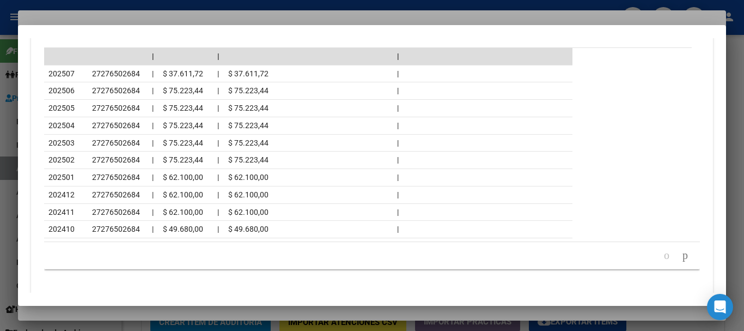
click at [141, 14] on div at bounding box center [372, 165] width 744 height 331
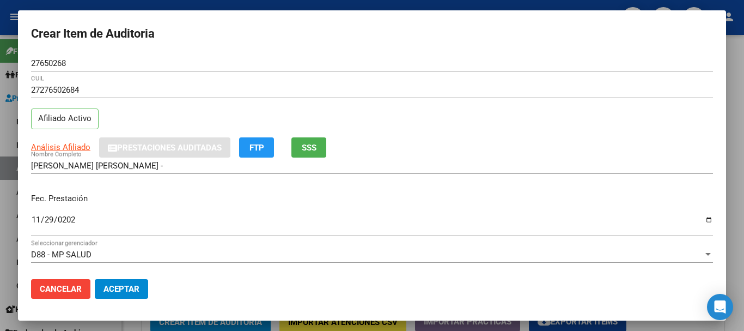
drag, startPoint x: 455, startPoint y: 114, endPoint x: 459, endPoint y: 124, distance: 11.2
click at [459, 122] on div "27276502684 CUIL Afiliado Activo" at bounding box center [372, 110] width 682 height 56
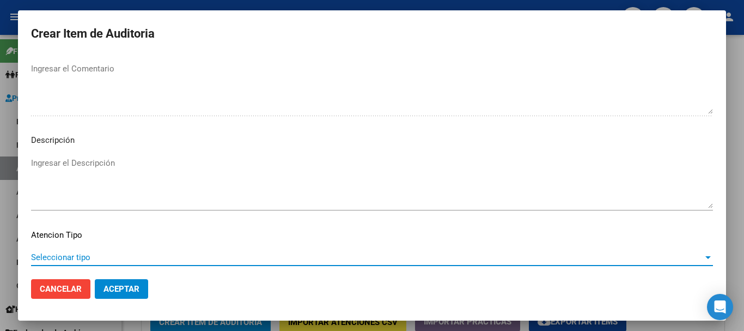
scroll to position [672, 0]
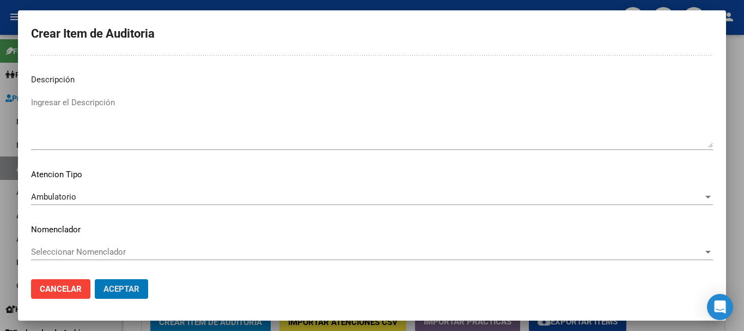
click at [95, 279] on button "Aceptar" at bounding box center [121, 289] width 53 height 20
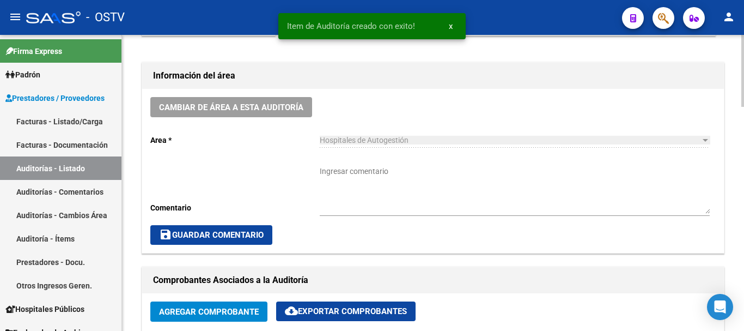
scroll to position [165, 0]
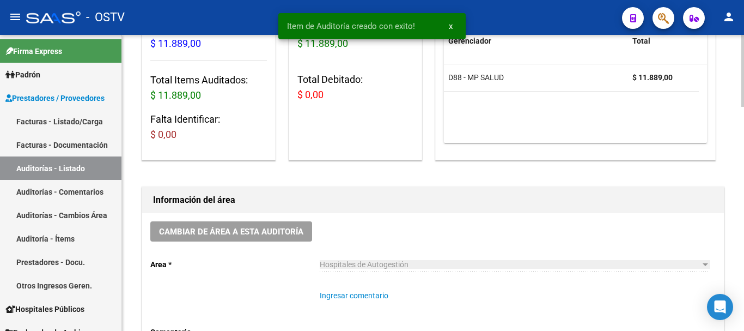
drag, startPoint x: 435, startPoint y: 310, endPoint x: 422, endPoint y: 303, distance: 15.3
click at [433, 304] on textarea "Ingresar comentario" at bounding box center [515, 314] width 390 height 48
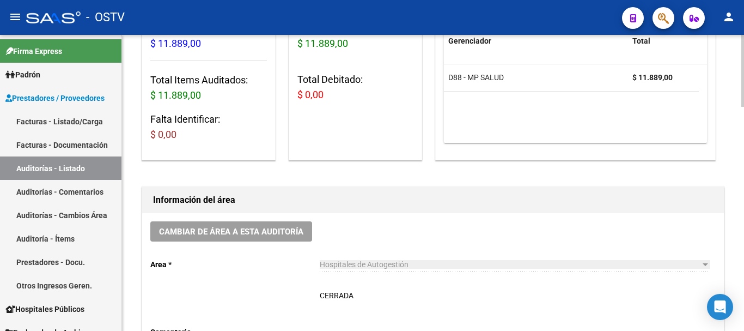
scroll to position [220, 0]
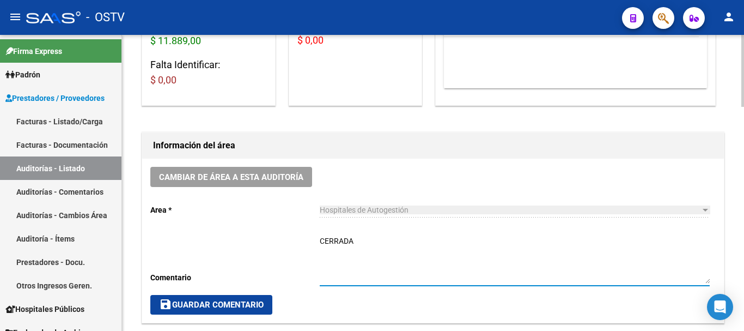
type textarea "CERRADA"
click at [229, 306] on span "save Guardar Comentario" at bounding box center [211, 305] width 105 height 10
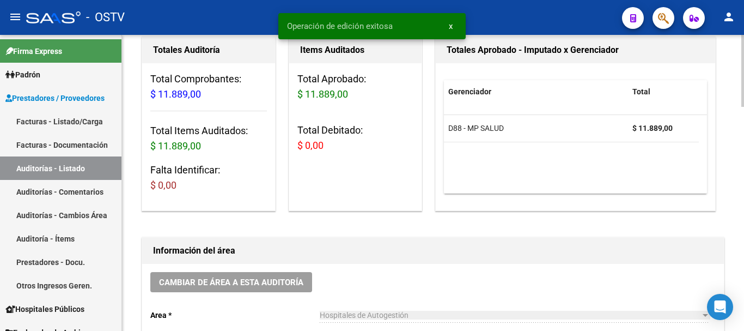
scroll to position [0, 0]
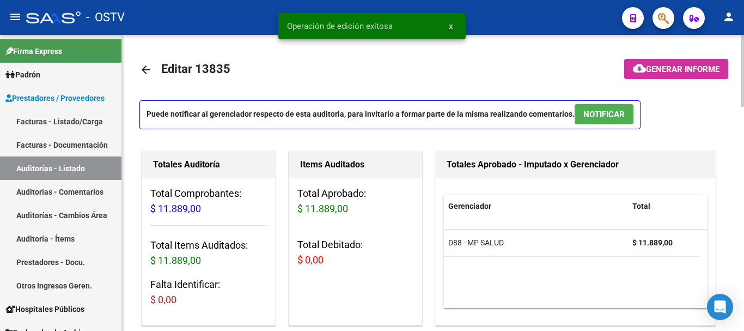
click at [142, 67] on mat-icon "arrow_back" at bounding box center [145, 69] width 13 height 13
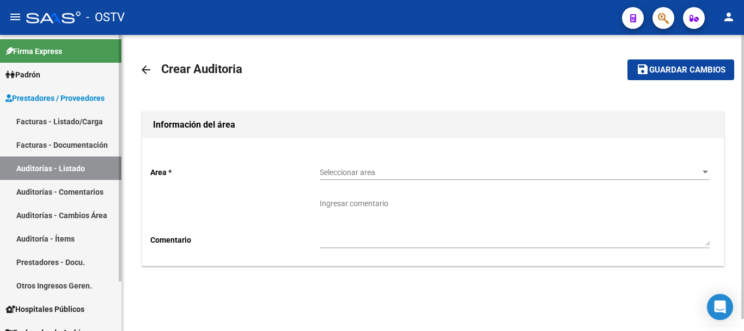
click at [64, 168] on link "Auditorías - Listado" at bounding box center [60, 167] width 121 height 23
